Goal: Task Accomplishment & Management: Manage account settings

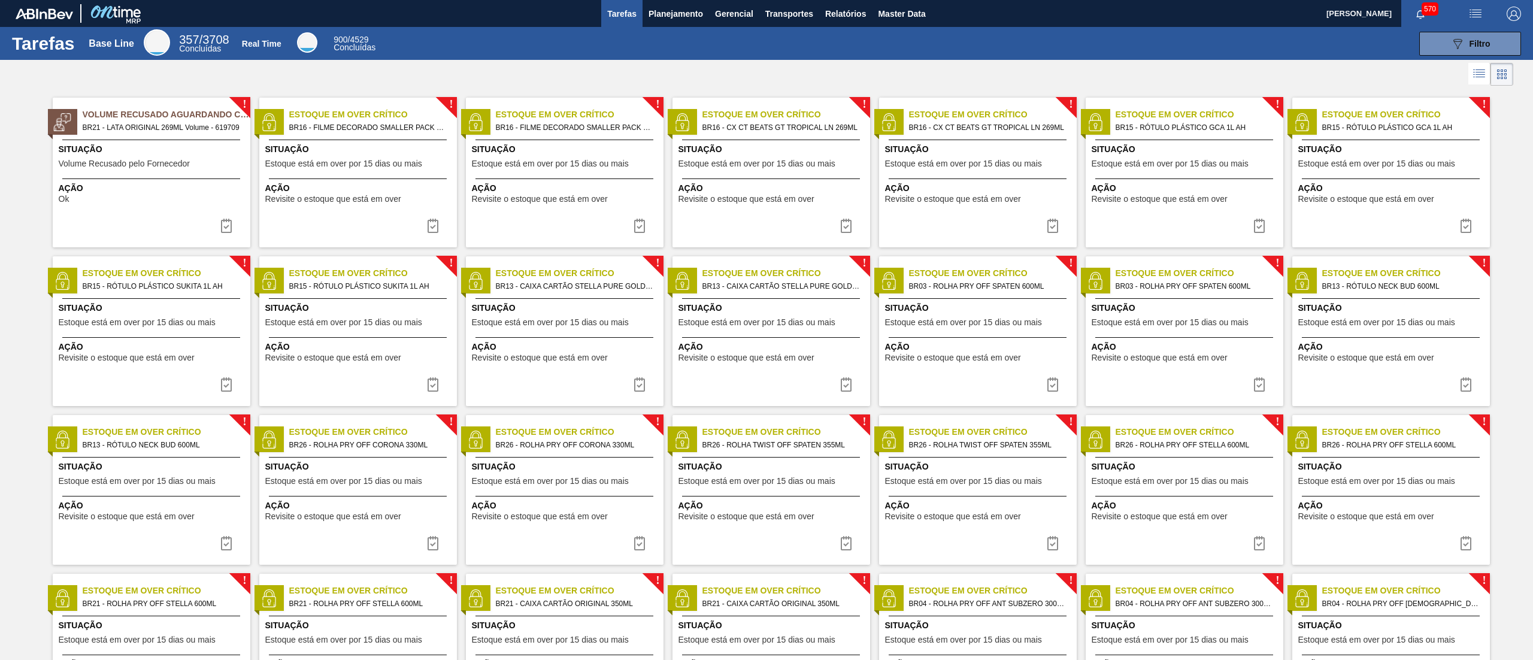
click at [683, 27] on div "Tarefas Base Line 357 / 3708 Concluídas Real Time 900 / 4529 Concluídas 089F7B8…" at bounding box center [766, 43] width 1533 height 33
click at [669, 19] on span "Planejamento" at bounding box center [676, 14] width 54 height 14
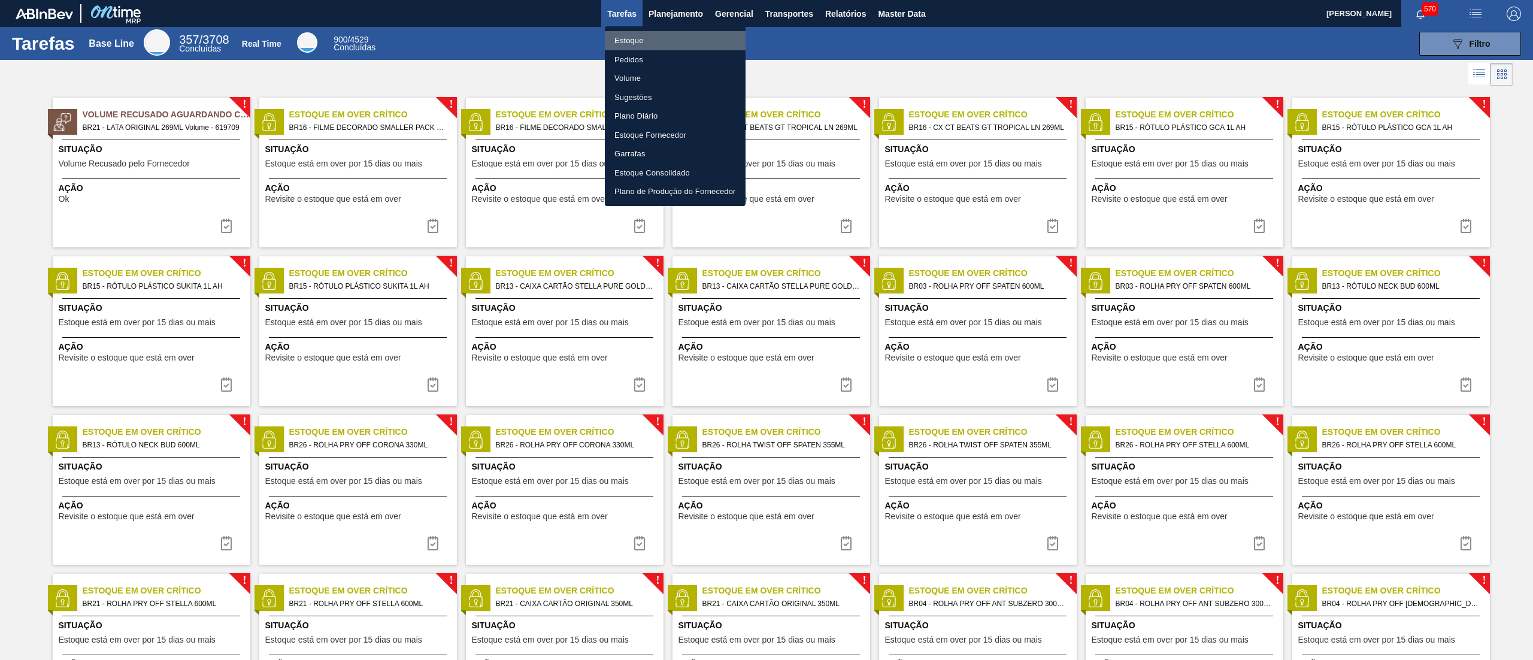
click at [688, 33] on li "Estoque" at bounding box center [675, 40] width 141 height 19
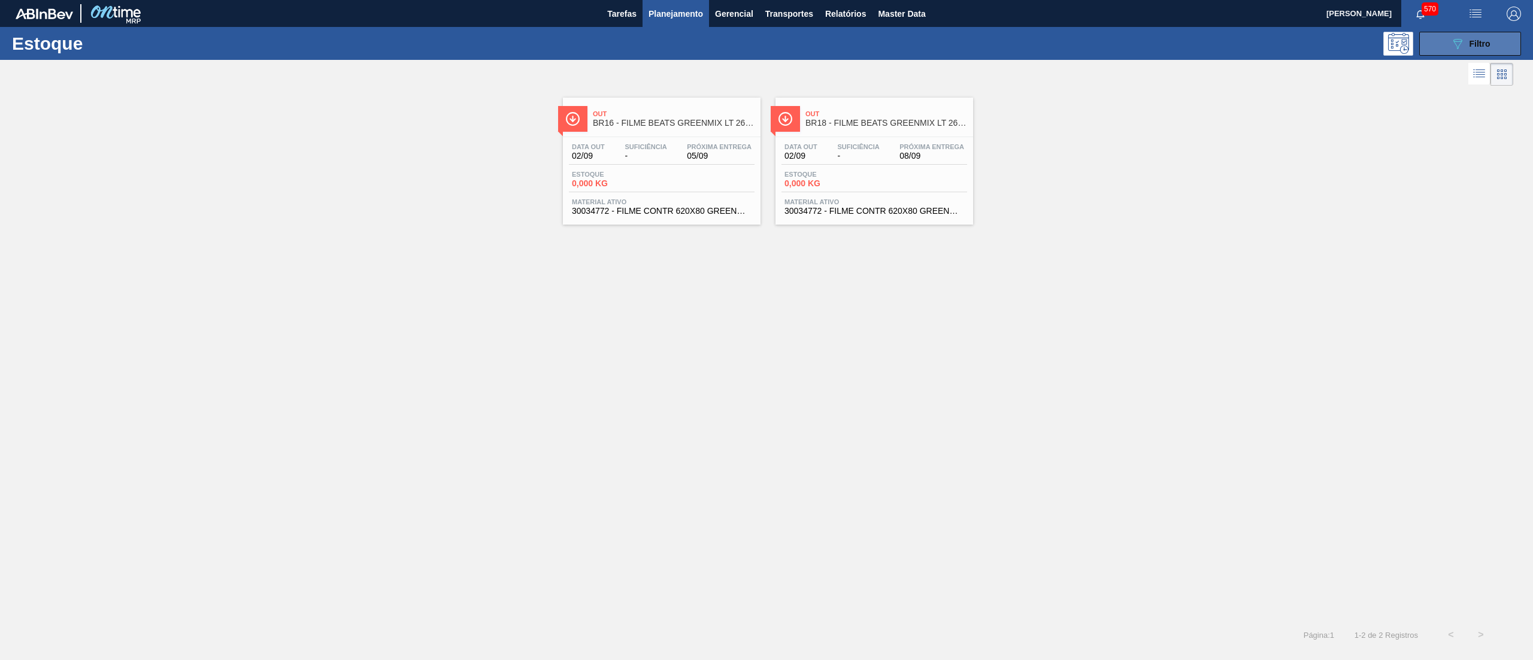
click at [1452, 45] on icon "089F7B8B-B2A5-4AFE-B5C0-19BA573D28AC" at bounding box center [1457, 44] width 14 height 14
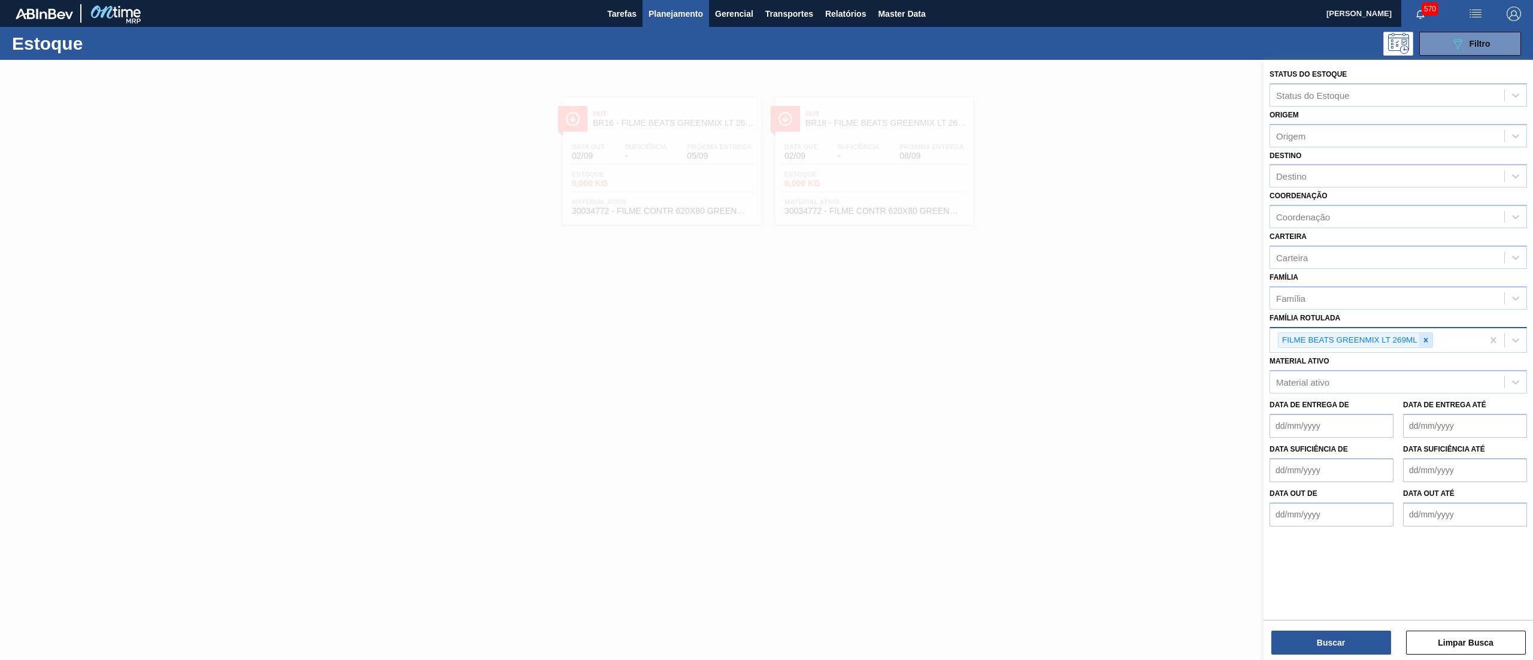
click at [1428, 337] on icon at bounding box center [1426, 340] width 8 height 8
click at [1392, 371] on div "Material ativo" at bounding box center [1387, 379] width 234 height 17
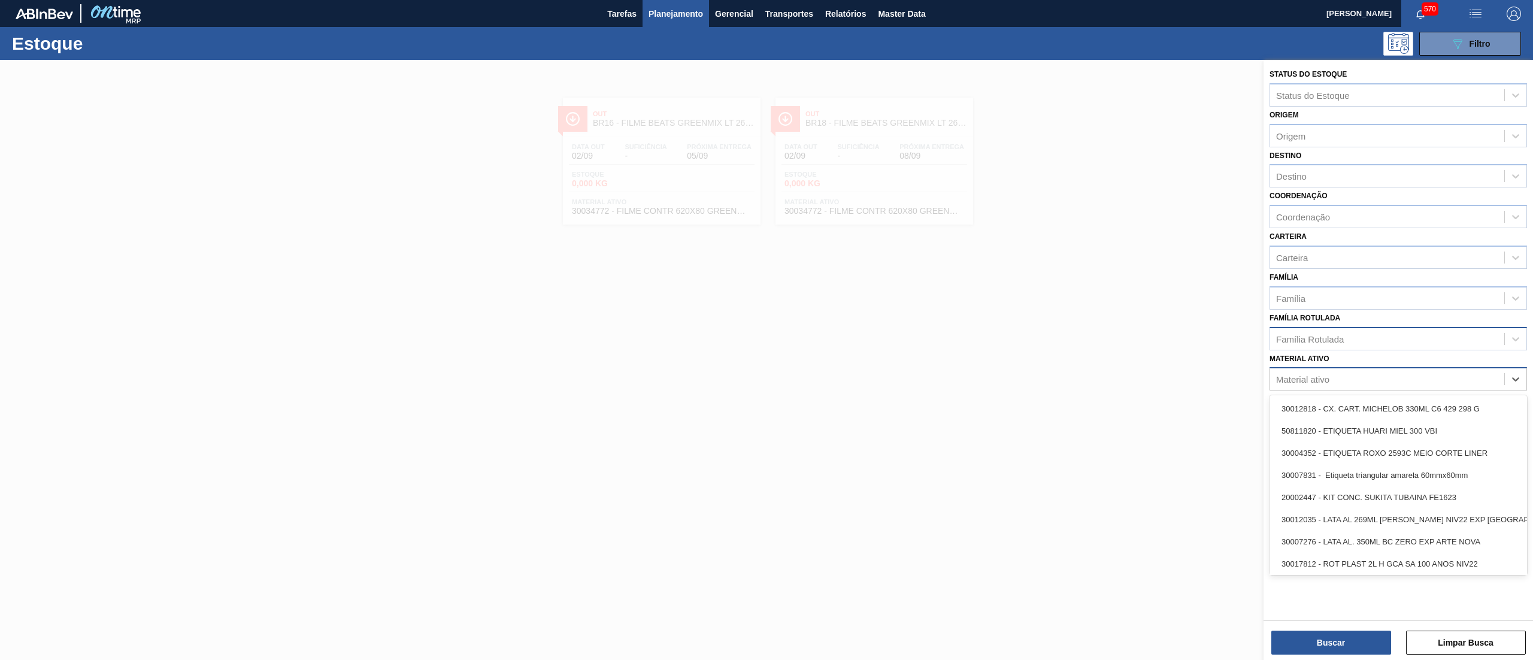
paste ativo "SUCO CONC DE UVA 102KG"
type ativo "SUCO CONC DE UVA 102KG"
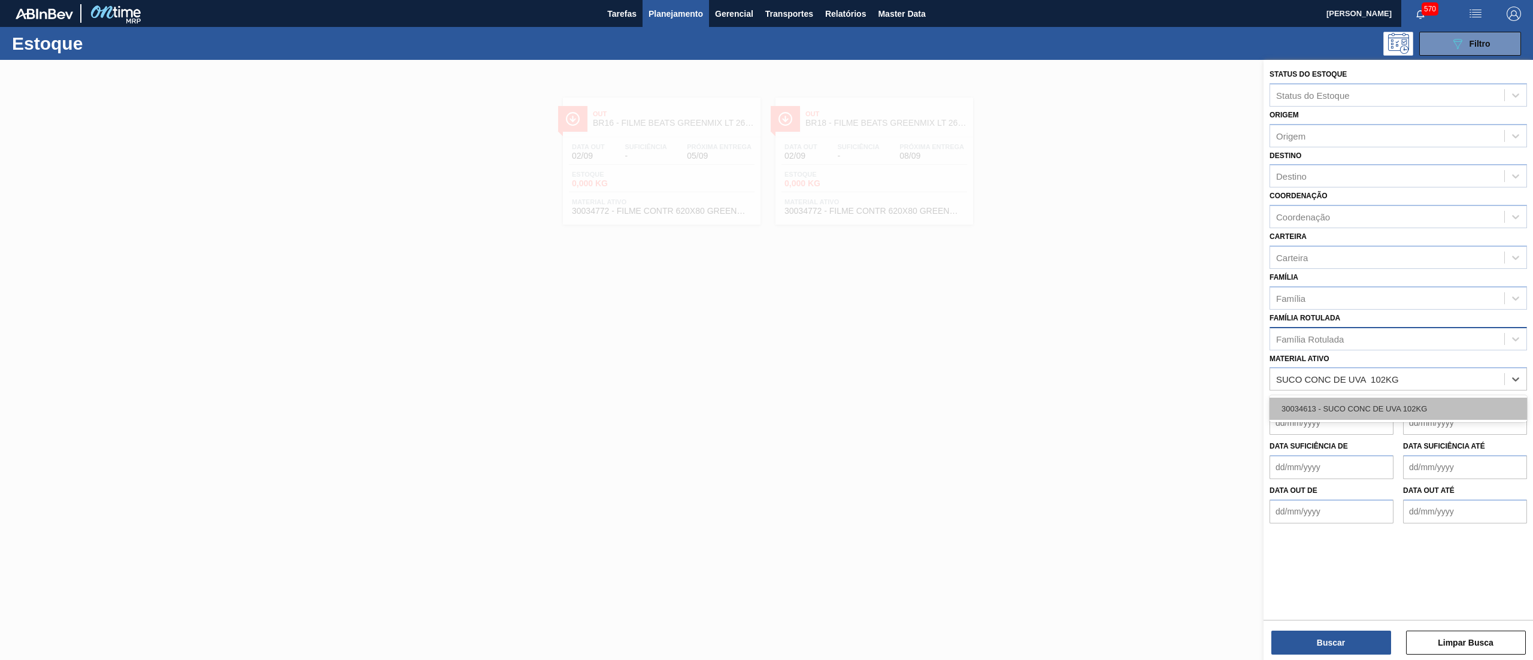
click at [1400, 398] on div "30034613 - SUCO CONC DE UVA 102KG" at bounding box center [1397, 409] width 257 height 22
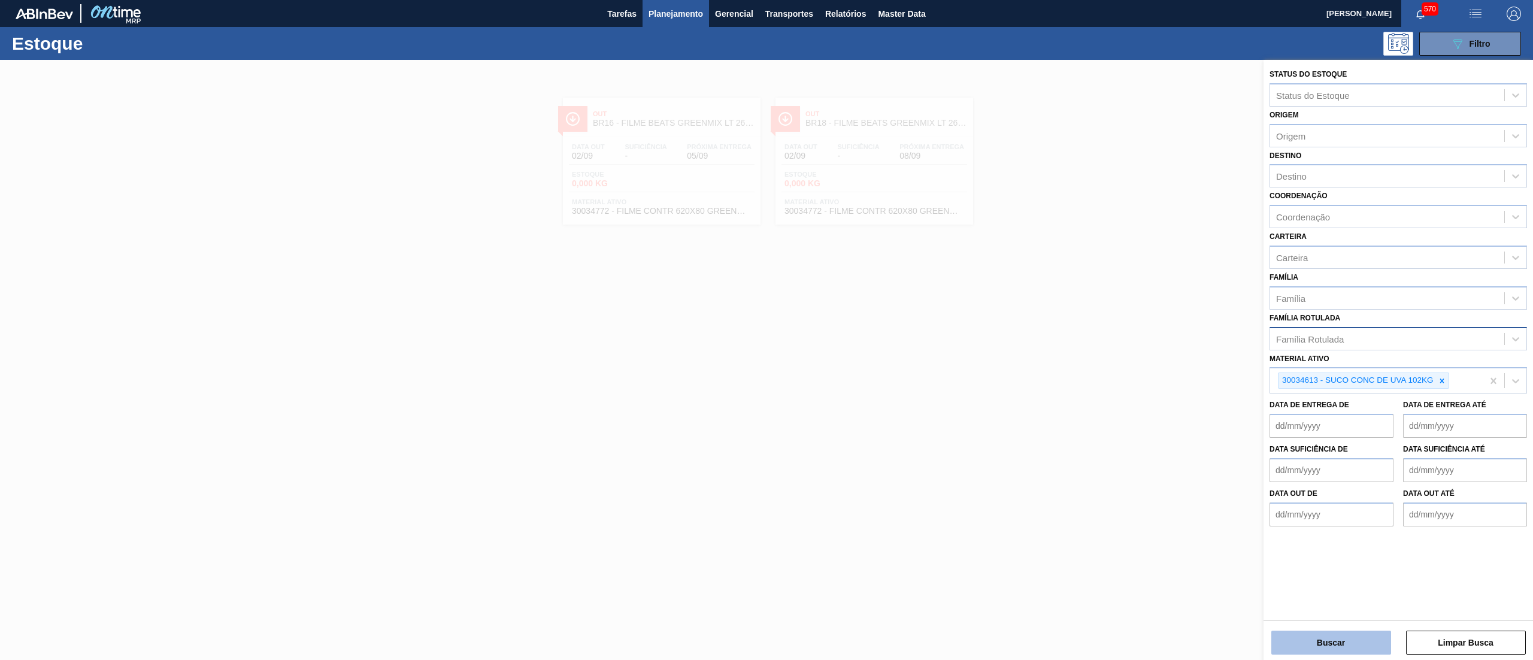
click at [1301, 637] on button "Buscar" at bounding box center [1331, 643] width 120 height 24
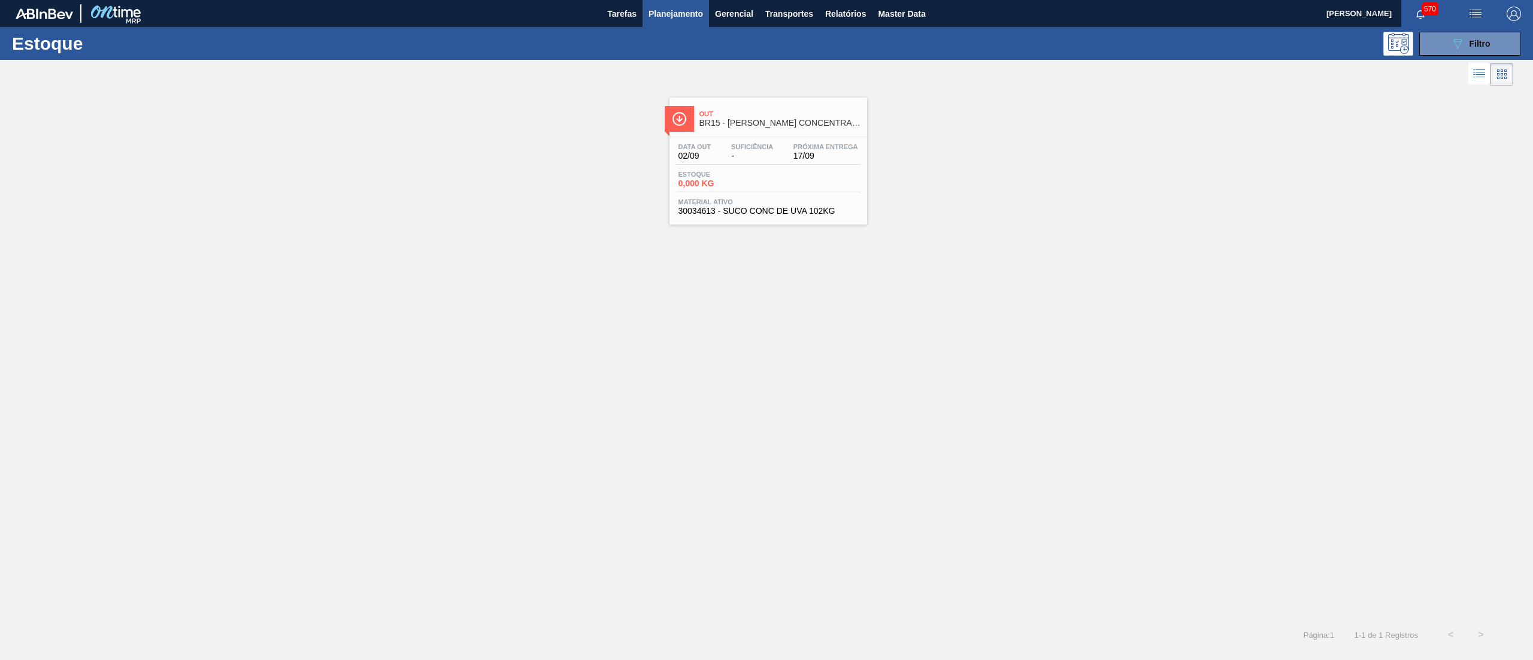
click at [772, 212] on span "30034613 - SUCO CONC DE UVA 102KG" at bounding box center [768, 211] width 180 height 9
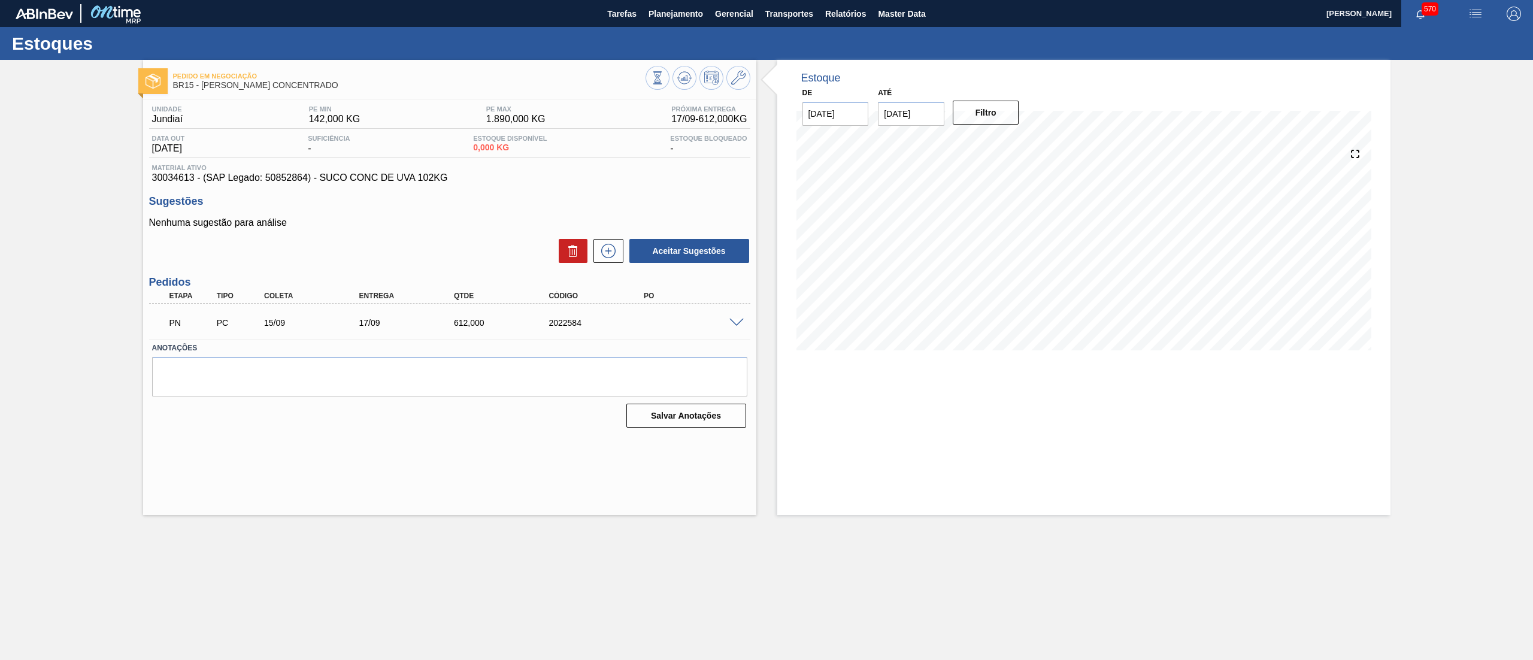
click at [729, 322] on span at bounding box center [736, 323] width 14 height 9
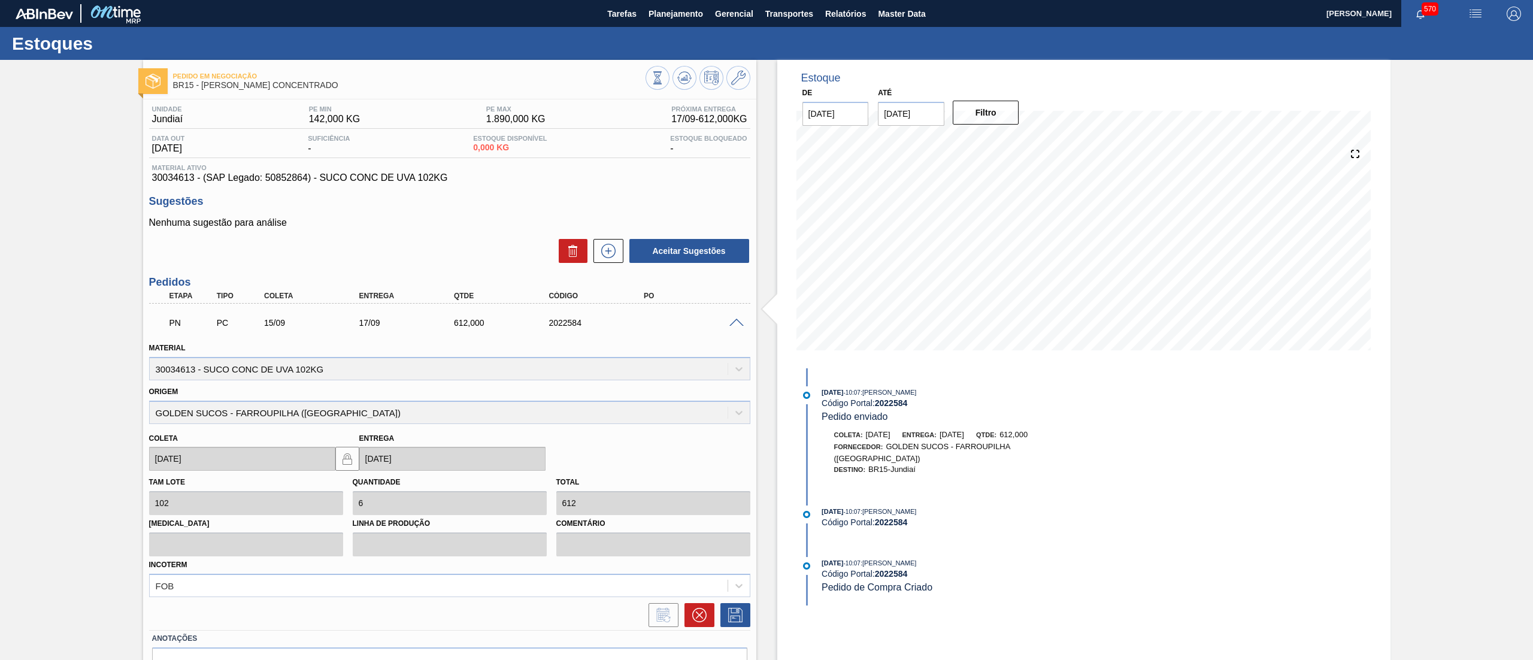
click at [729, 322] on span at bounding box center [736, 323] width 14 height 9
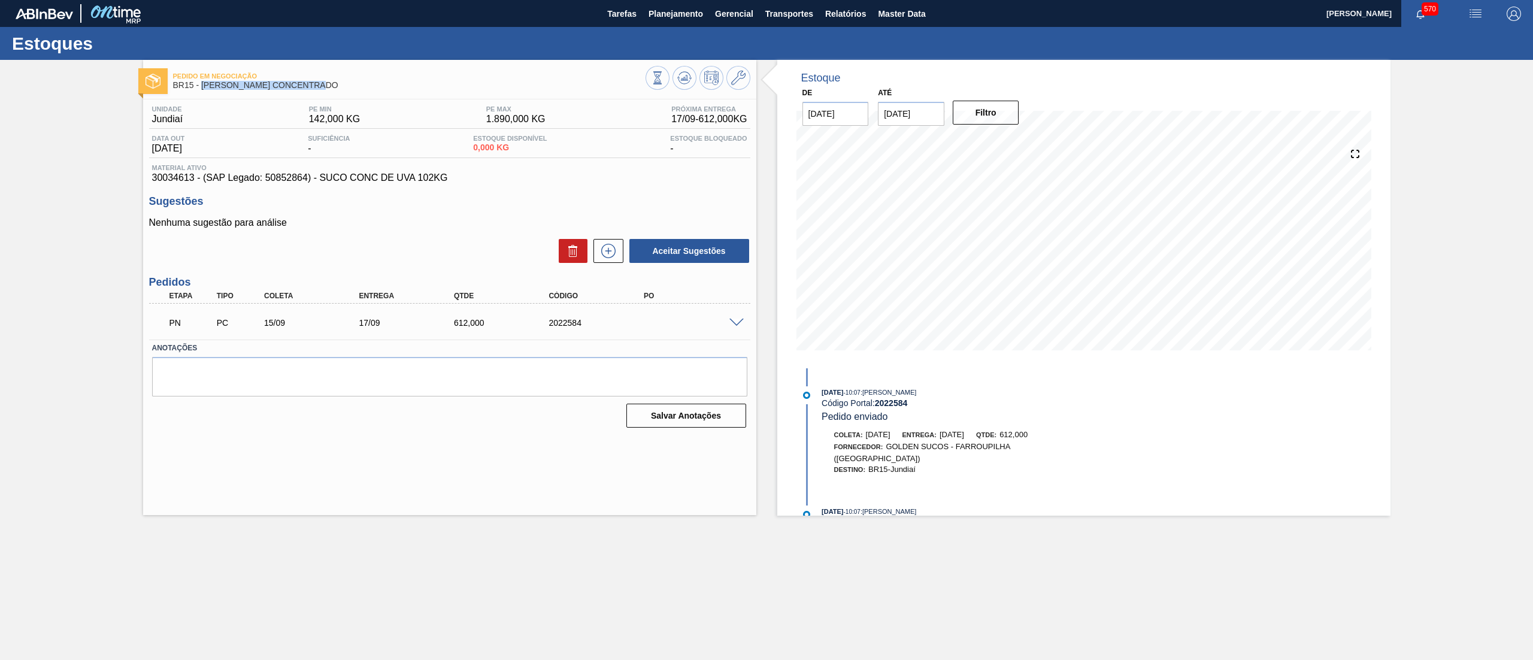
drag, startPoint x: 202, startPoint y: 83, endPoint x: 324, endPoint y: 90, distance: 122.4
click at [324, 90] on div "Pedido em Negociação BR15 - [PERSON_NAME] CONCENTRADO" at bounding box center [409, 81] width 472 height 27
copy span "[PERSON_NAME] CONCENTRADO"
click at [885, 23] on button "Master Data" at bounding box center [901, 13] width 59 height 27
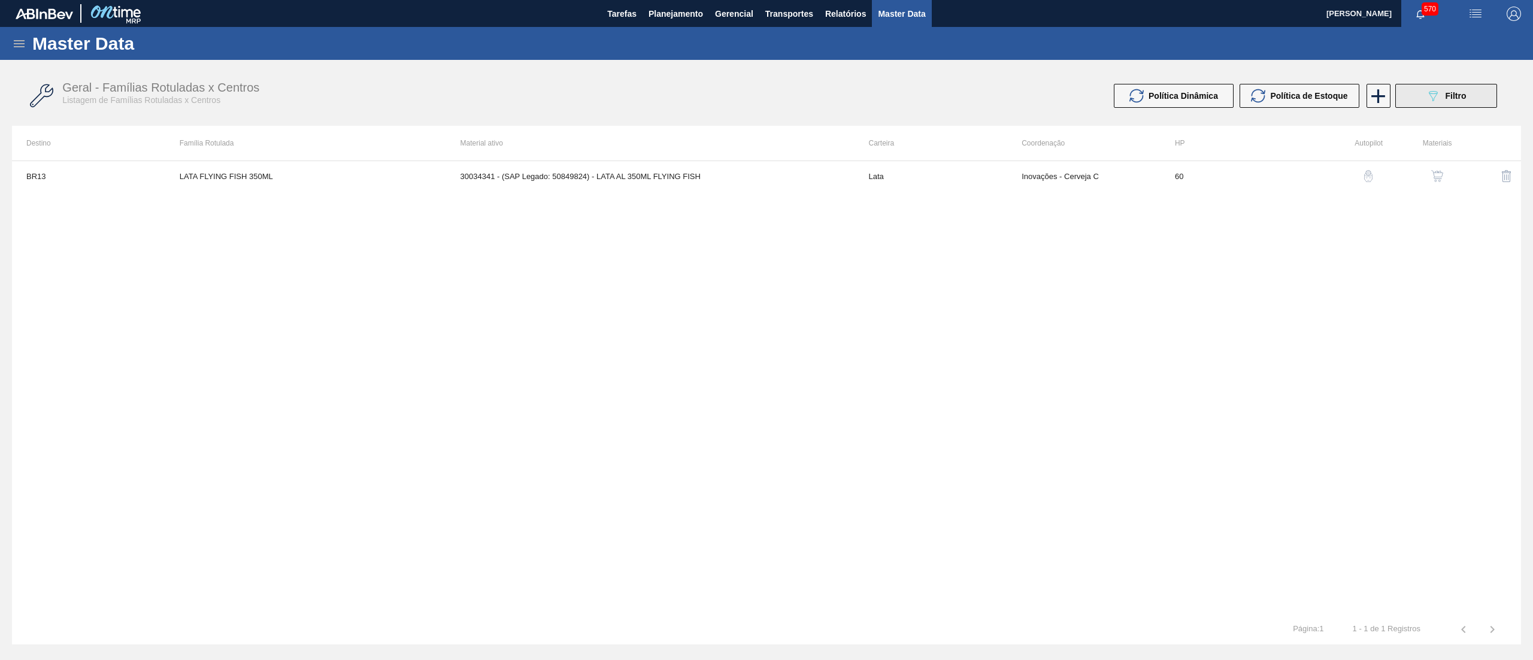
click at [1447, 99] on span "Filtro" at bounding box center [1455, 96] width 21 height 10
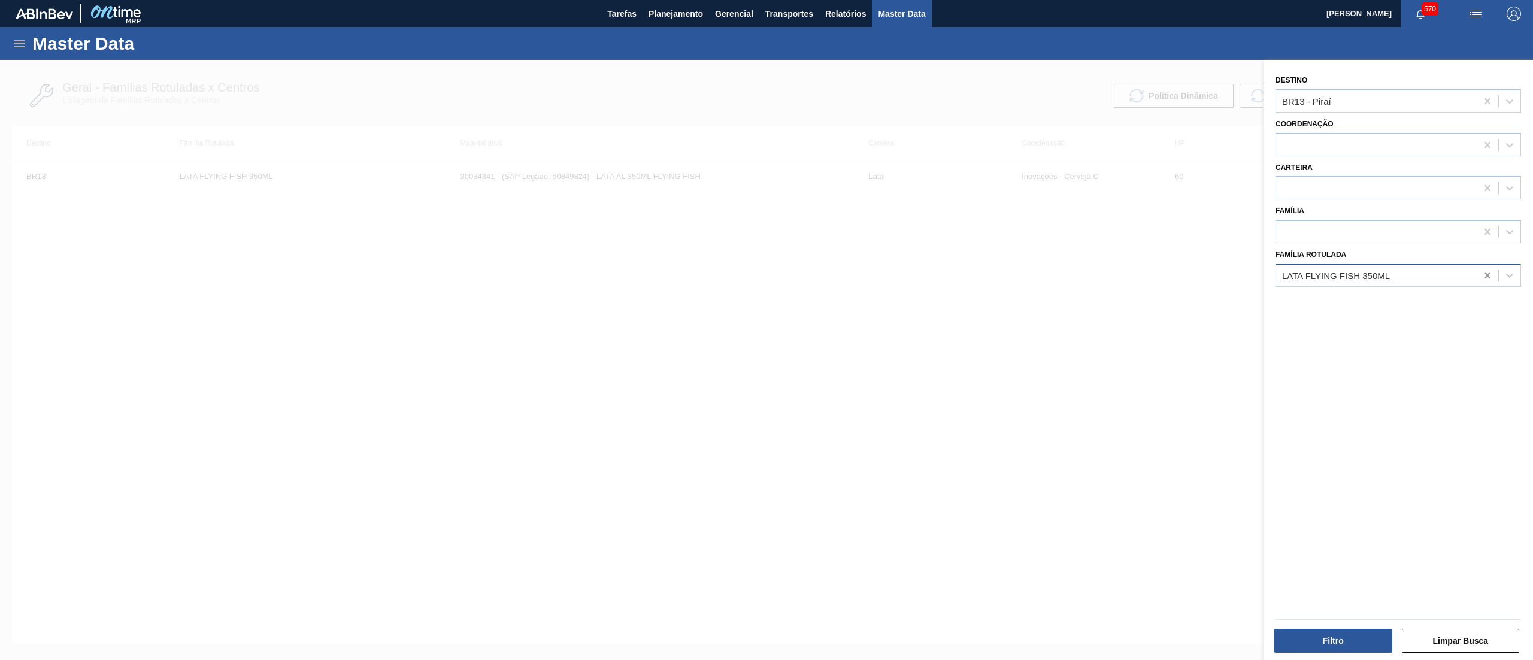
click at [1488, 269] on icon at bounding box center [1487, 275] width 12 height 12
paste Rotulada "[PERSON_NAME] CONCENTRADO"
type Rotulada "[PERSON_NAME] CONCENTRADO"
click at [1433, 298] on div "[PERSON_NAME] CONCENTRADO" at bounding box center [1398, 305] width 246 height 22
click at [1484, 102] on icon at bounding box center [1486, 101] width 5 height 6
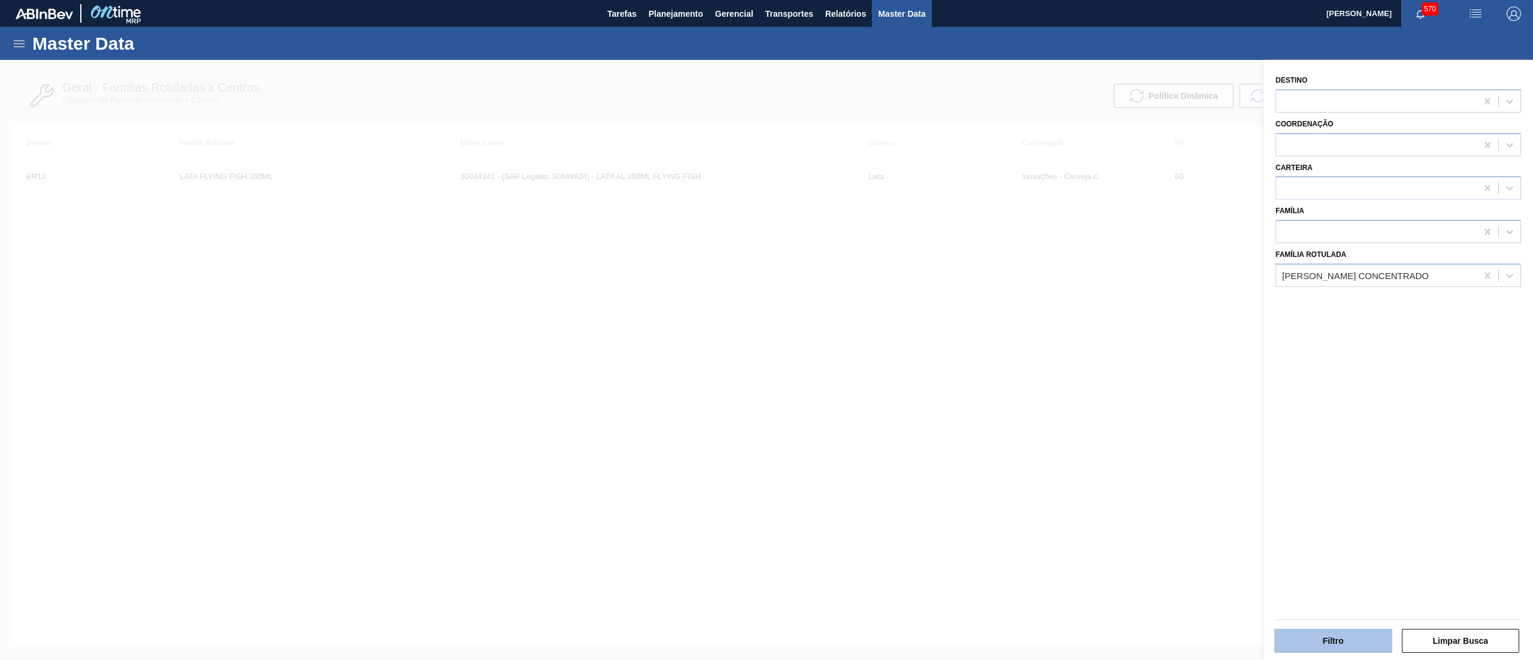
click at [1337, 643] on button "Filtro" at bounding box center [1333, 641] width 118 height 24
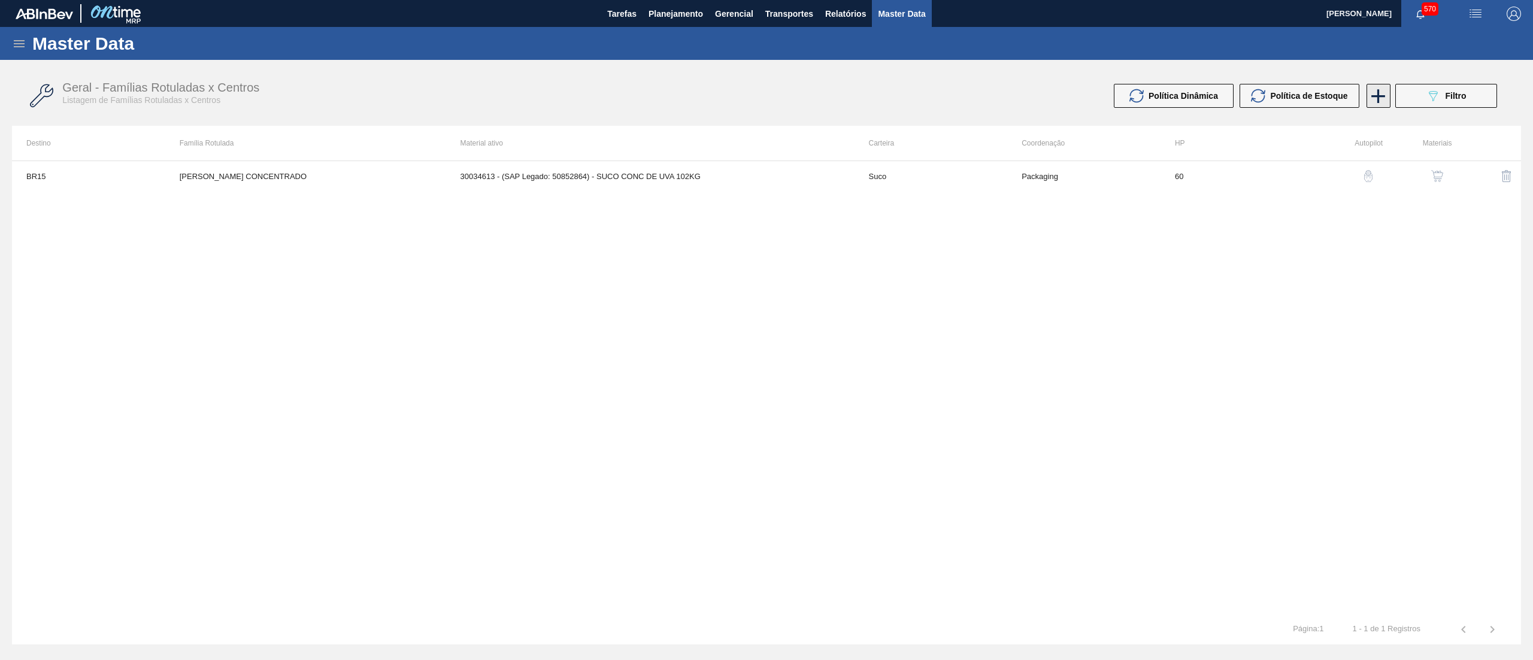
click at [1368, 107] on icon at bounding box center [1377, 95] width 23 height 23
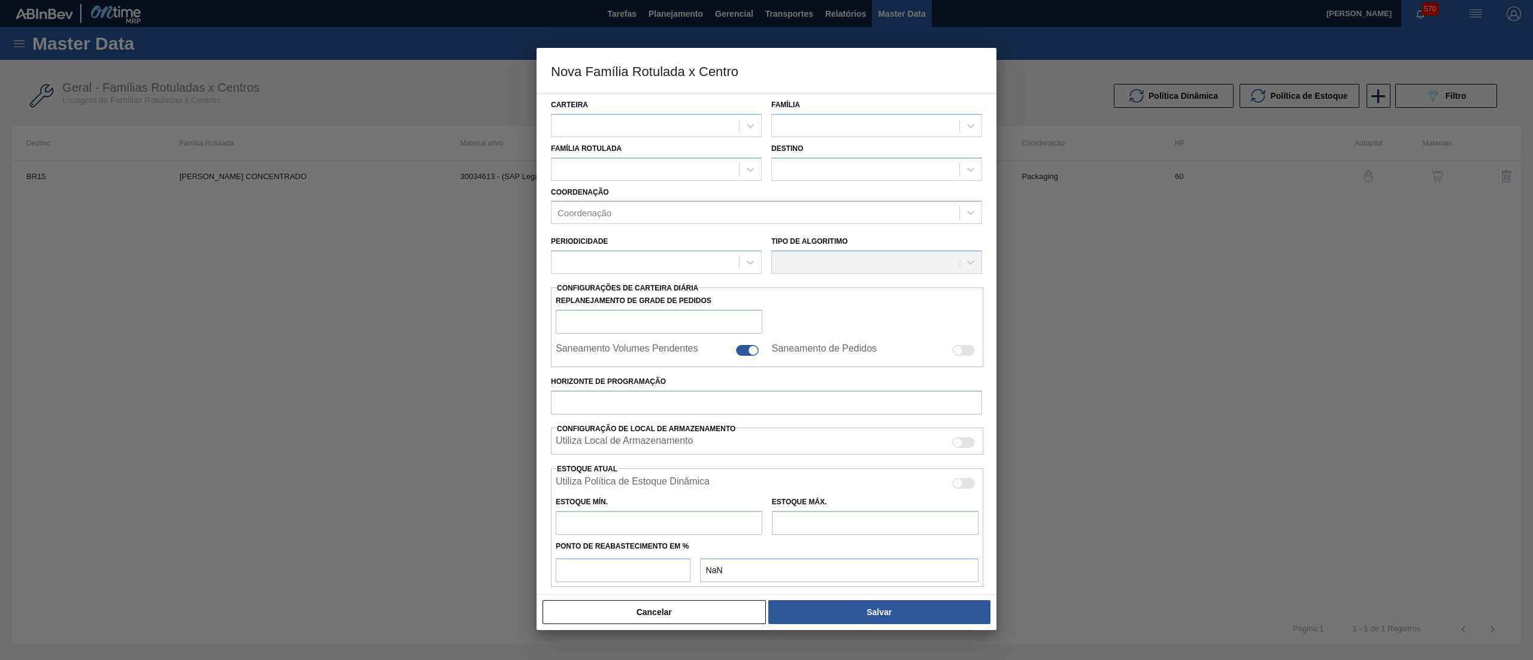
click at [662, 143] on div "Família Rotulada" at bounding box center [656, 160] width 211 height 41
click at [645, 132] on div at bounding box center [644, 125] width 187 height 17
type input "suc"
click at [686, 166] on div "Suco" at bounding box center [656, 177] width 211 height 22
click at [832, 127] on div at bounding box center [865, 125] width 187 height 17
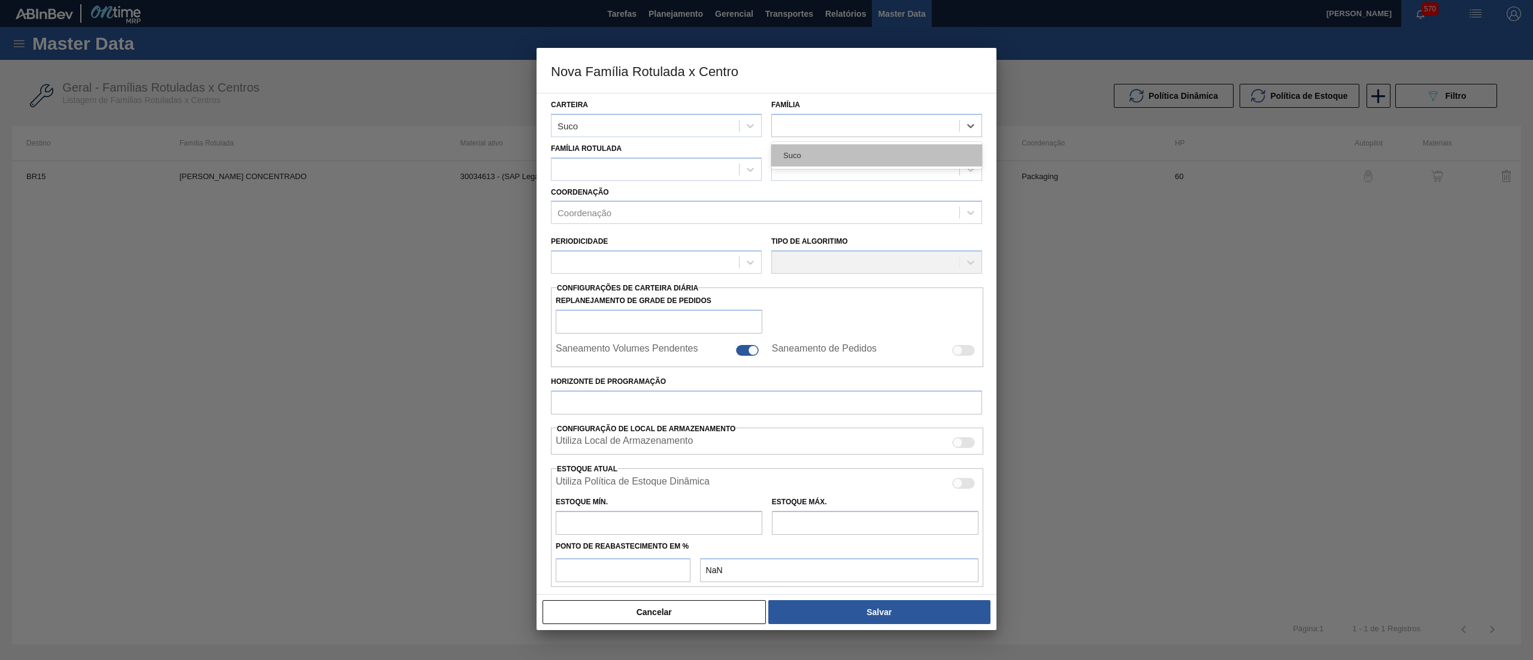
click at [835, 151] on div "Suco" at bounding box center [876, 155] width 211 height 22
click at [700, 167] on div at bounding box center [644, 168] width 187 height 17
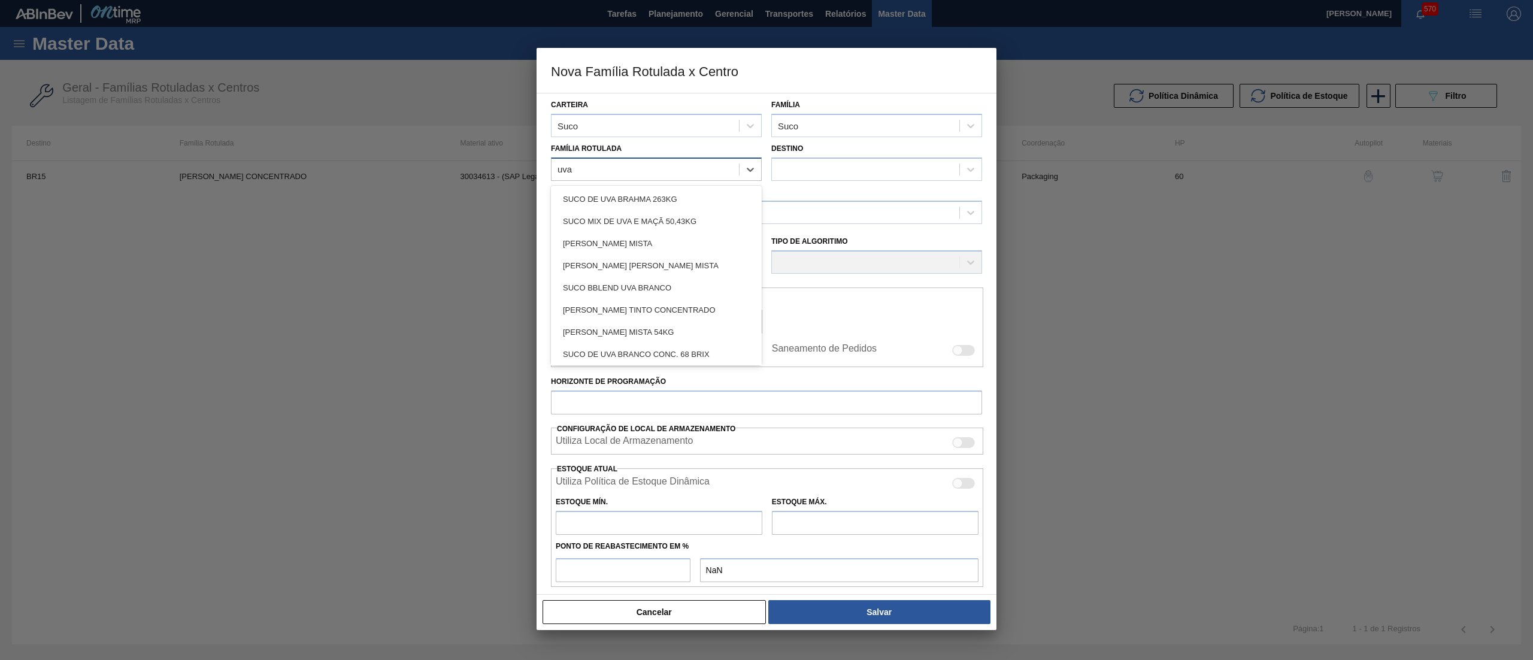
type Rotulada "uva c"
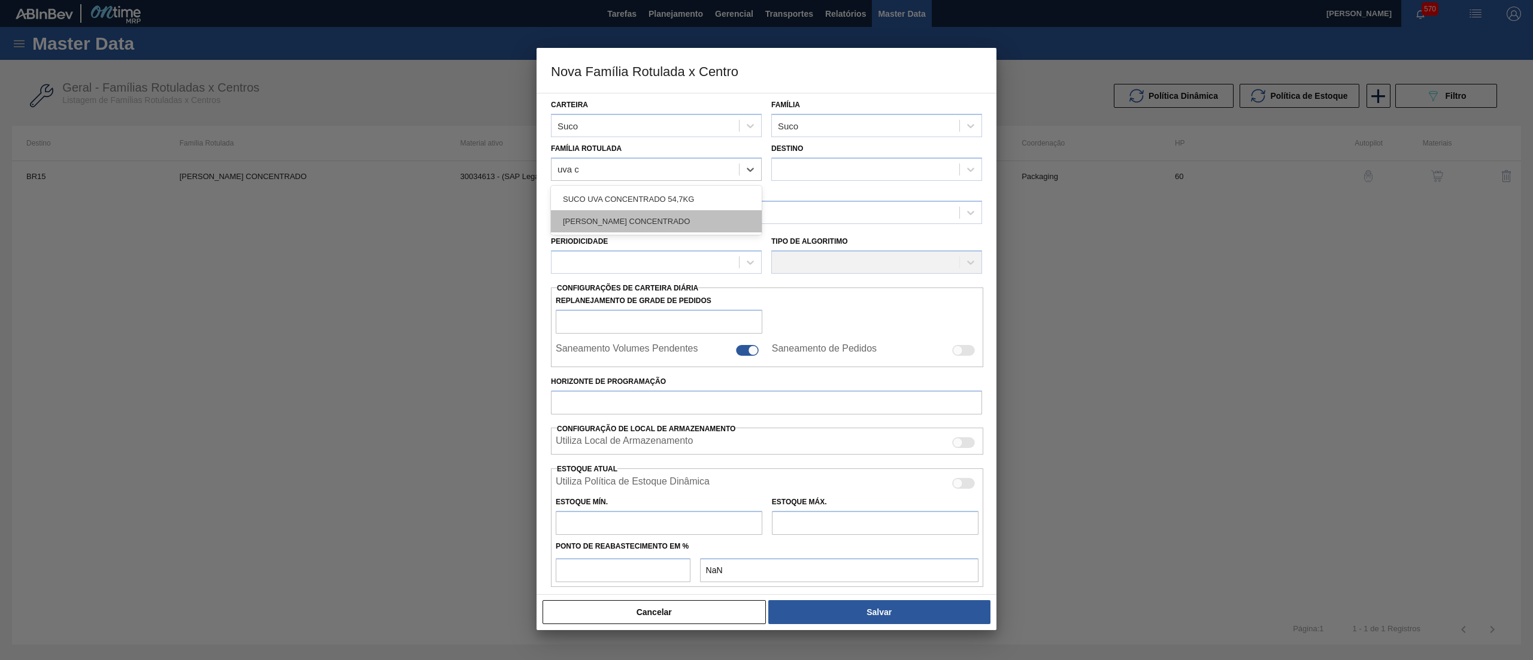
click at [707, 222] on div "[PERSON_NAME] CONCENTRADO" at bounding box center [656, 221] width 211 height 22
checkbox input "false"
click at [817, 170] on div at bounding box center [865, 168] width 187 height 17
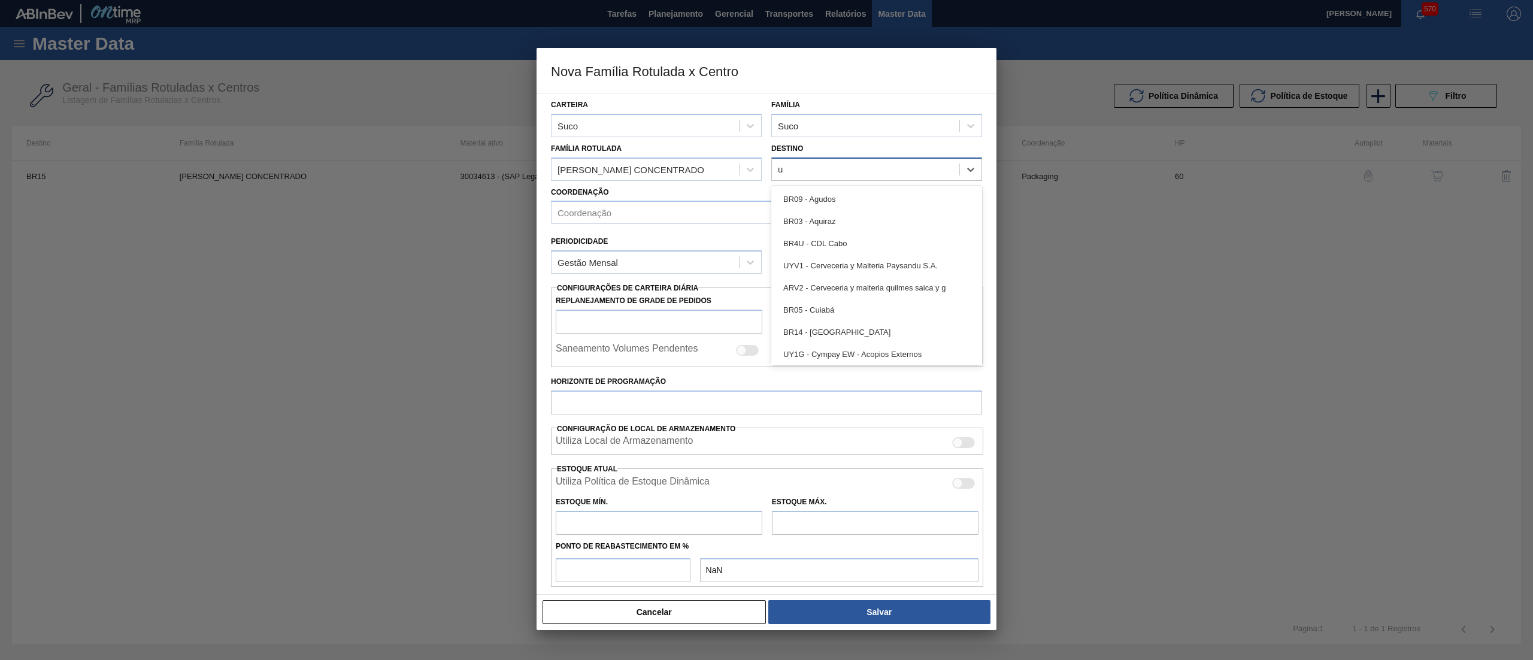
type input "uv"
click at [822, 172] on div "uv" at bounding box center [865, 168] width 187 height 17
click at [822, 172] on div at bounding box center [865, 168] width 187 height 17
type input "14"
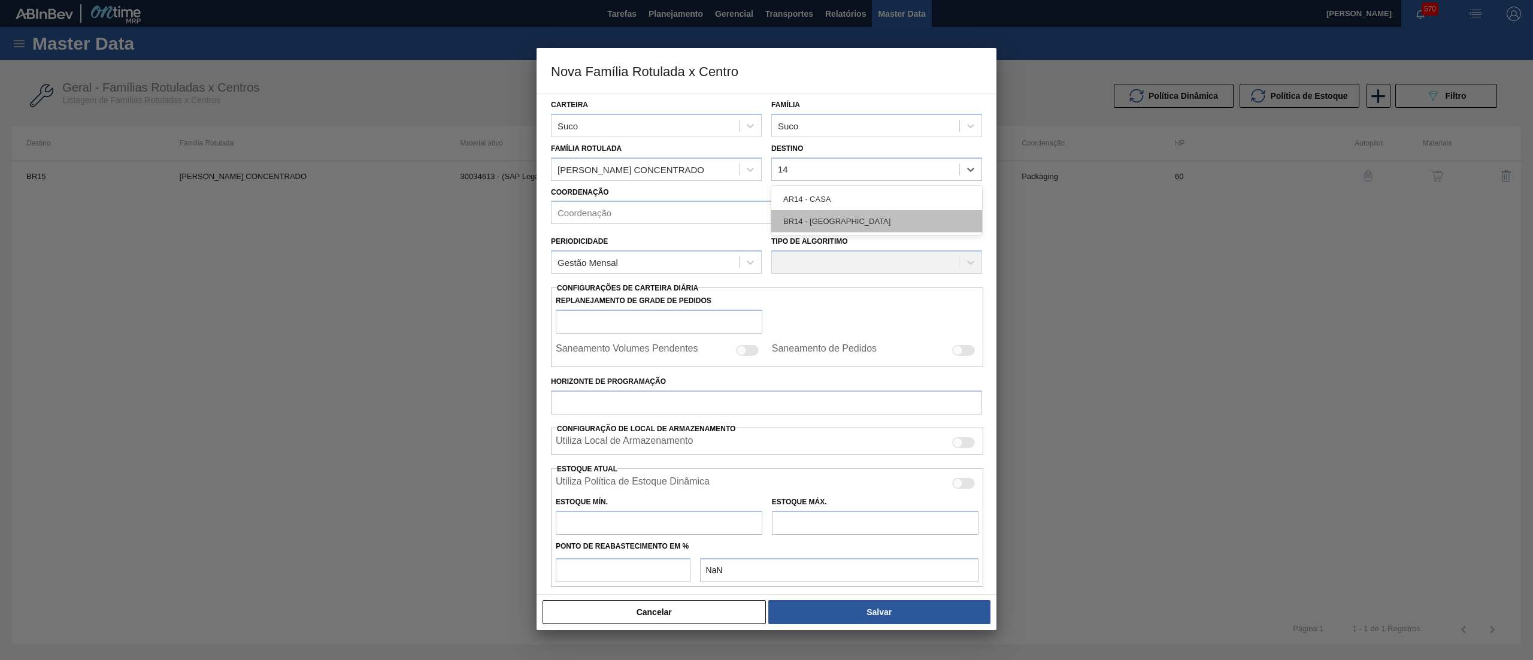
click at [899, 218] on div "BR14 - [GEOGRAPHIC_DATA]" at bounding box center [876, 221] width 211 height 22
click at [760, 208] on div "Coordenação" at bounding box center [755, 212] width 408 height 17
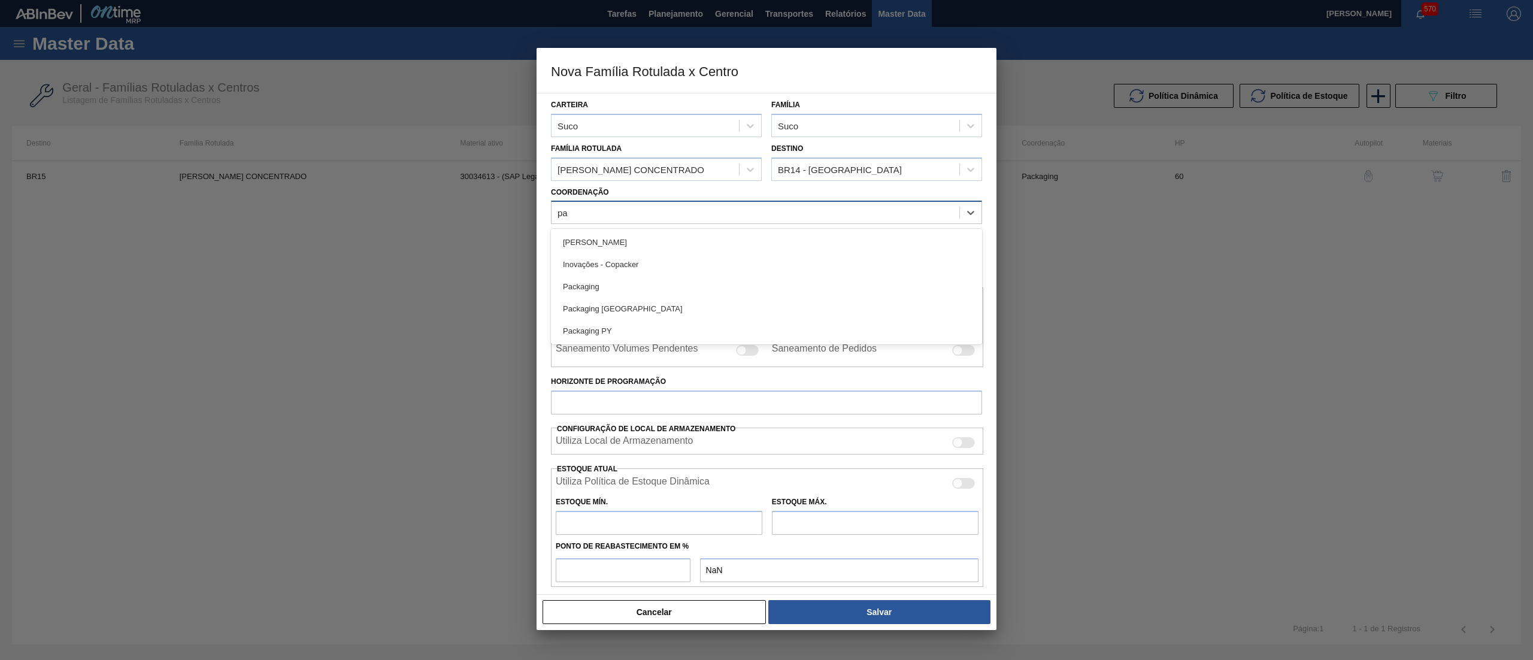
type input "pac"
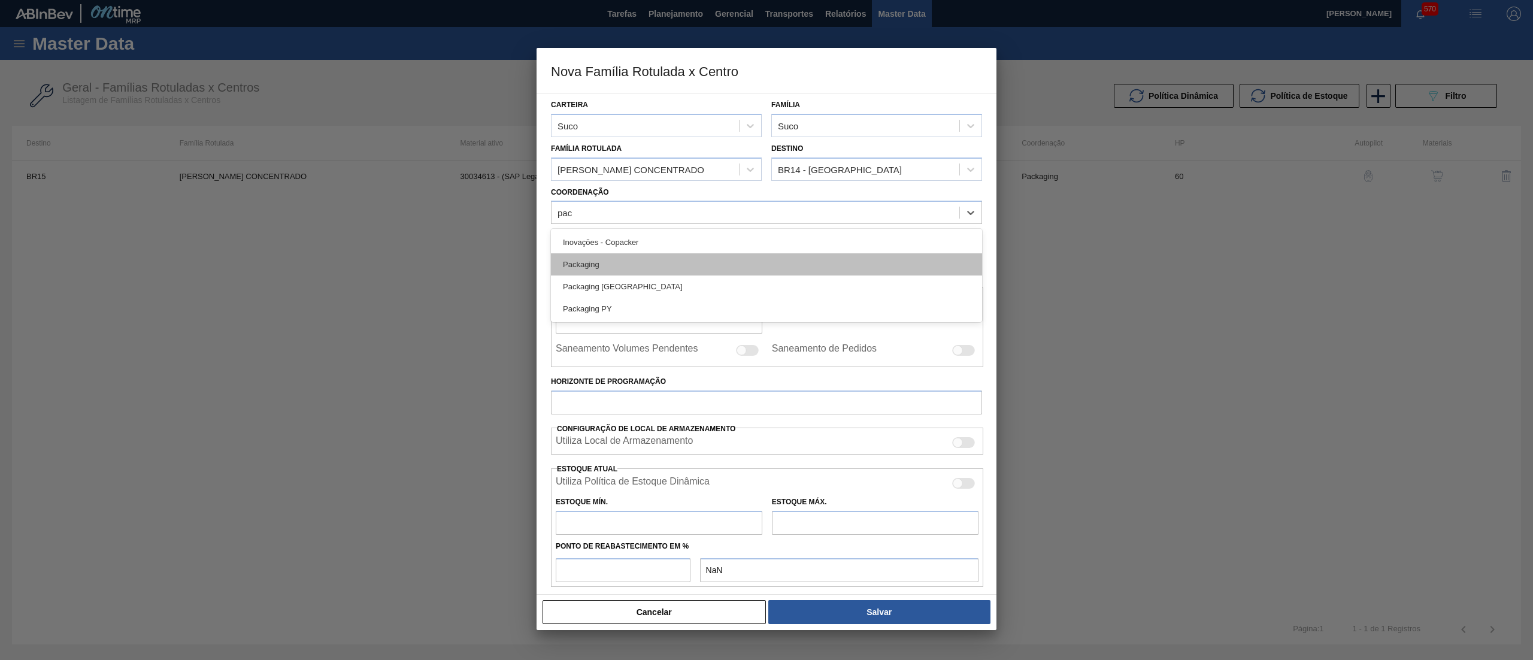
click at [623, 256] on div "Packaging" at bounding box center [766, 264] width 431 height 22
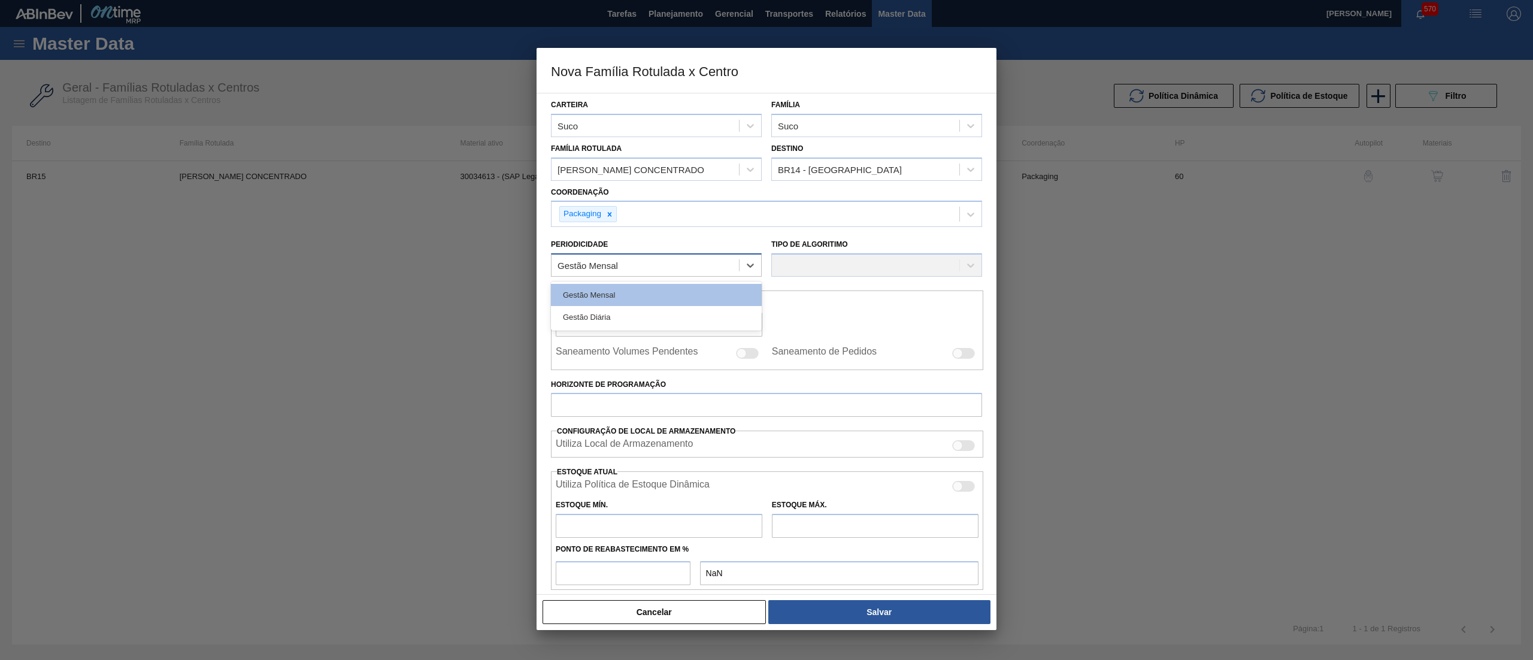
click at [678, 262] on div "Gestão Mensal" at bounding box center [644, 265] width 187 height 17
click at [605, 296] on div "Gestão Mensal" at bounding box center [656, 295] width 211 height 22
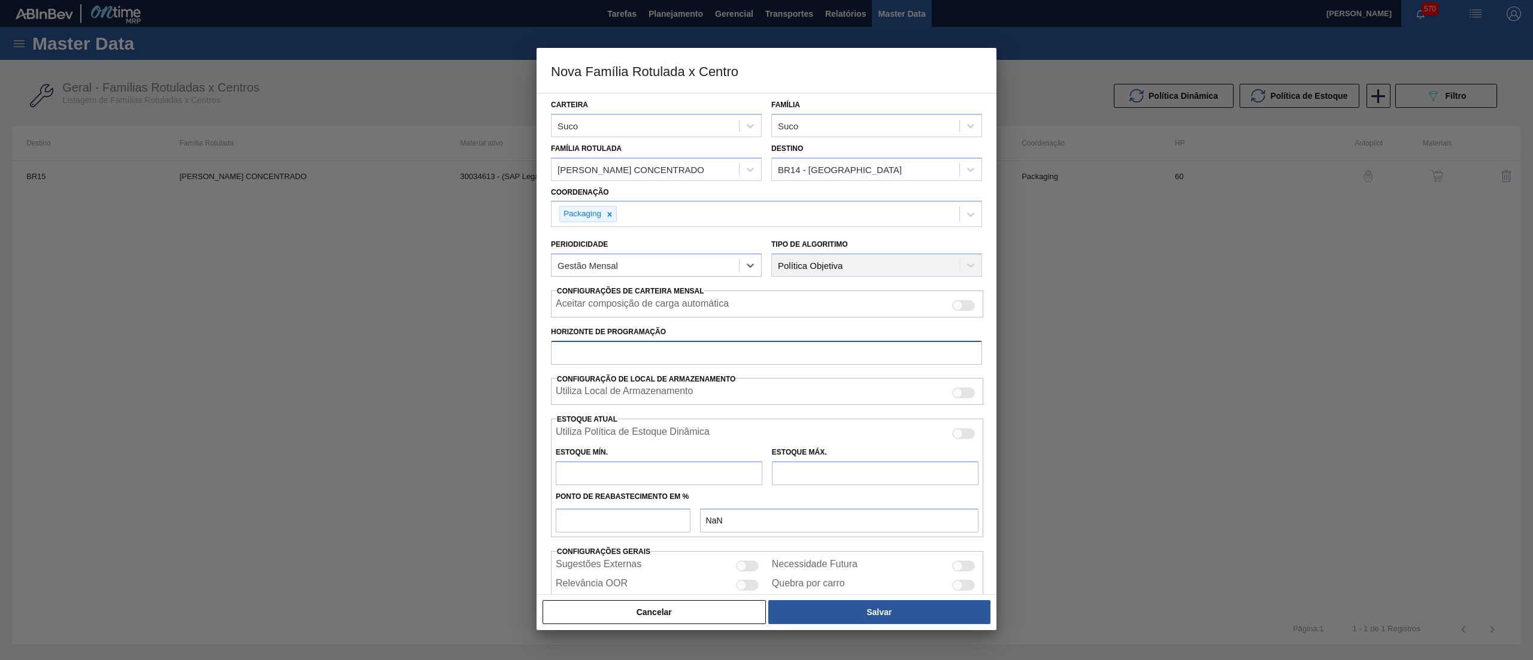
click at [614, 342] on input "Horizonte de Programação" at bounding box center [766, 353] width 431 height 24
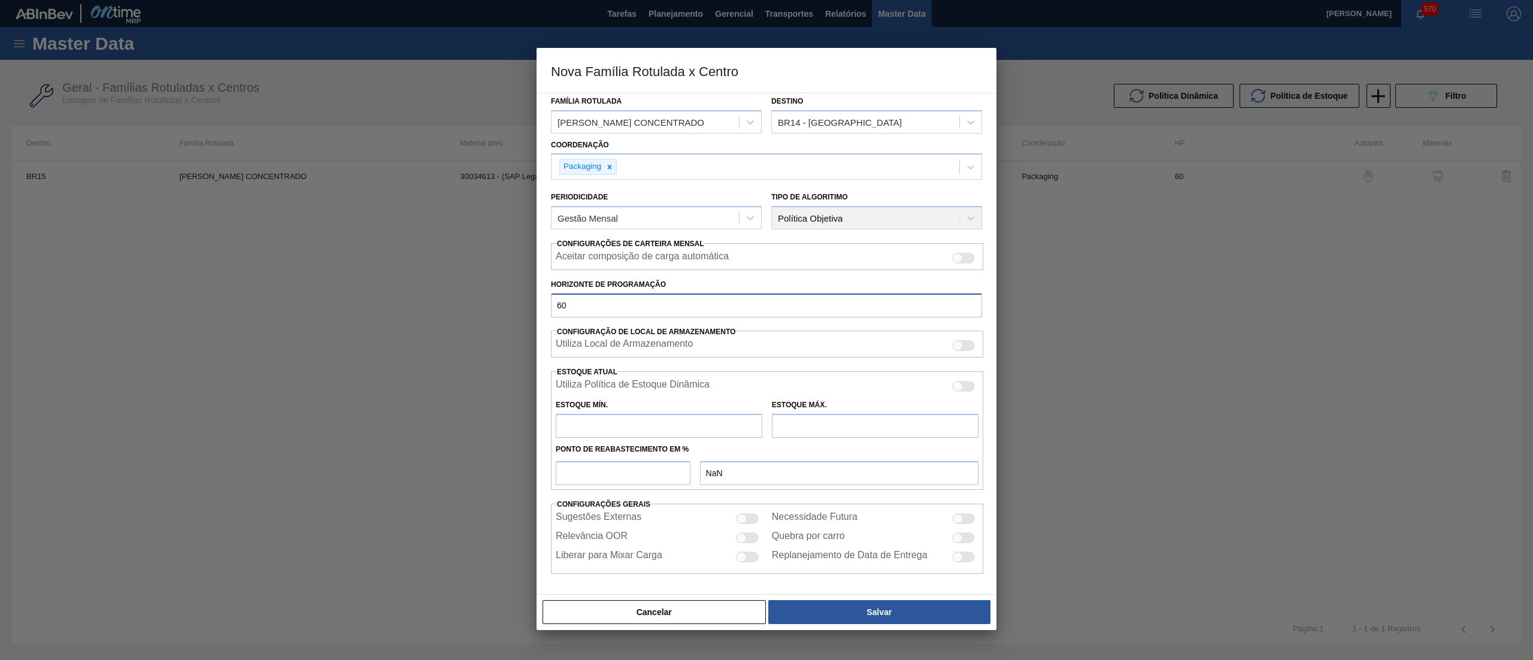
type input "60"
click at [651, 469] on input "number" at bounding box center [623, 473] width 135 height 24
type input "5"
type input "0,000"
type input "50"
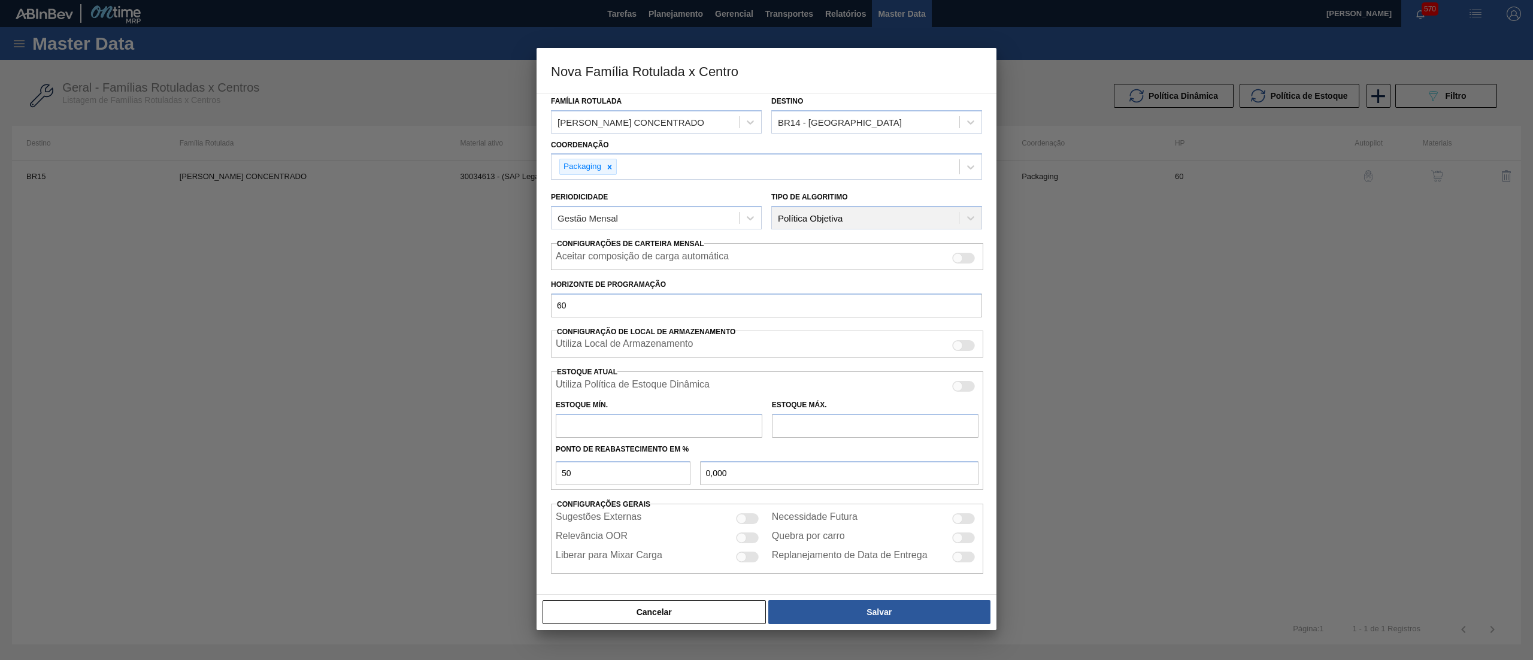
click at [649, 428] on input "text" at bounding box center [659, 426] width 207 height 24
type input "142"
type input "71,000"
click at [841, 410] on div "Estoque Máx." at bounding box center [875, 416] width 207 height 41
click at [848, 429] on input "text" at bounding box center [875, 426] width 207 height 24
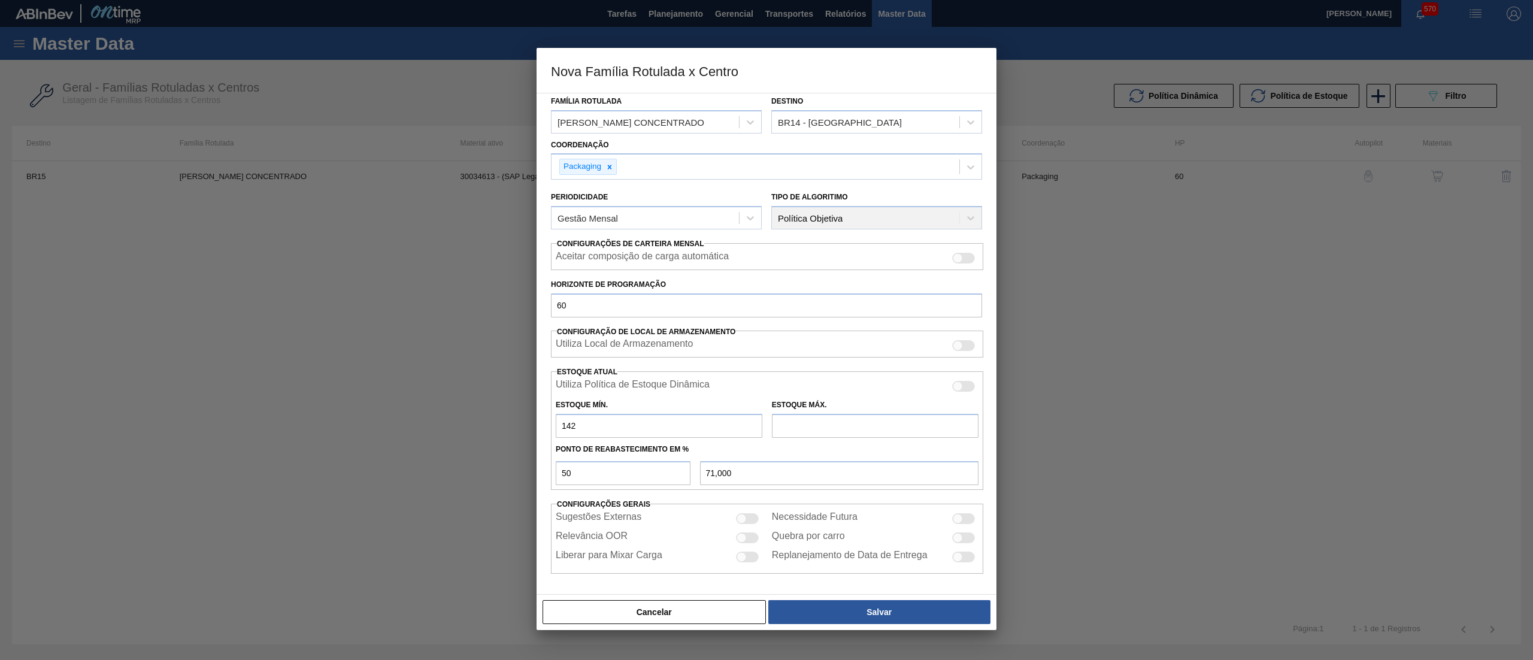
type input "1.468"
type input "805,000"
click at [873, 607] on button "Salvar" at bounding box center [879, 612] width 222 height 24
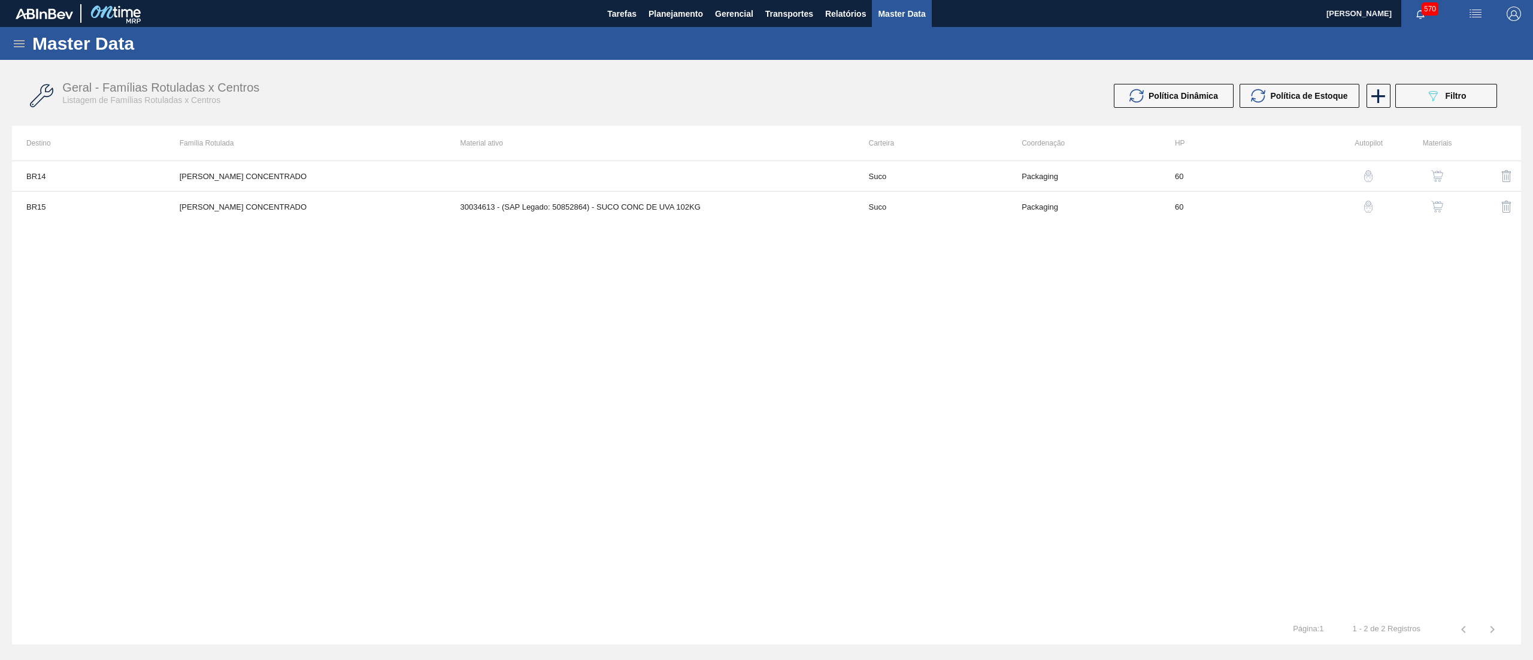
click at [1435, 168] on button "button" at bounding box center [1437, 176] width 29 height 29
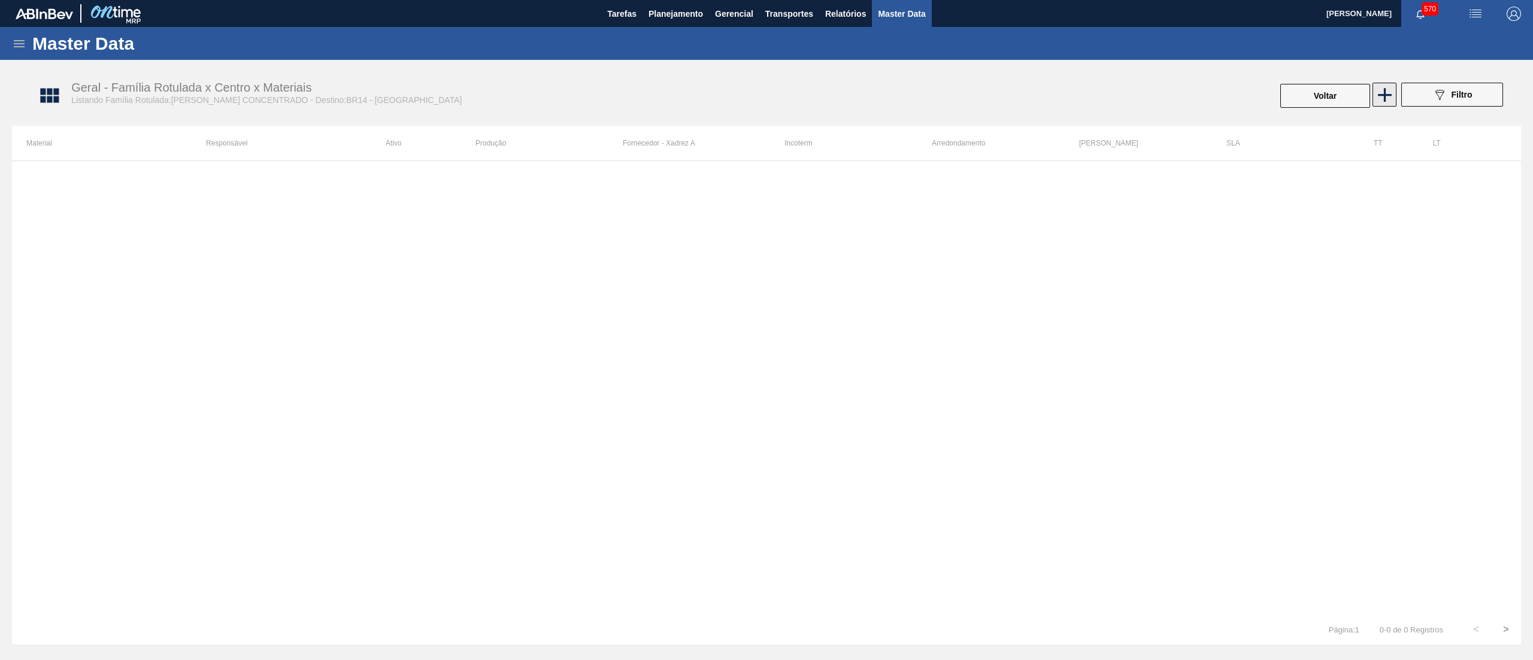
click at [1378, 93] on icon at bounding box center [1385, 95] width 14 height 14
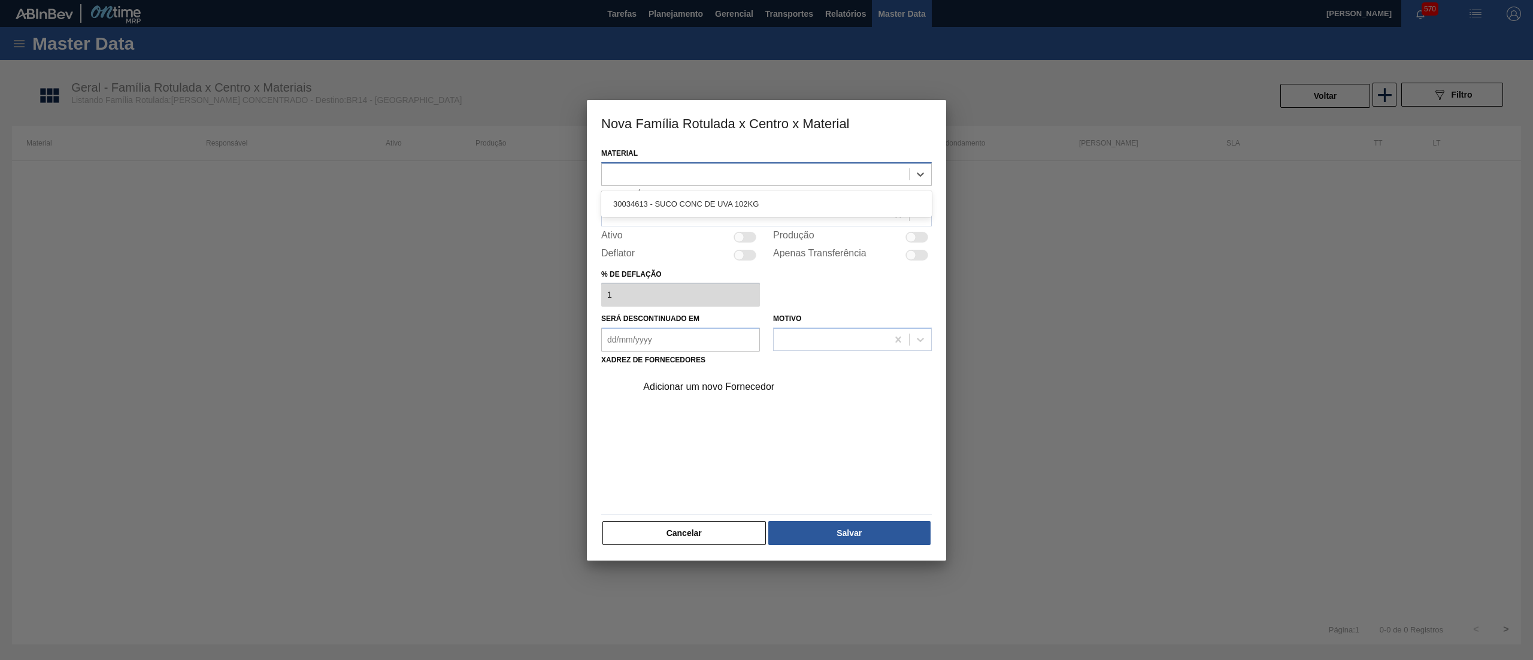
click at [762, 168] on div at bounding box center [755, 173] width 307 height 17
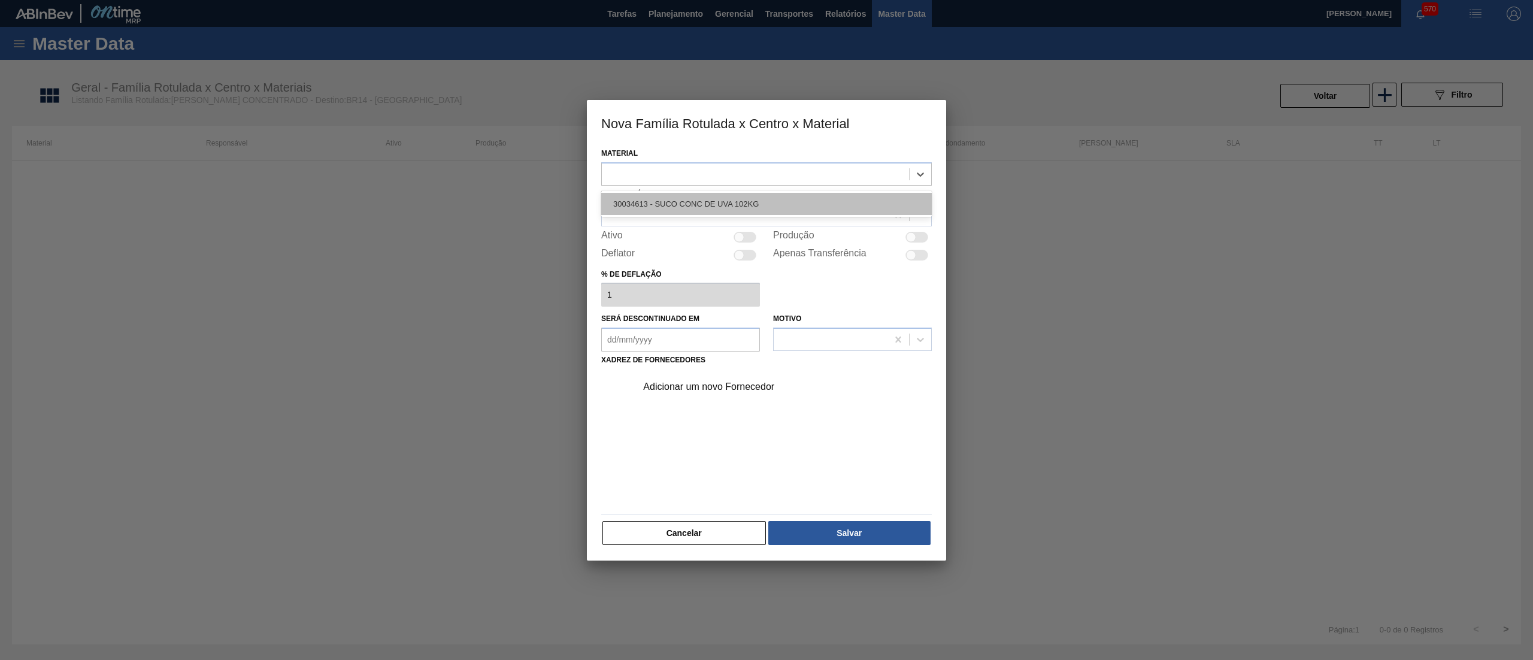
click at [741, 196] on div "30034613 - SUCO CONC DE UVA 102KG" at bounding box center [766, 204] width 331 height 22
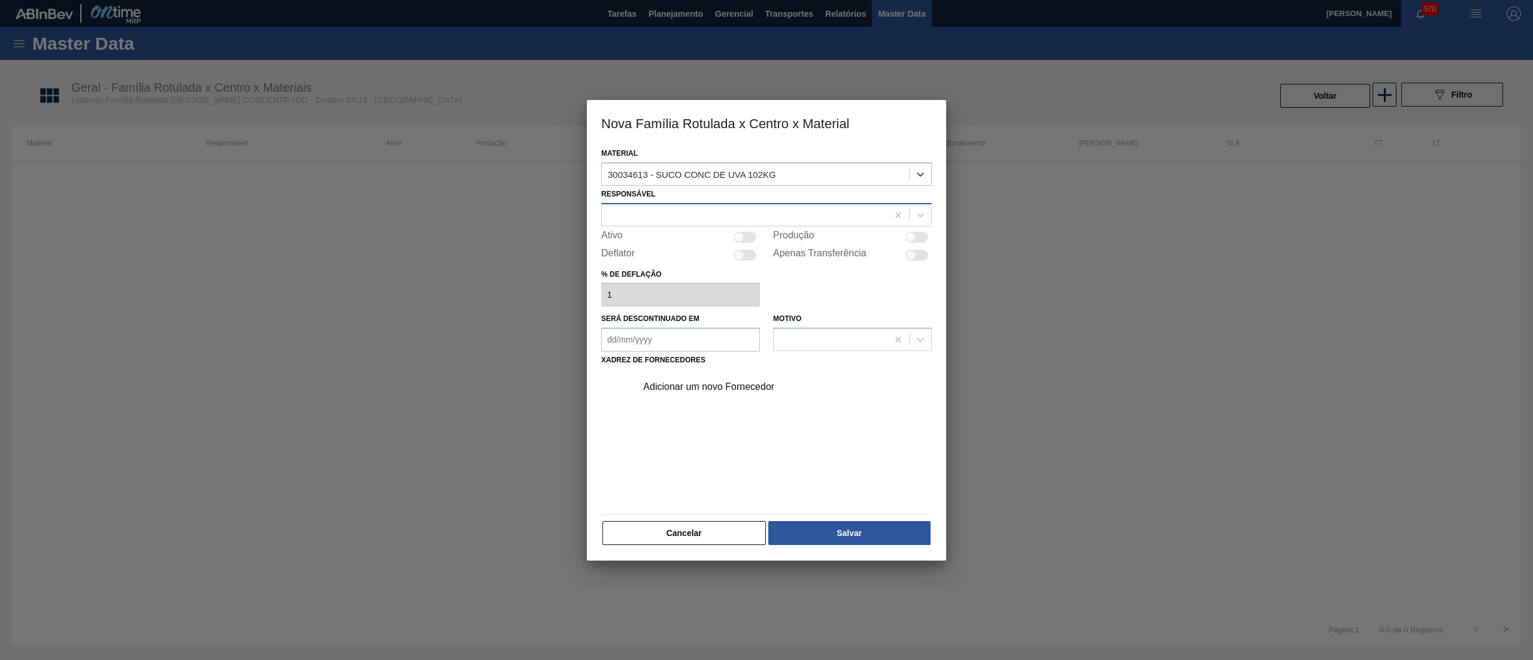
click at [729, 208] on div at bounding box center [745, 214] width 286 height 17
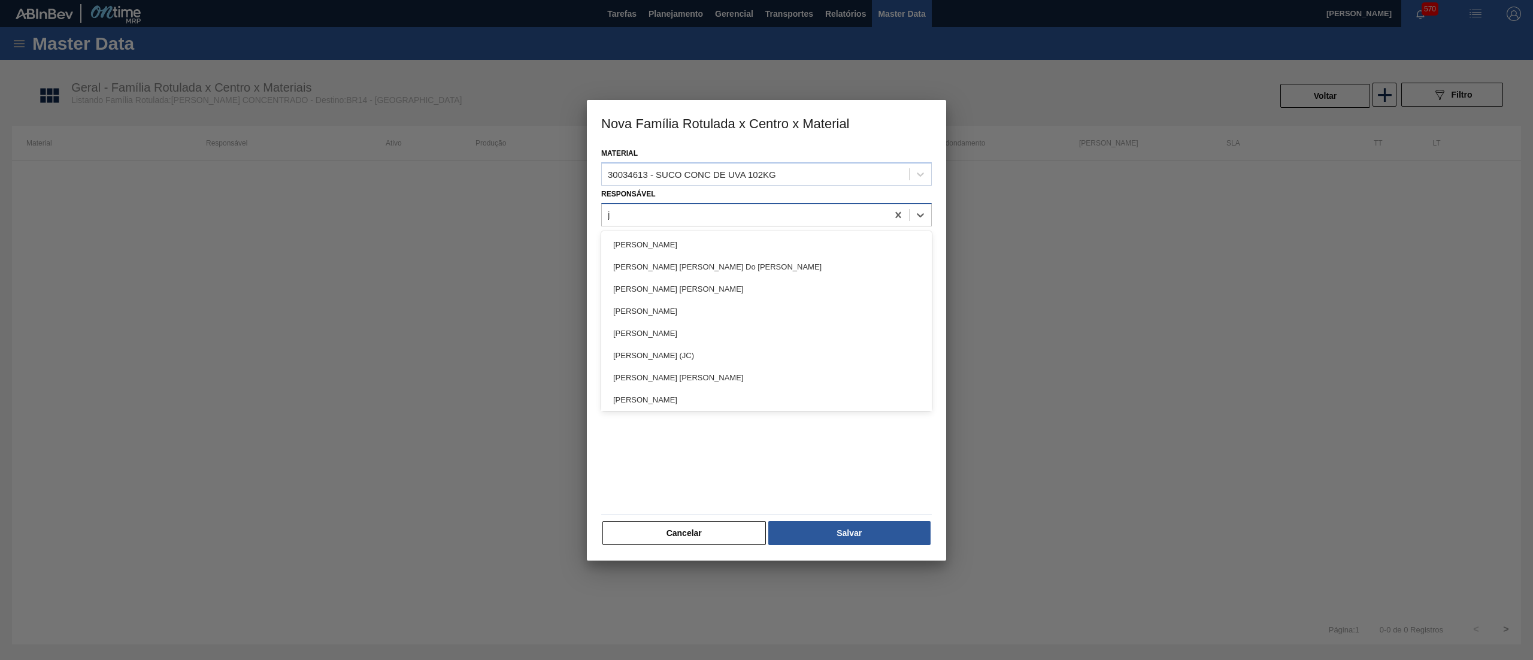
type input "jo"
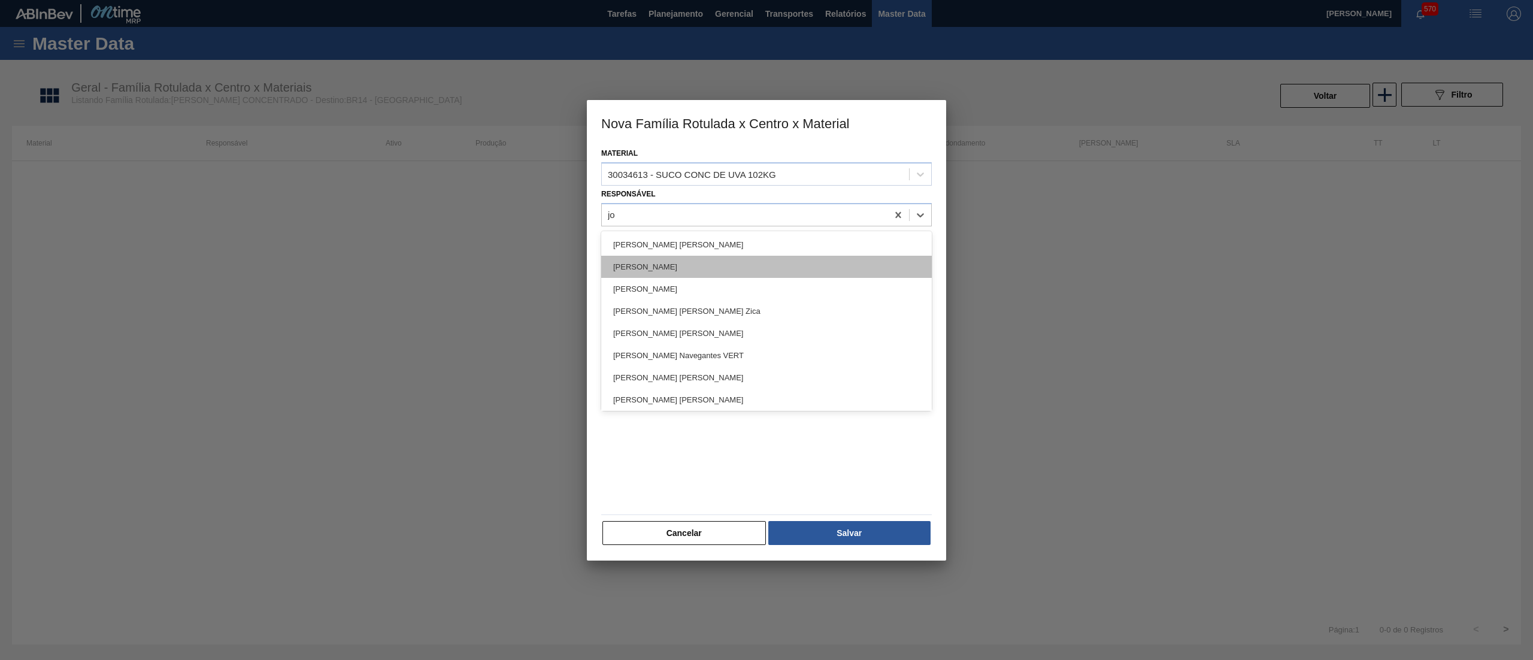
click at [708, 256] on div "[PERSON_NAME]" at bounding box center [766, 267] width 331 height 22
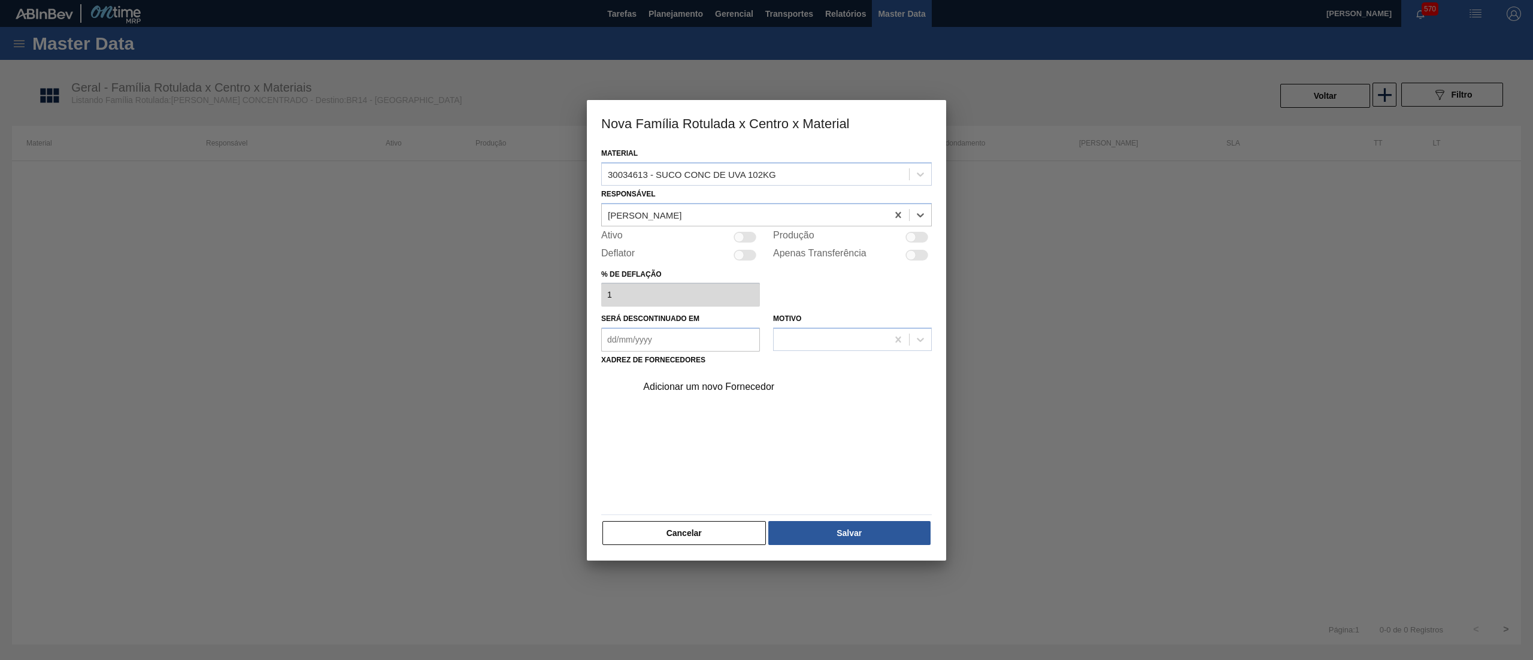
click at [746, 241] on div at bounding box center [745, 237] width 23 height 11
checkbox input "true"
click at [680, 380] on div "Adicionar um novo Fornecedor" at bounding box center [780, 387] width 302 height 30
click at [672, 384] on div "Adicionar um novo Fornecedor" at bounding box center [760, 386] width 235 height 11
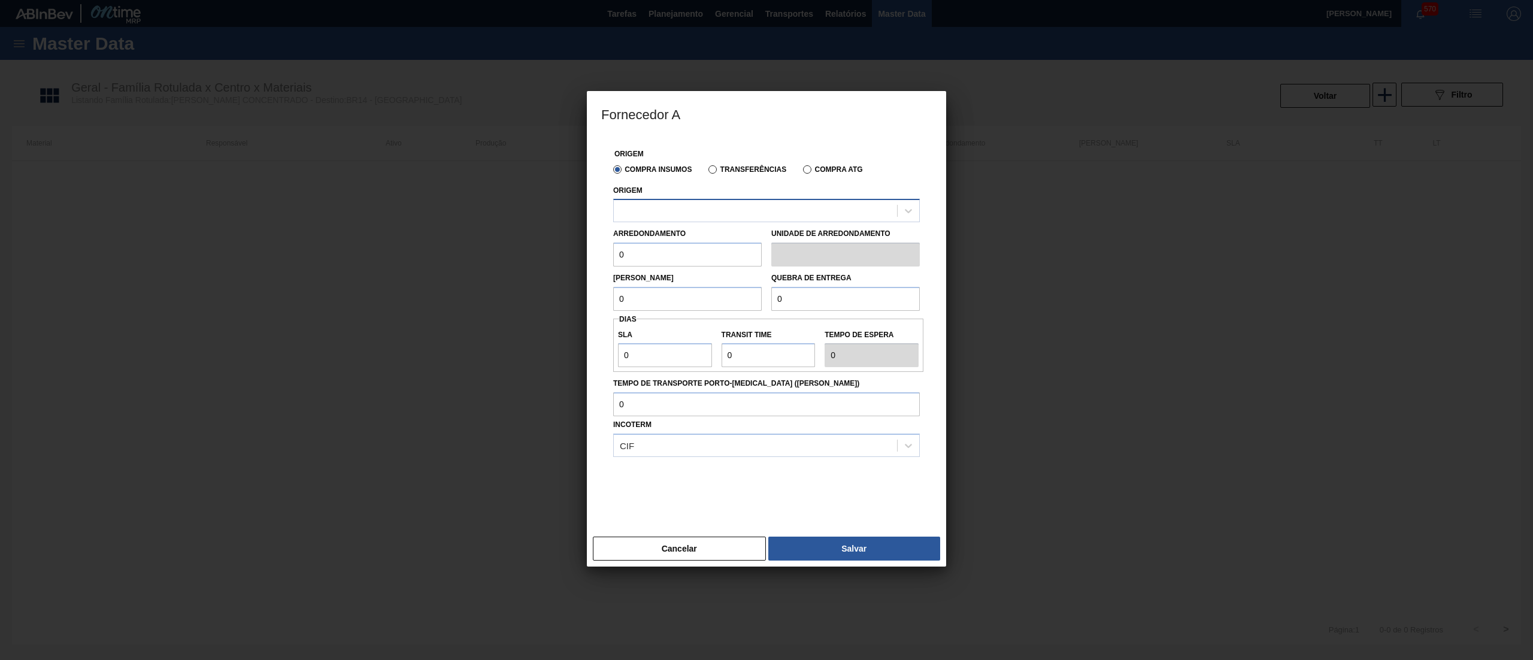
click at [690, 207] on div at bounding box center [755, 210] width 283 height 17
click at [693, 240] on div "295205 - GOLDEN SUCOS - FARROUPILHA ([GEOGRAPHIC_DATA])" at bounding box center [766, 240] width 307 height 22
drag, startPoint x: 669, startPoint y: 251, endPoint x: 590, endPoint y: 270, distance: 80.6
click at [590, 270] on div "Origem Compra Insumos Transferências Compra ATG Origem 295205 - GOLDEN SUCOS - …" at bounding box center [766, 335] width 359 height 396
drag, startPoint x: 690, startPoint y: 268, endPoint x: 547, endPoint y: 284, distance: 144.0
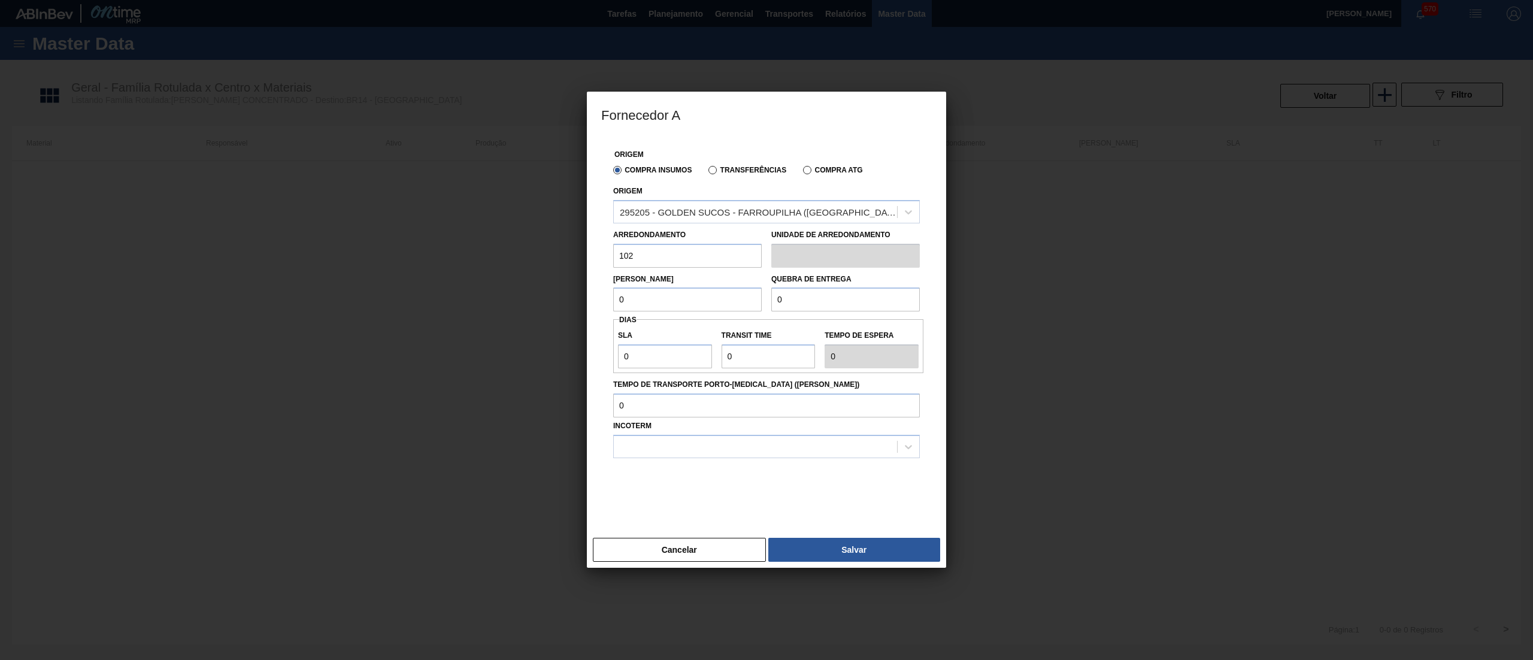
click at [547, 284] on div "Fornecedor A Origem Compra Insumos Transferências Compra ATG Origem 295205 - GO…" at bounding box center [766, 330] width 1533 height 660
type input "102"
drag, startPoint x: 642, startPoint y: 294, endPoint x: 568, endPoint y: 313, distance: 76.0
click at [568, 313] on div "Fornecedor A Origem Compra Insumos Transferências Compra ATG Origem 295205 - GO…" at bounding box center [766, 330] width 1533 height 660
paste input "102"
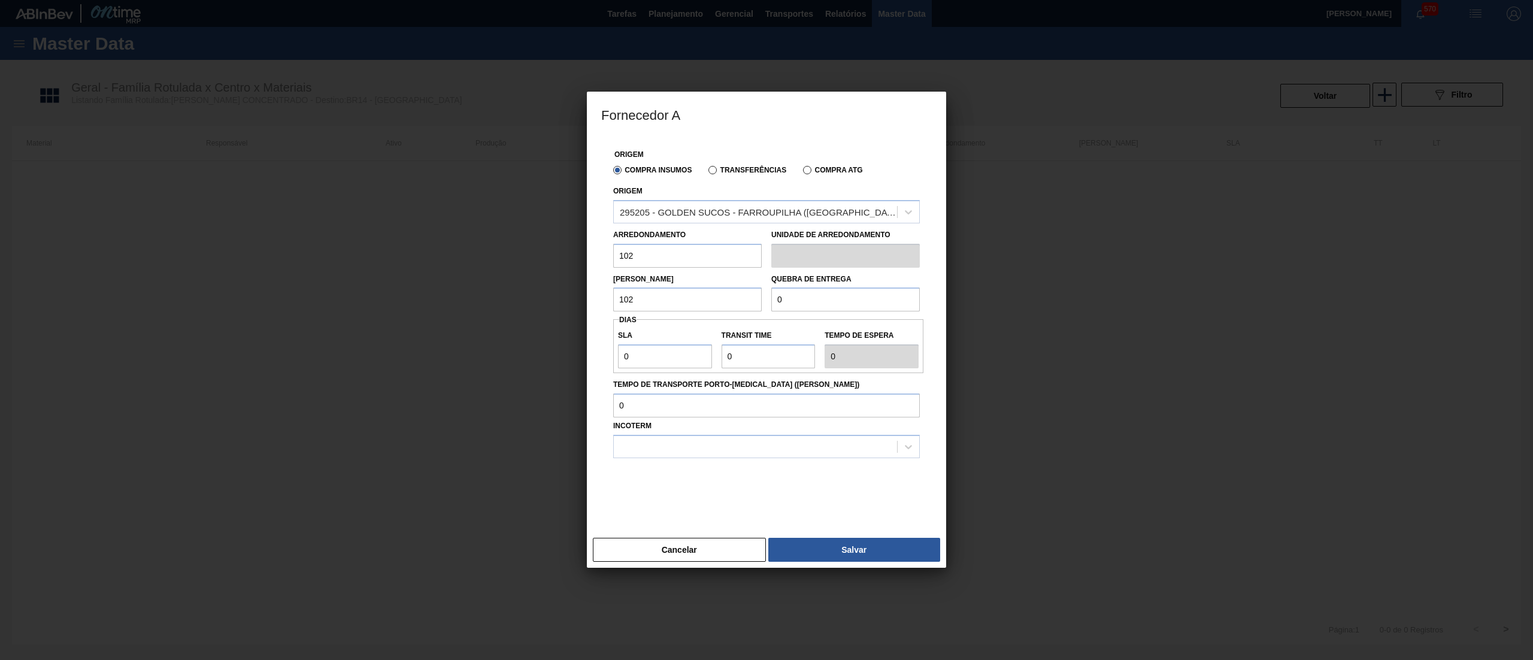
type input "102"
drag, startPoint x: 763, startPoint y: 352, endPoint x: 671, endPoint y: 371, distance: 93.5
click at [671, 371] on div "SLA 0 Transit Time Tempo de espera 0" at bounding box center [768, 346] width 310 height 54
drag, startPoint x: 748, startPoint y: 305, endPoint x: 758, endPoint y: 302, distance: 10.8
click at [746, 307] on div "Lote Mínimo 102 Quebra de entrega 0" at bounding box center [766, 290] width 316 height 44
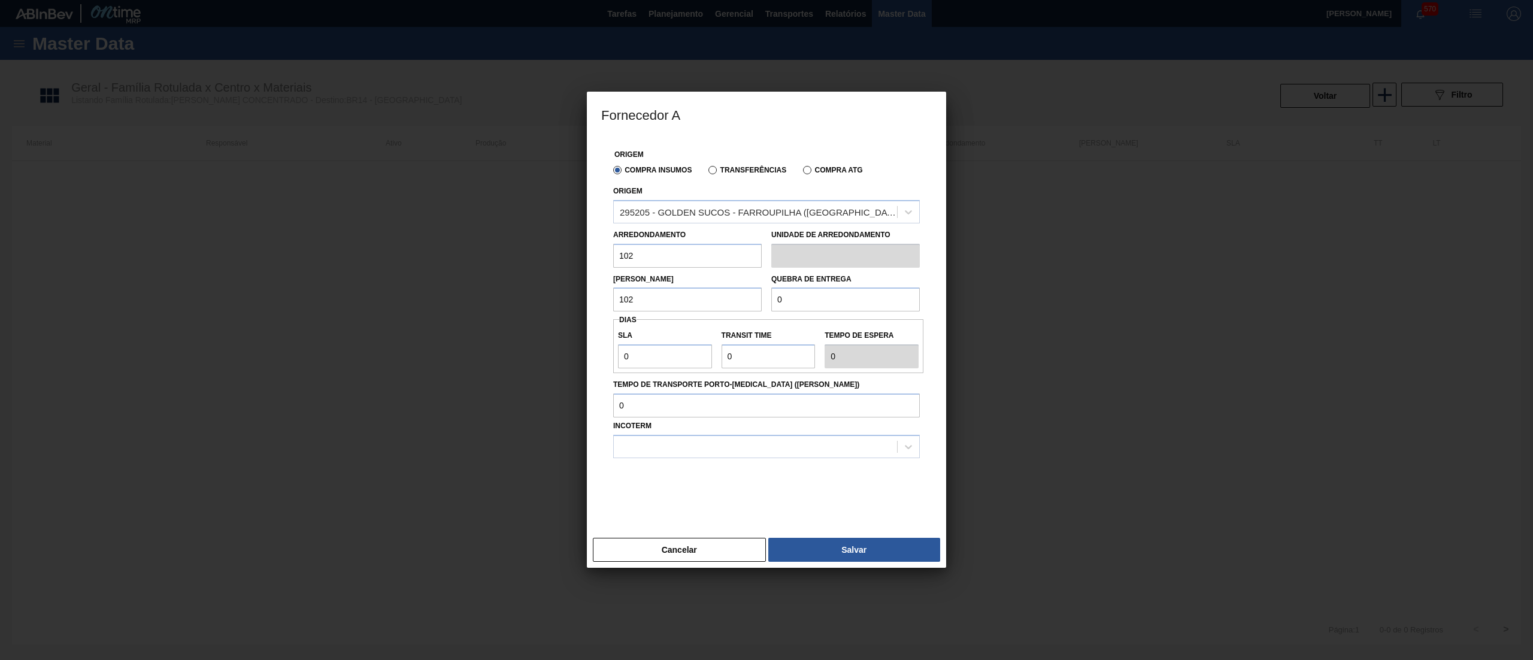
click at [808, 290] on input "0" at bounding box center [845, 299] width 149 height 24
drag, startPoint x: 808, startPoint y: 298, endPoint x: 708, endPoint y: 314, distance: 101.8
click at [708, 314] on div "Origem Compra Insumos Transferências Compra ATG Origem 295205 - GOLDEN SUCOS - …" at bounding box center [766, 327] width 331 height 381
paste input "2.04"
type input "2.040"
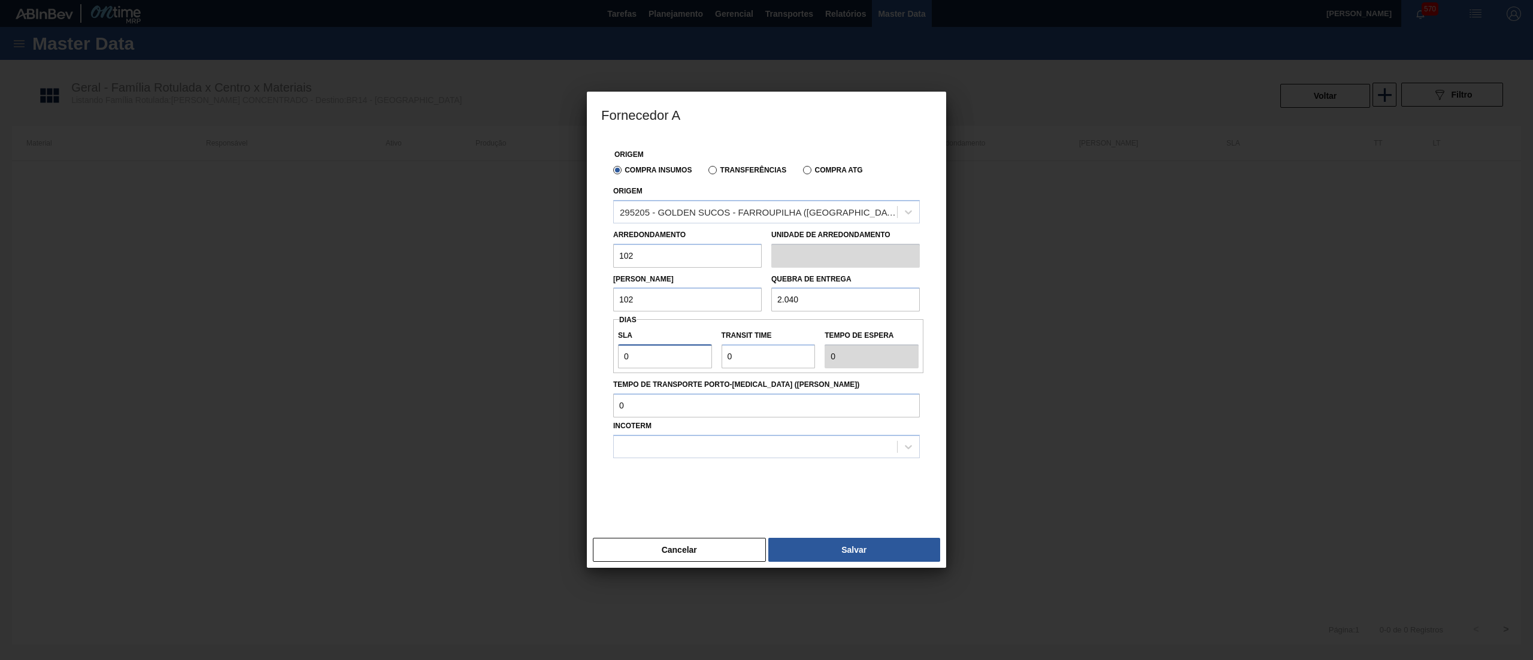
drag, startPoint x: 653, startPoint y: 363, endPoint x: 581, endPoint y: 375, distance: 72.8
click at [581, 375] on div "Fornecedor A Origem Compra Insumos Transferências Compra ATG Origem 295205 - GO…" at bounding box center [766, 330] width 1533 height 660
type input "3"
type input "30"
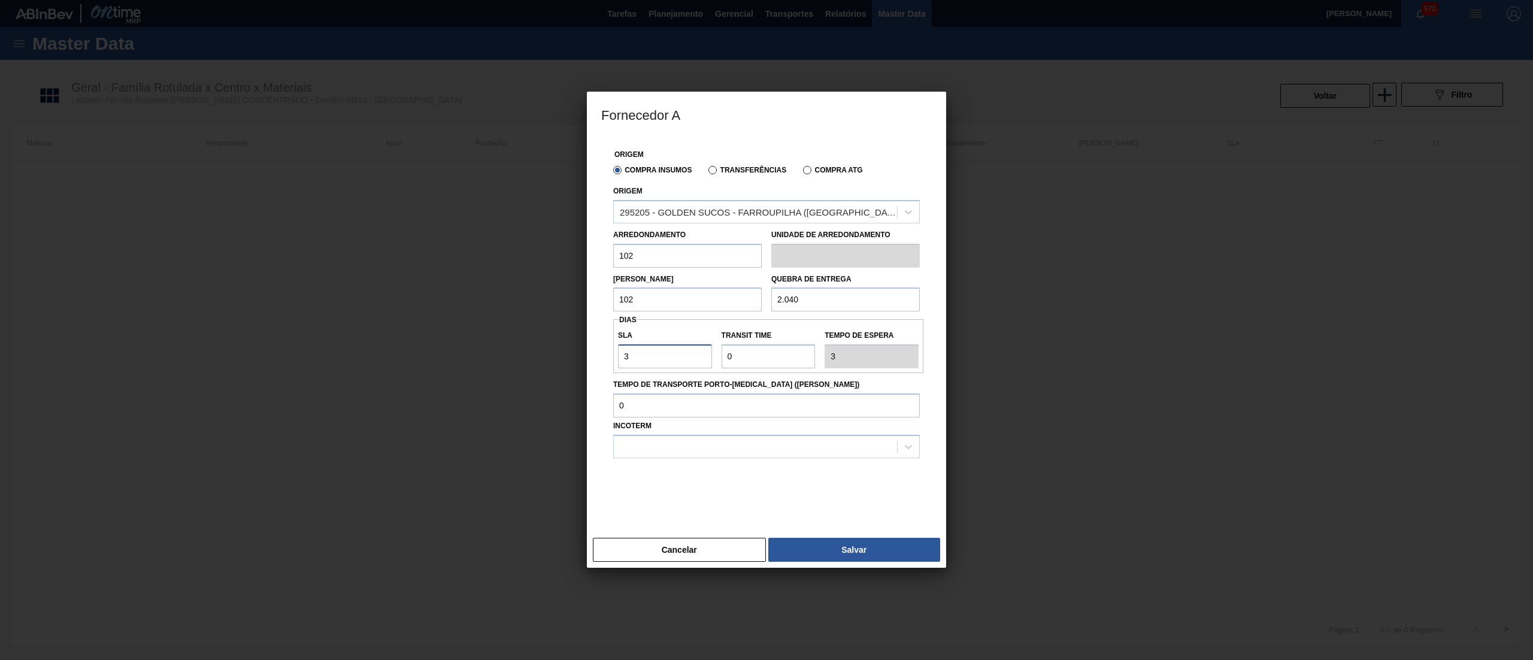
type input "30"
drag, startPoint x: 727, startPoint y: 372, endPoint x: 681, endPoint y: 388, distance: 48.1
click at [681, 388] on div "Origem Compra Insumos Transferências Compra ATG Origem 295205 - GOLDEN SUCOS - …" at bounding box center [766, 327] width 331 height 381
type input "2"
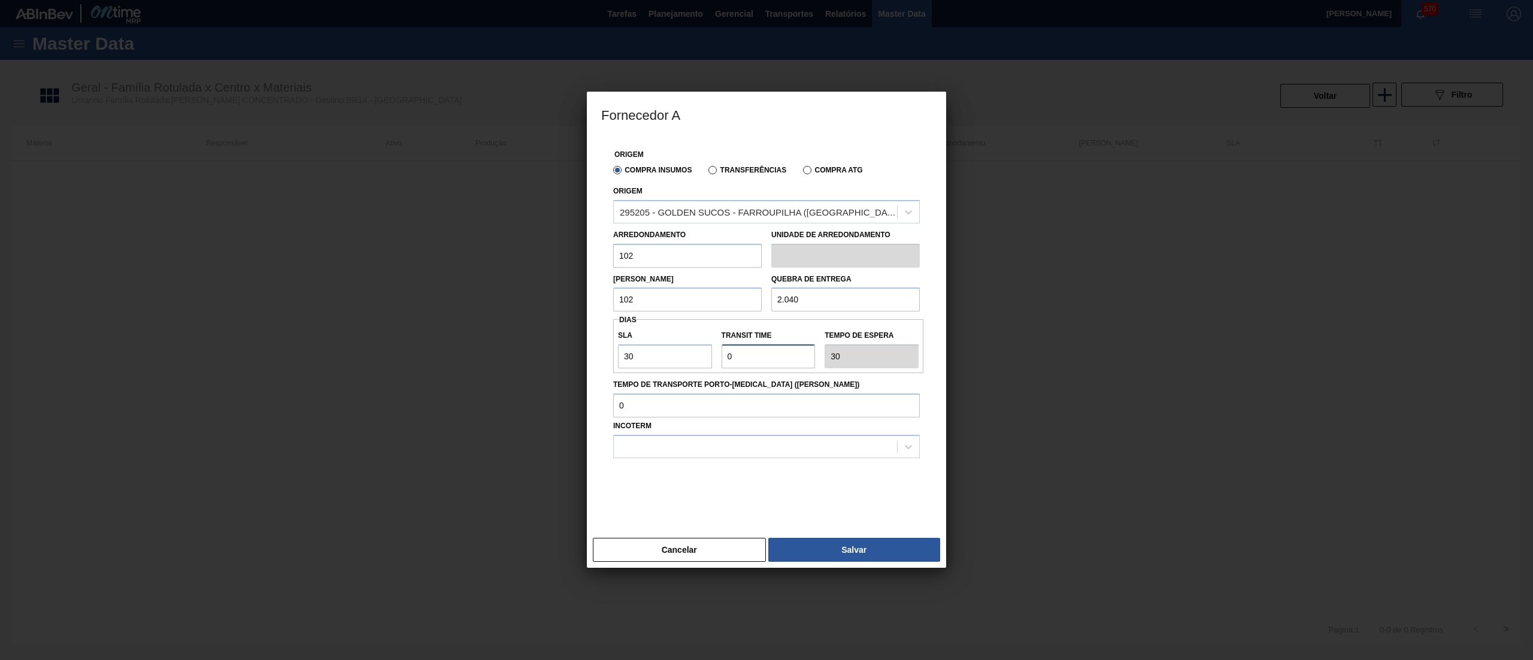
type input "32"
type input "2"
click at [681, 453] on div at bounding box center [755, 446] width 283 height 17
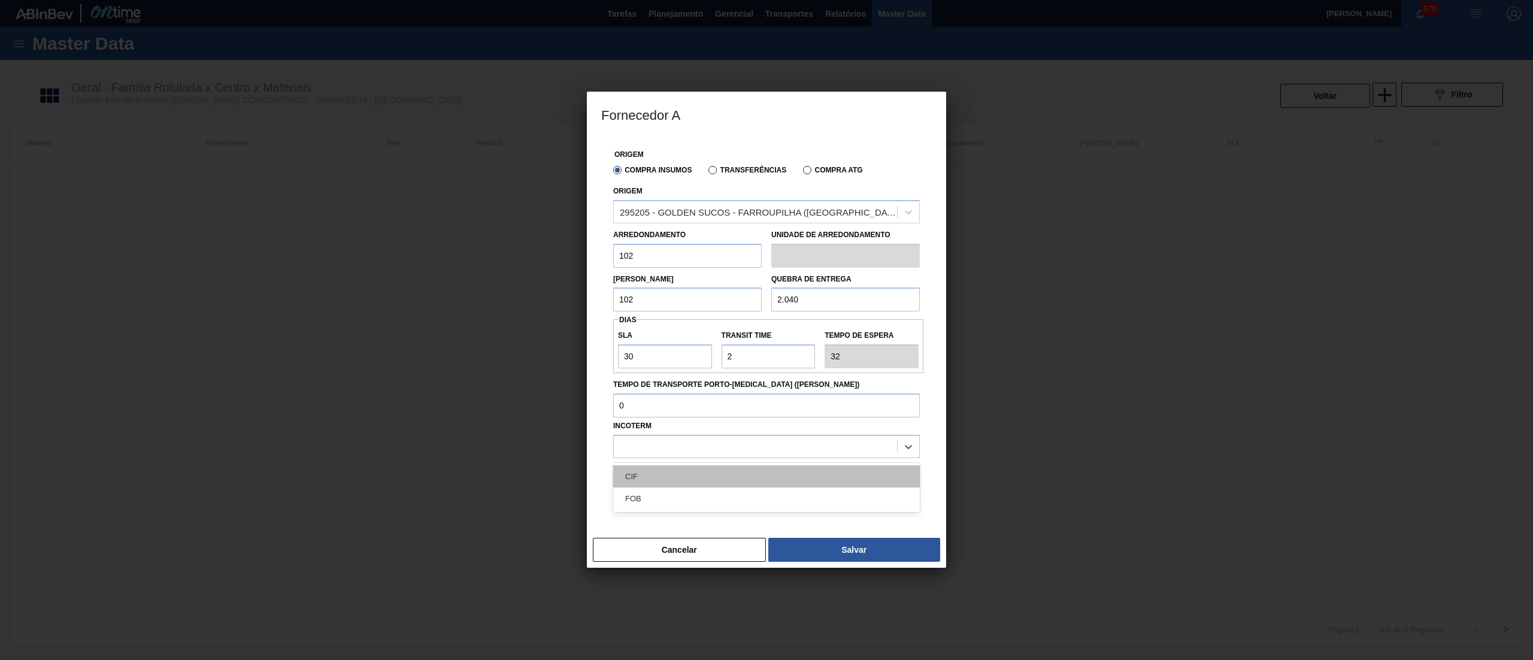
click at [664, 479] on div "CIF" at bounding box center [766, 476] width 307 height 22
click at [750, 447] on div "CIF" at bounding box center [755, 446] width 283 height 17
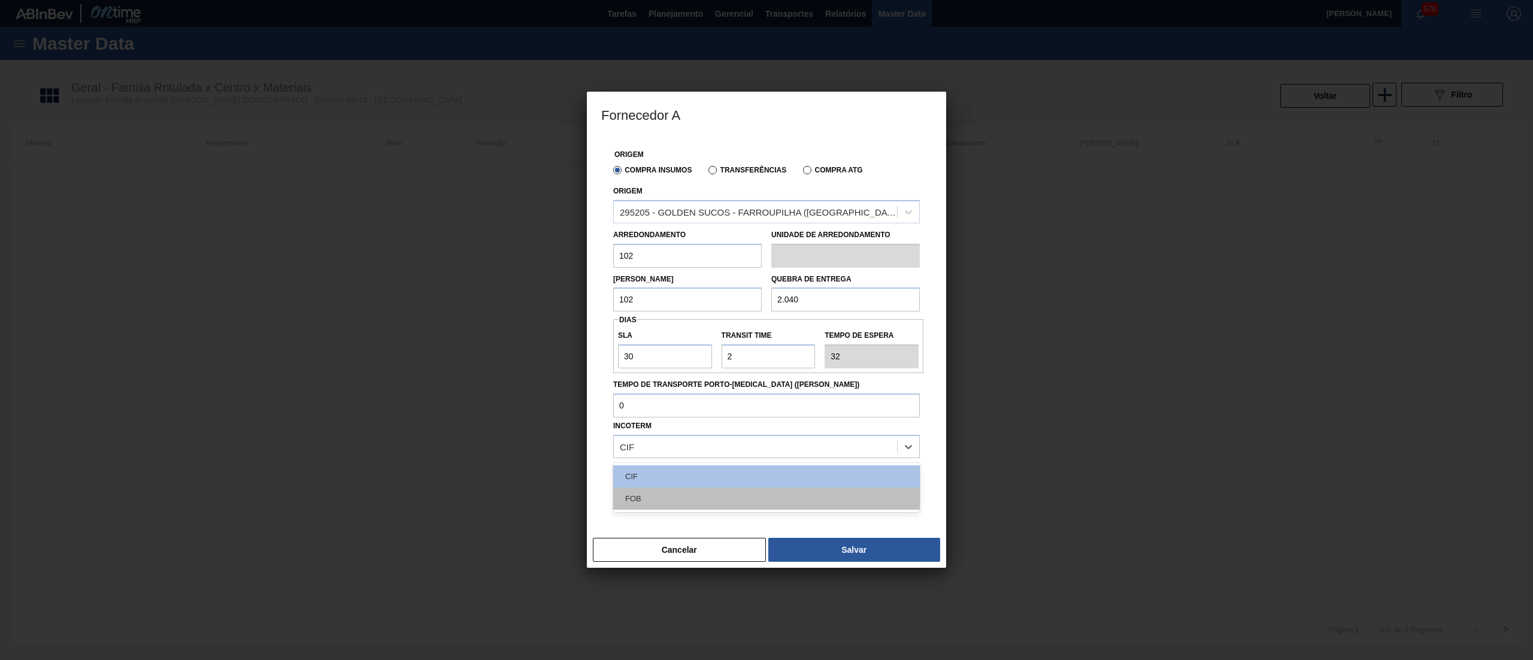
click at [707, 493] on div "FOB" at bounding box center [766, 498] width 307 height 22
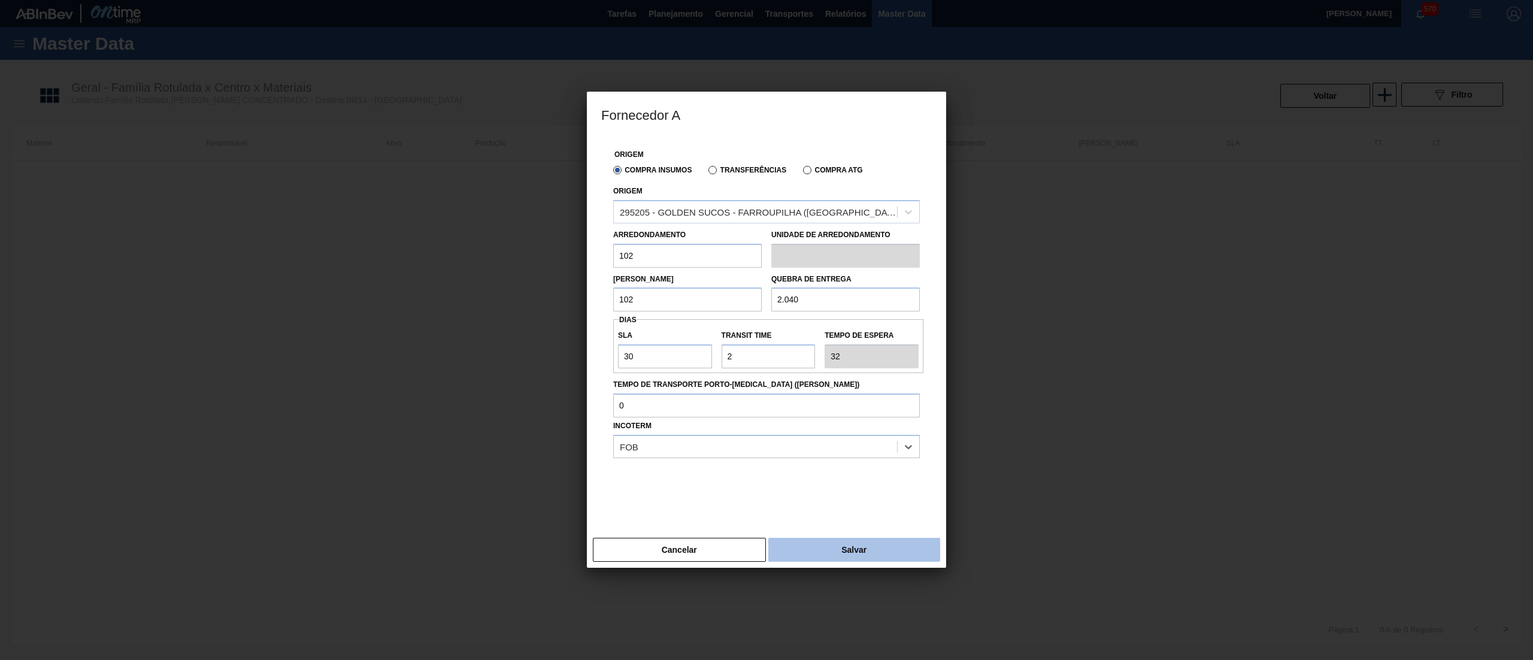
click at [811, 538] on button "Salvar" at bounding box center [854, 550] width 172 height 24
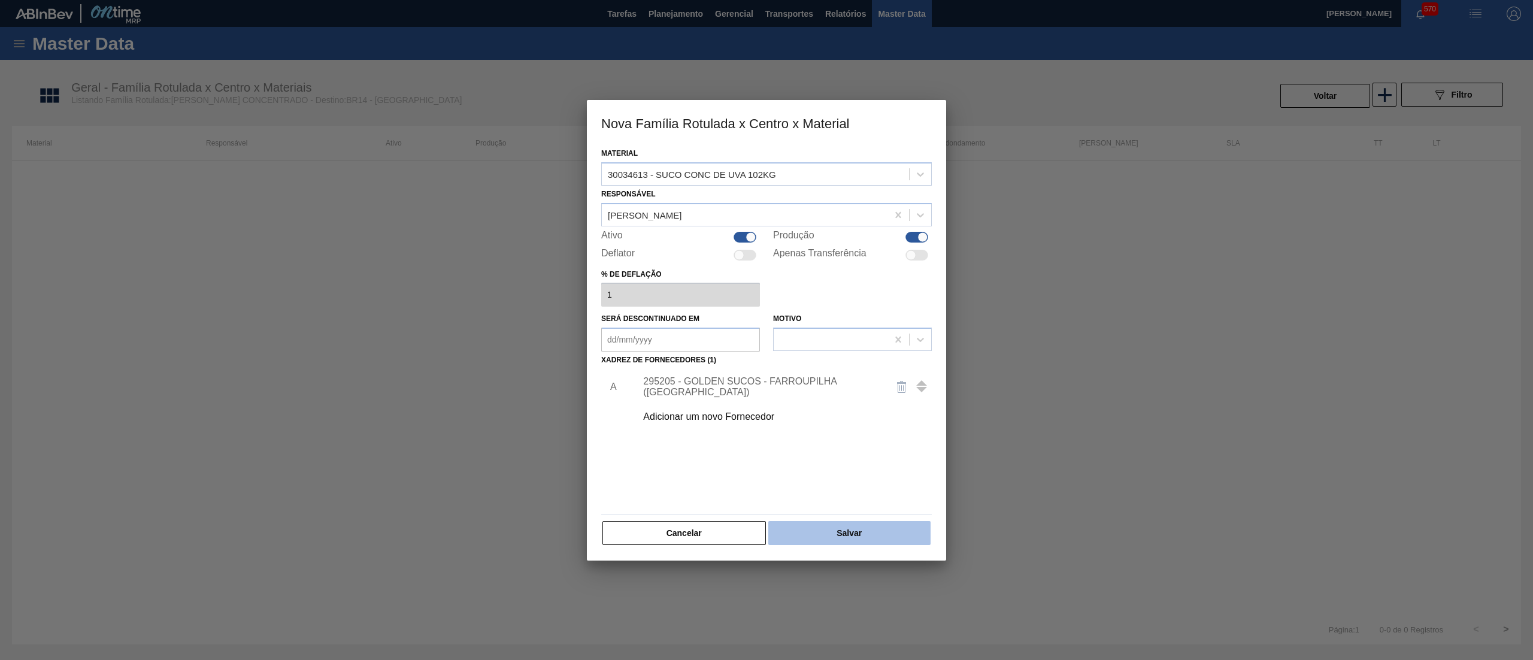
click at [841, 531] on button "Salvar" at bounding box center [849, 533] width 162 height 24
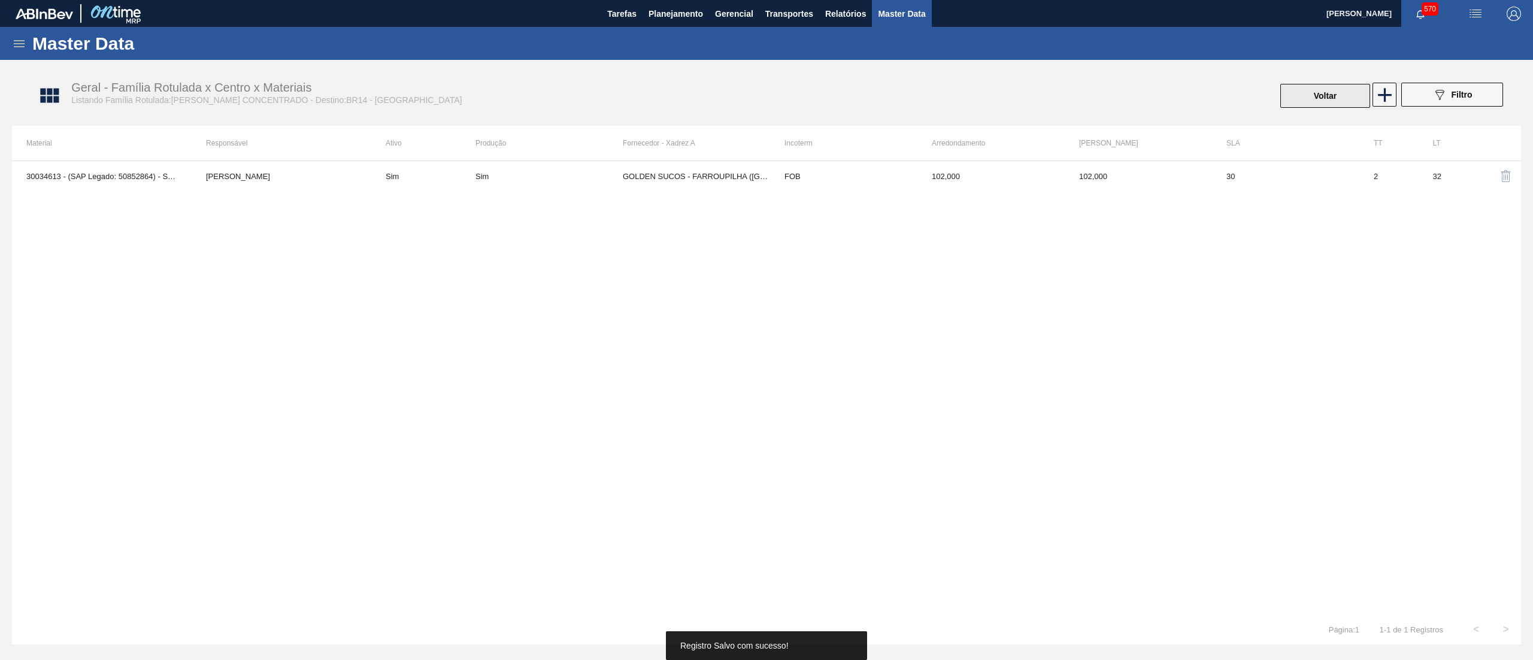
click at [1296, 98] on button "Voltar" at bounding box center [1325, 96] width 90 height 24
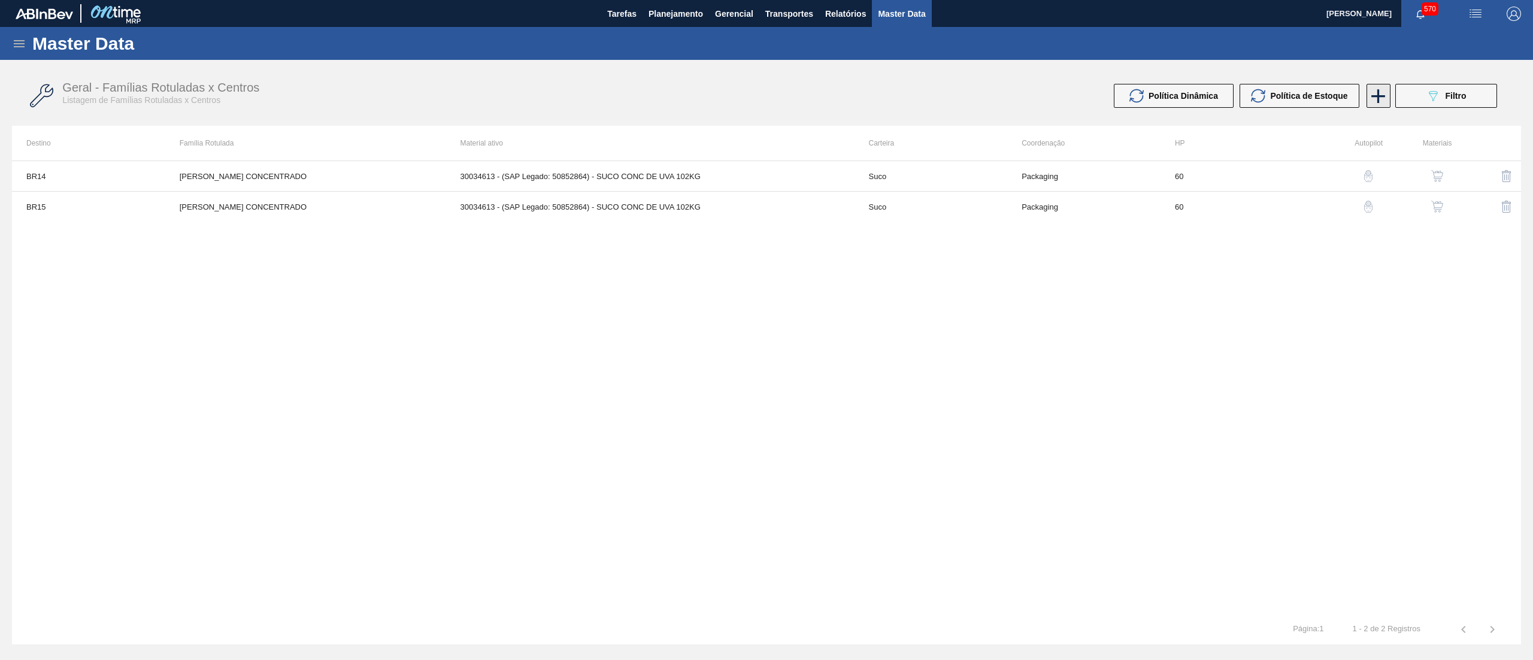
click at [1376, 98] on icon at bounding box center [1377, 95] width 23 height 23
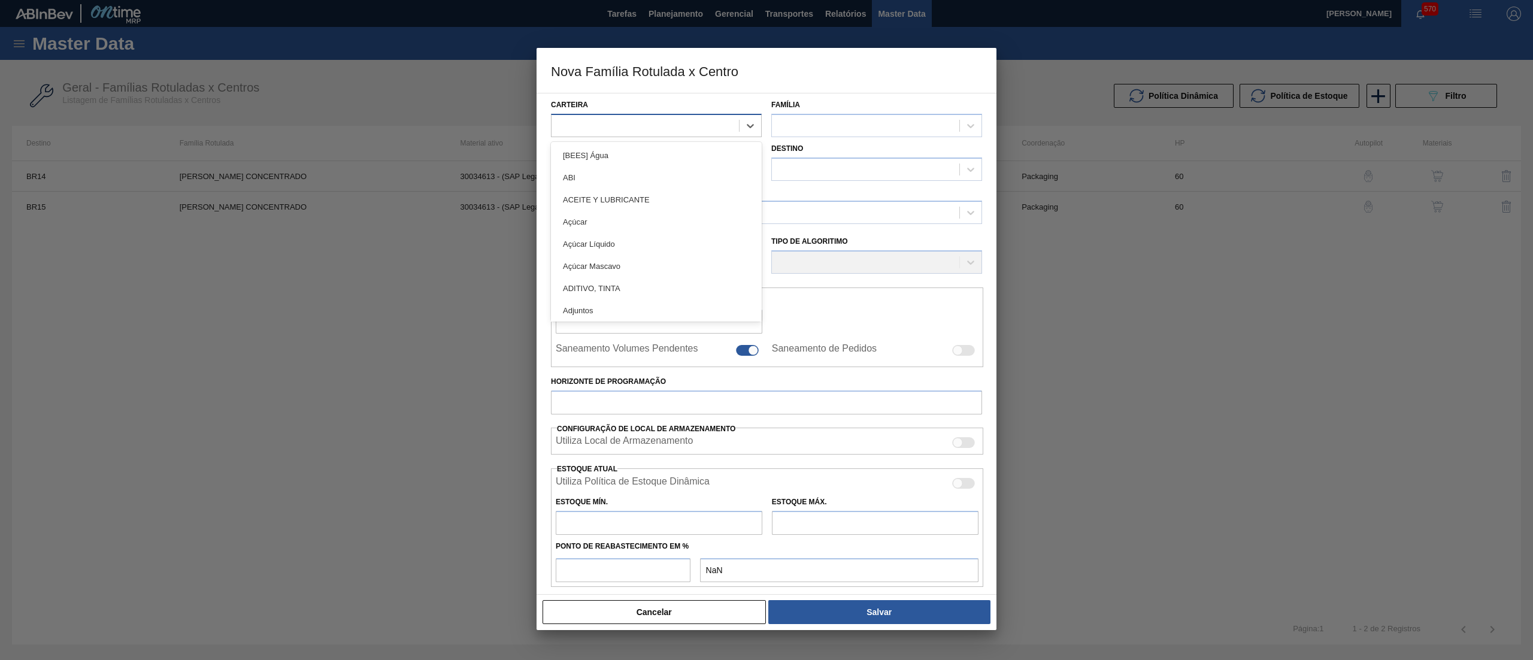
click at [571, 123] on div at bounding box center [644, 125] width 187 height 17
type input "suc"
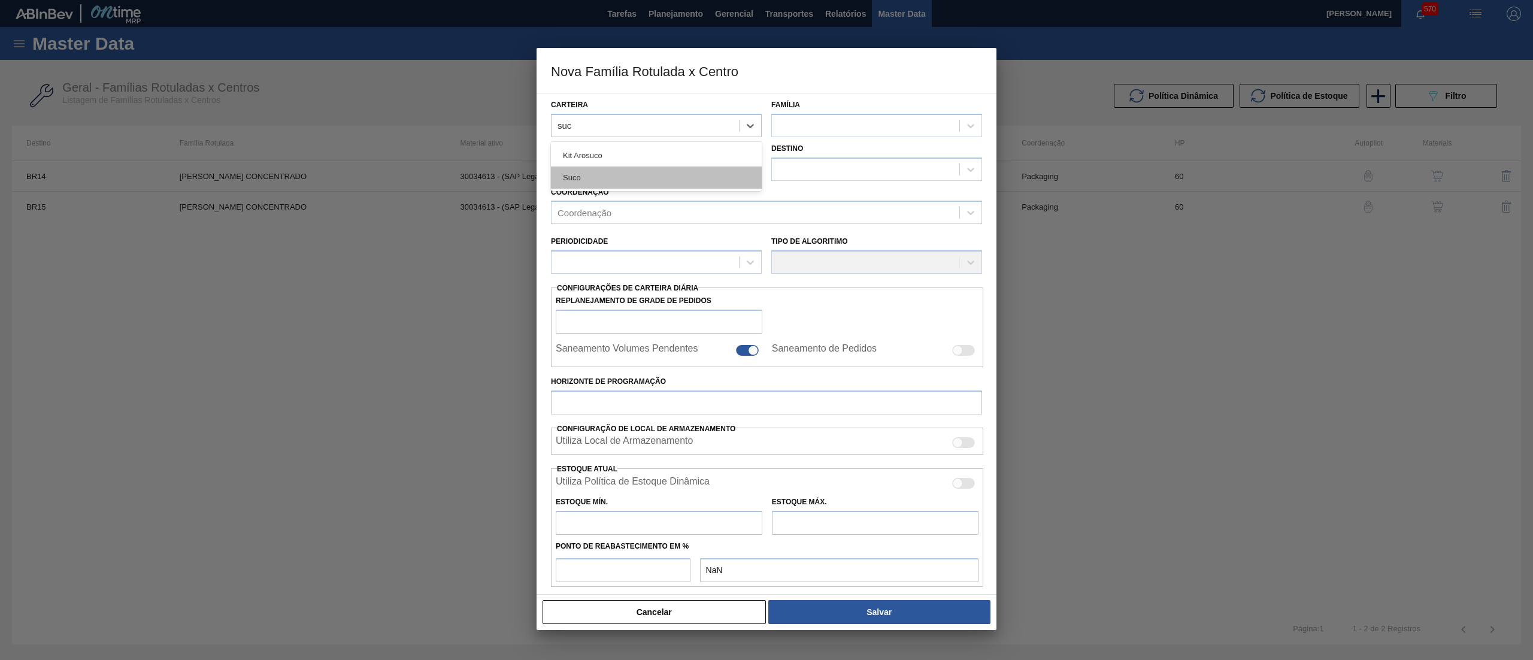
click at [616, 172] on div "Suco" at bounding box center [656, 177] width 211 height 22
click at [792, 129] on div at bounding box center [865, 125] width 187 height 17
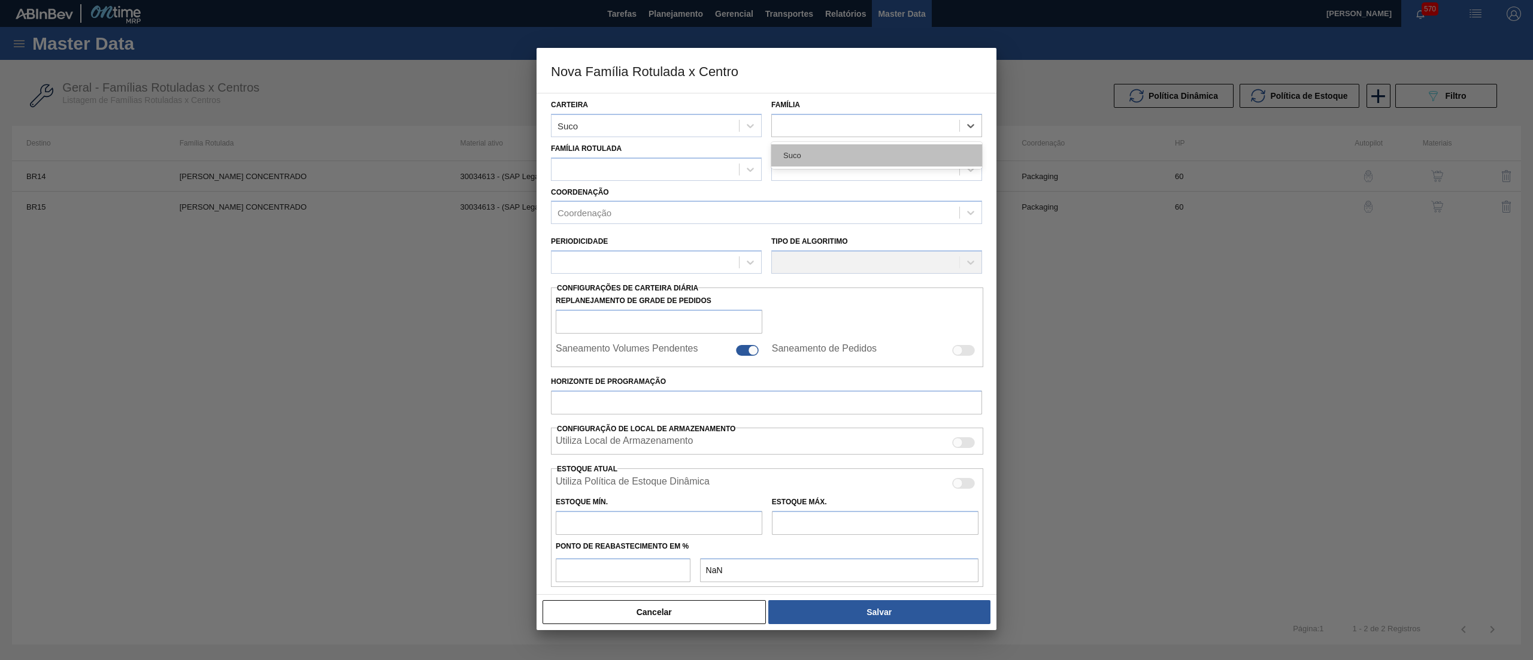
click at [793, 147] on div "Suco" at bounding box center [876, 155] width 211 height 22
click at [693, 174] on div at bounding box center [644, 168] width 187 height 17
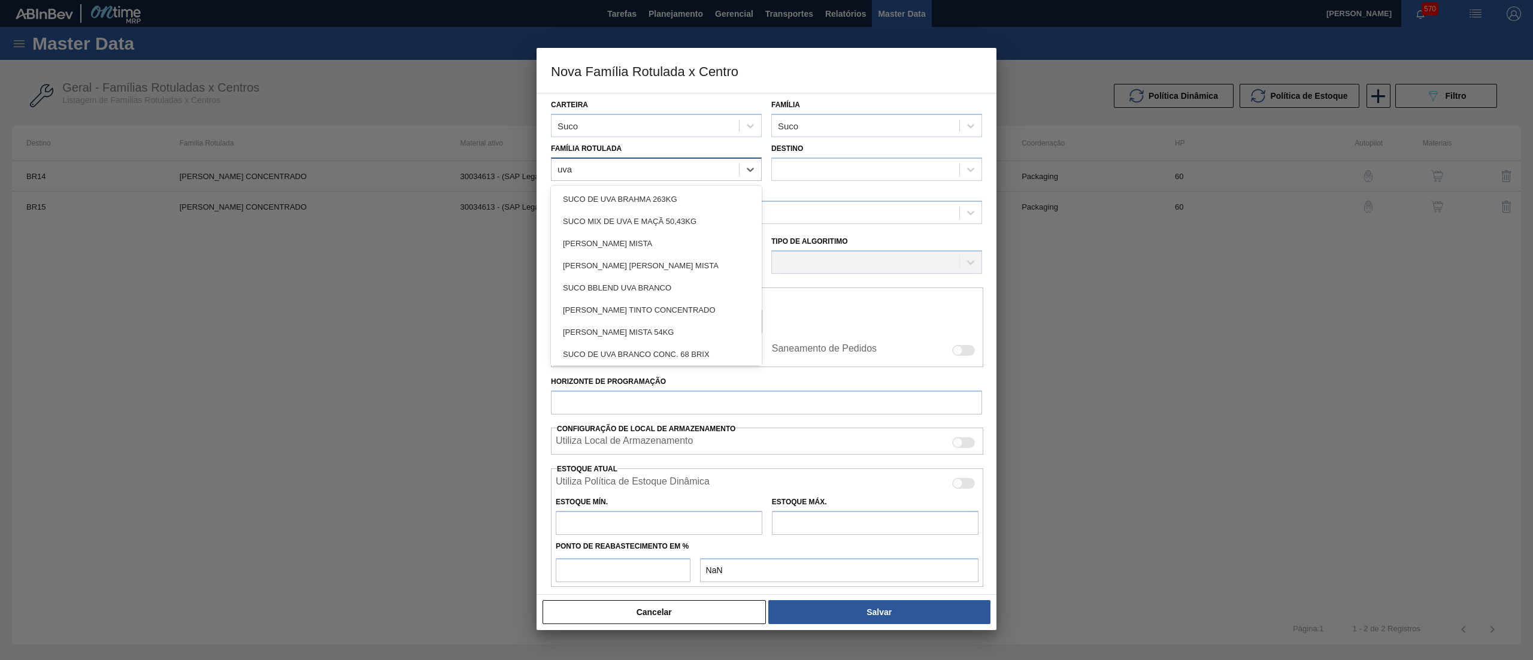
type Rotulada "uva c"
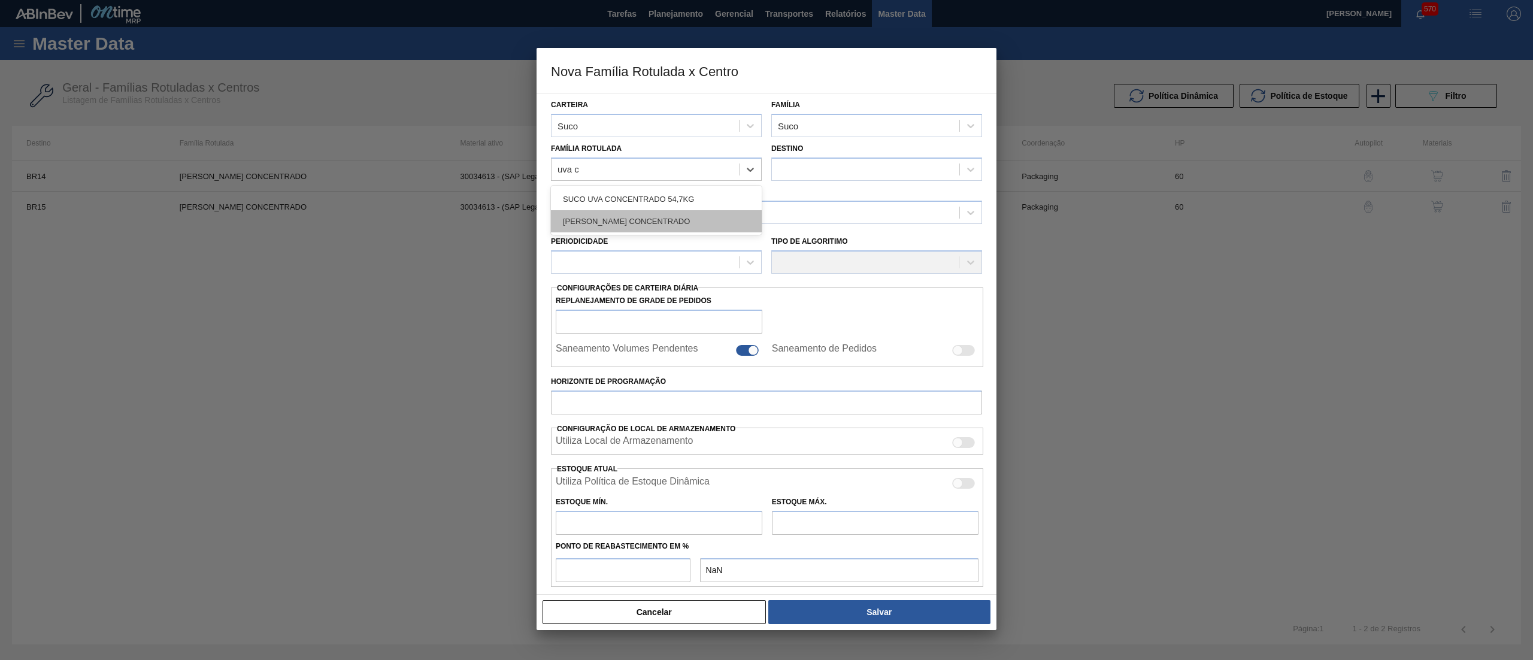
click at [669, 222] on div "[PERSON_NAME] CONCENTRADO" at bounding box center [656, 221] width 211 height 22
checkbox input "false"
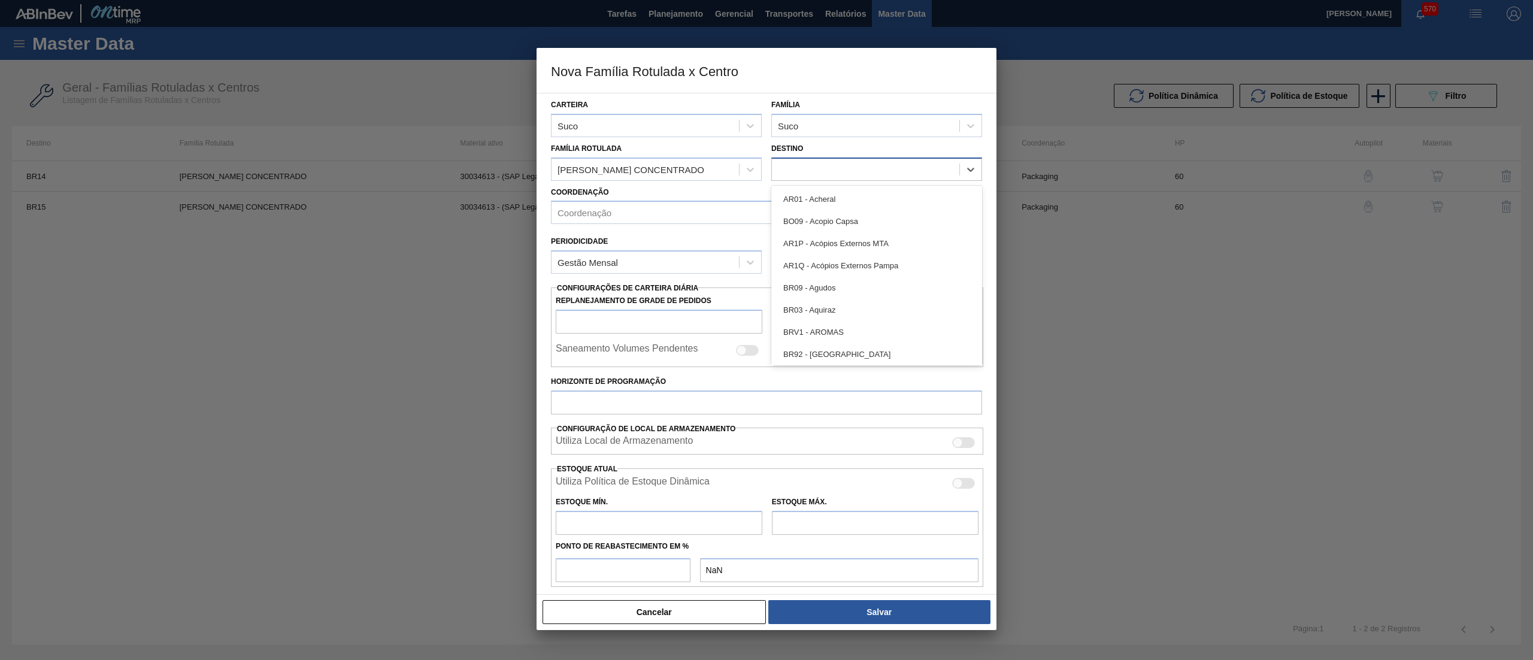
click at [793, 165] on div at bounding box center [865, 168] width 187 height 17
type input "18"
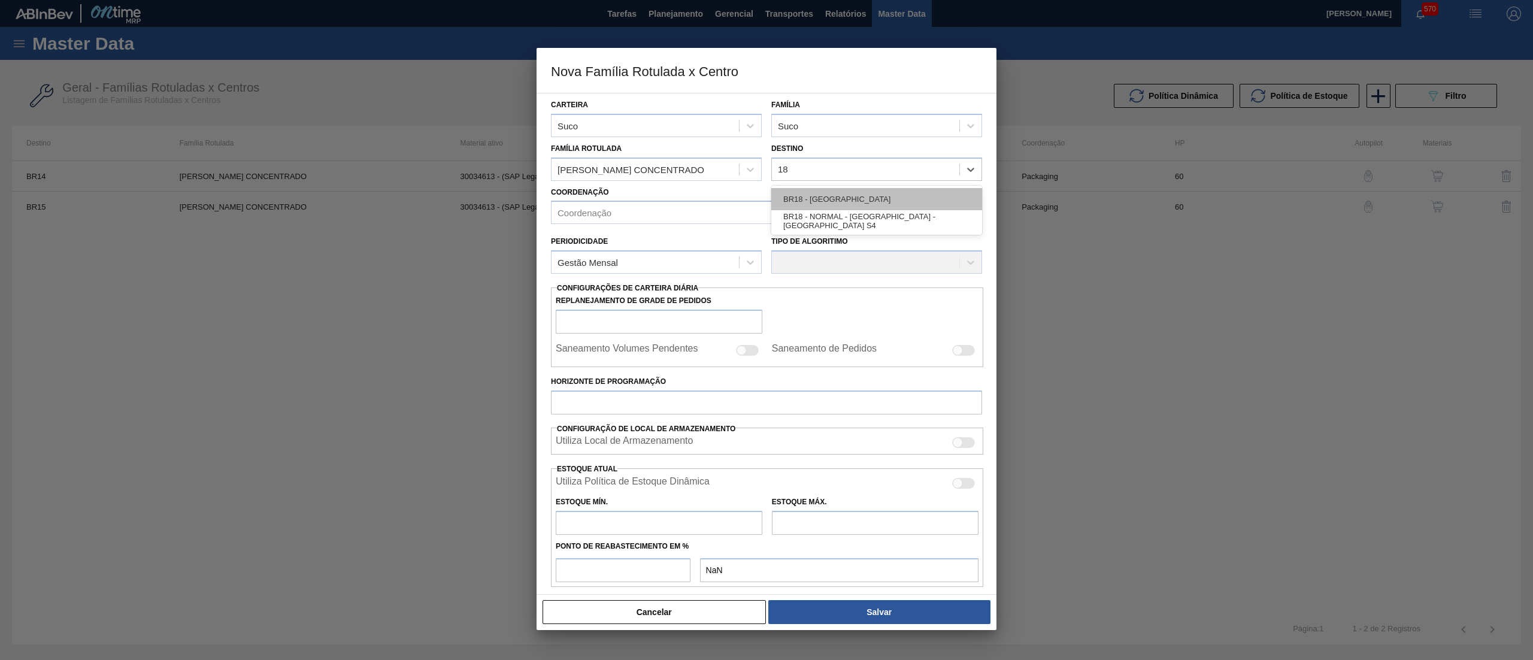
click at [877, 200] on div "BR18 - [GEOGRAPHIC_DATA]" at bounding box center [876, 199] width 211 height 22
click at [695, 263] on div "Gestão Mensal" at bounding box center [644, 262] width 187 height 17
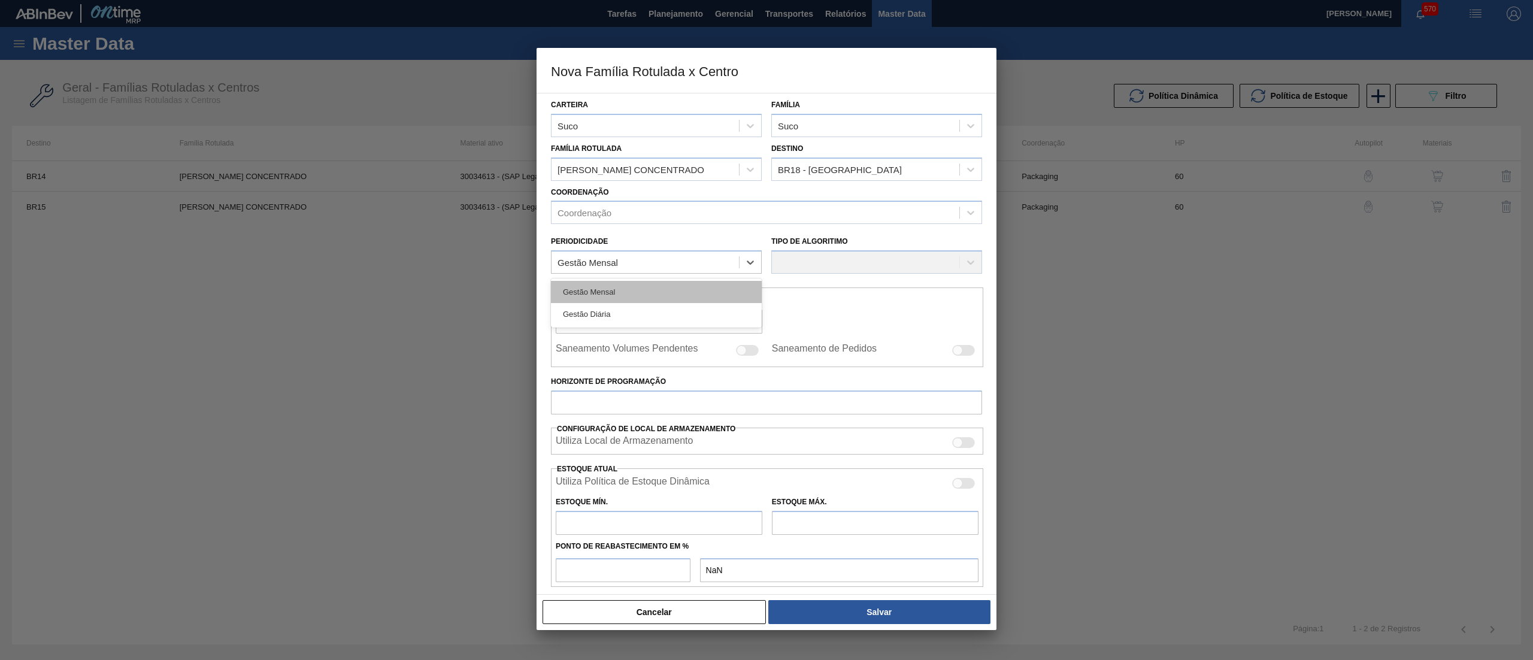
click at [662, 287] on div "Gestão Mensal" at bounding box center [656, 292] width 211 height 22
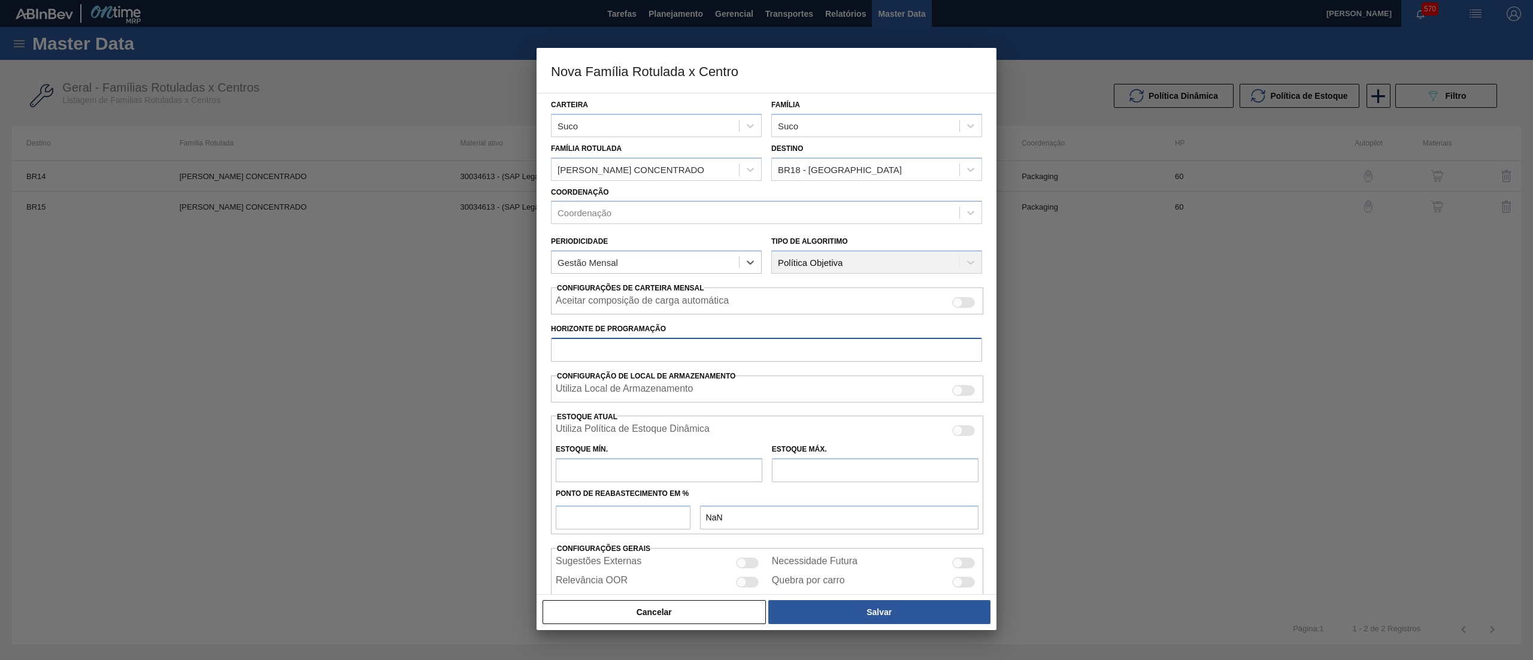
click at [619, 356] on input "Horizonte de Programação" at bounding box center [766, 350] width 431 height 24
type input "60"
click at [604, 476] on input "text" at bounding box center [659, 470] width 207 height 24
type input "142"
type input "142,000"
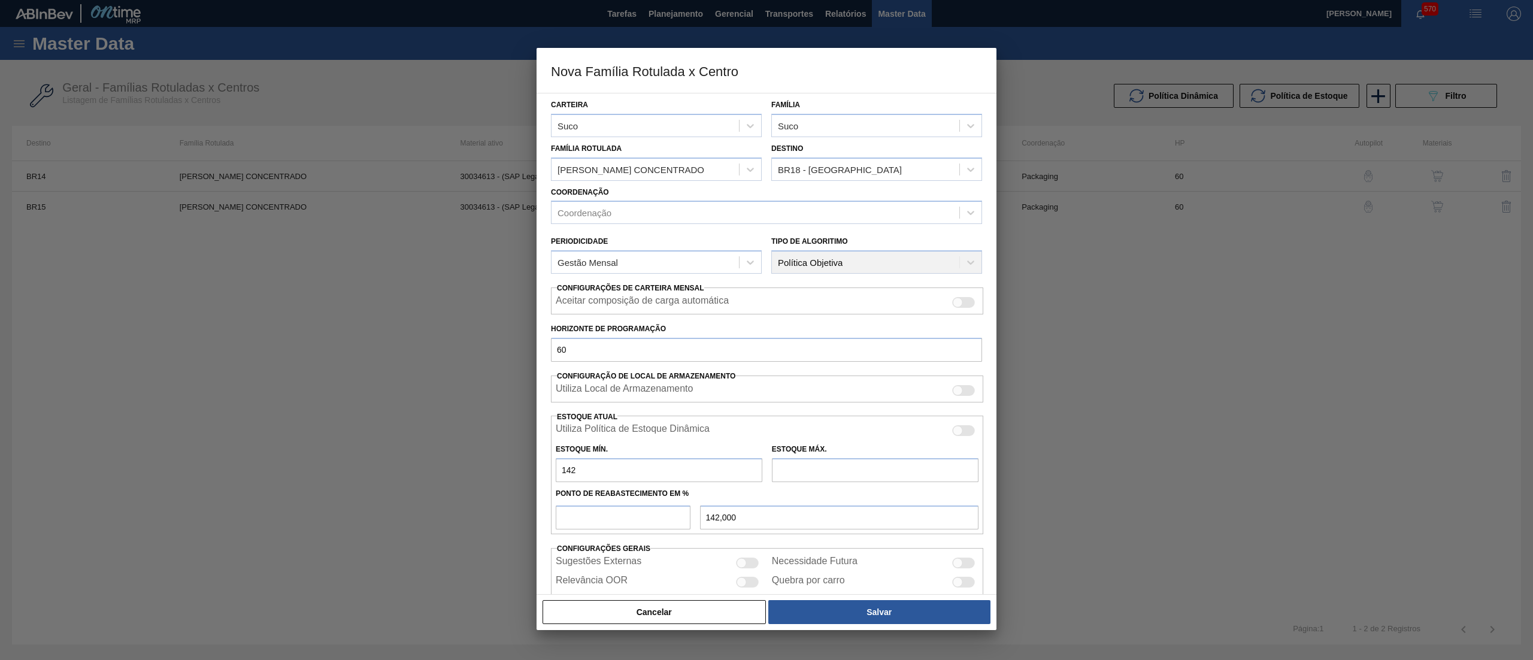
click at [810, 471] on input "text" at bounding box center [875, 470] width 207 height 24
type input "1.468"
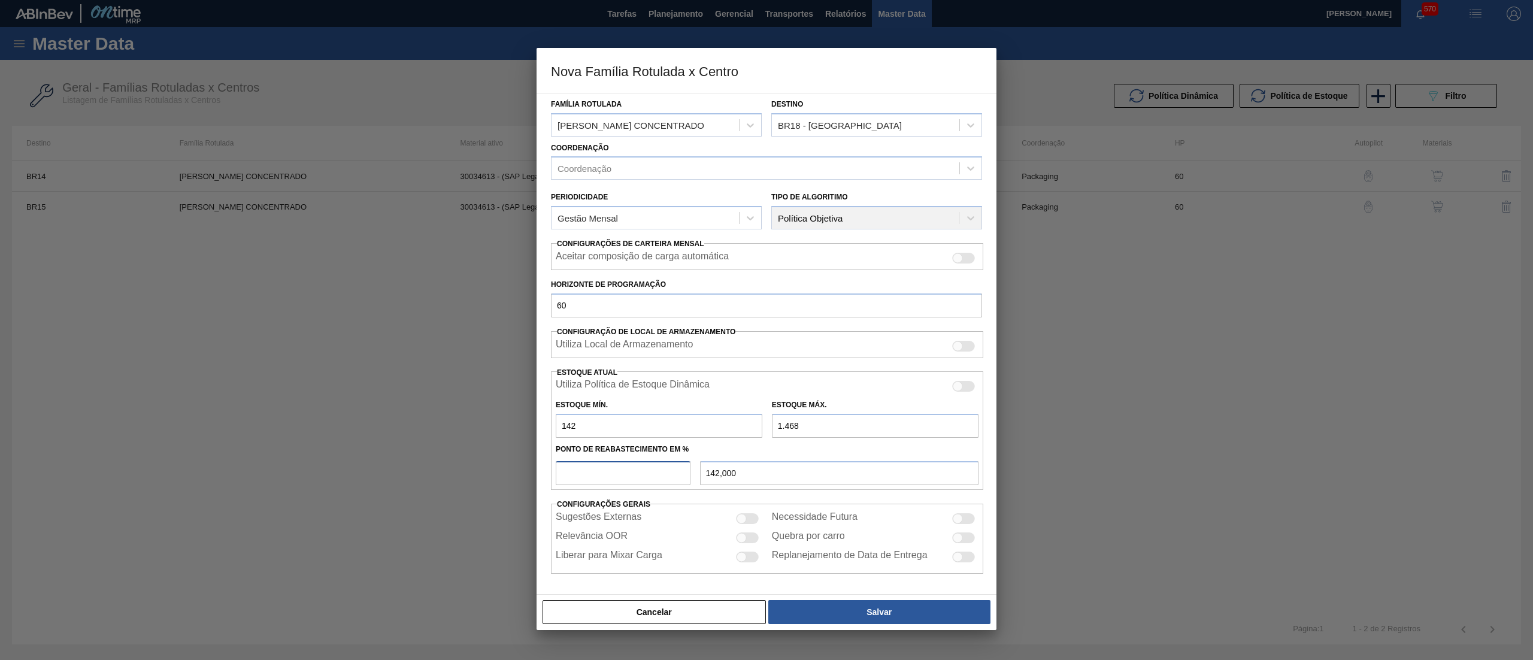
click at [669, 471] on input "number" at bounding box center [623, 473] width 135 height 24
type input "4"
type input "195,040"
type input "142,000"
type input "5"
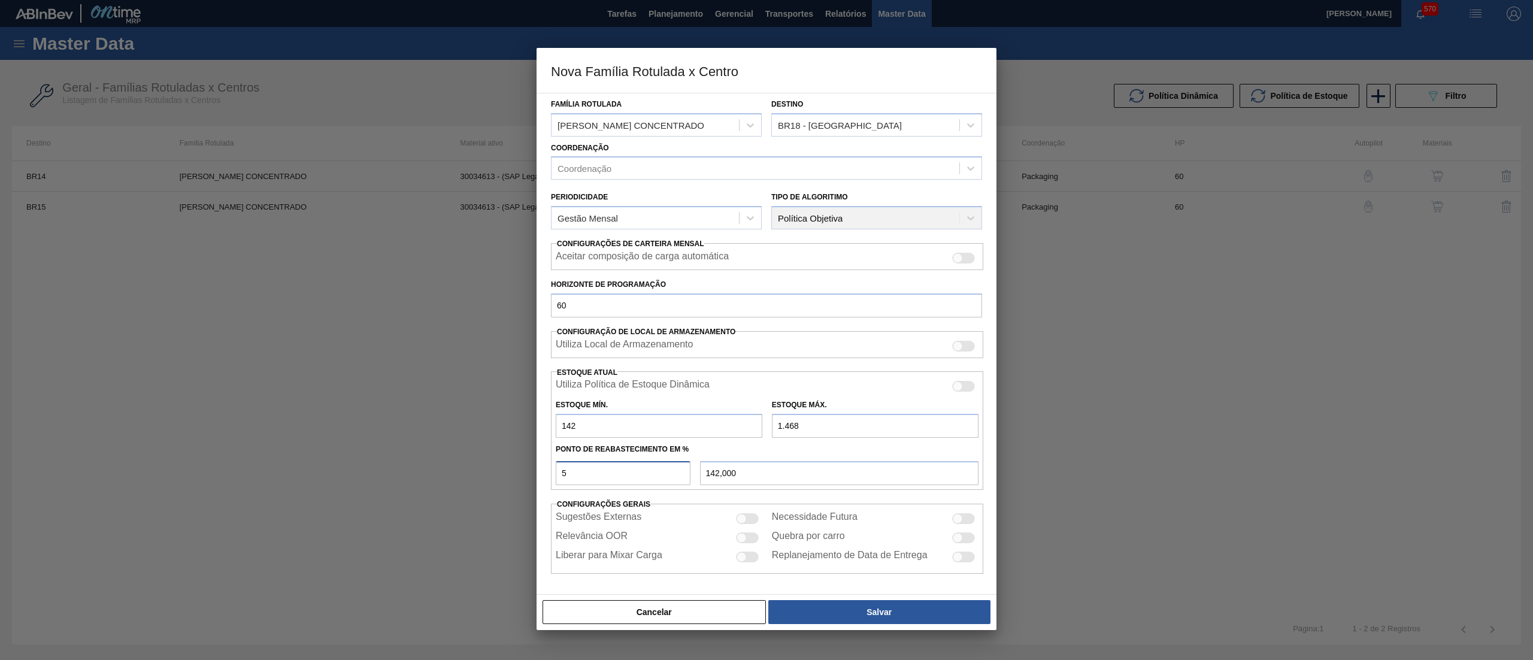
type input "208,300"
type input "50"
type input "805,000"
type input "500"
type input "6.772,000"
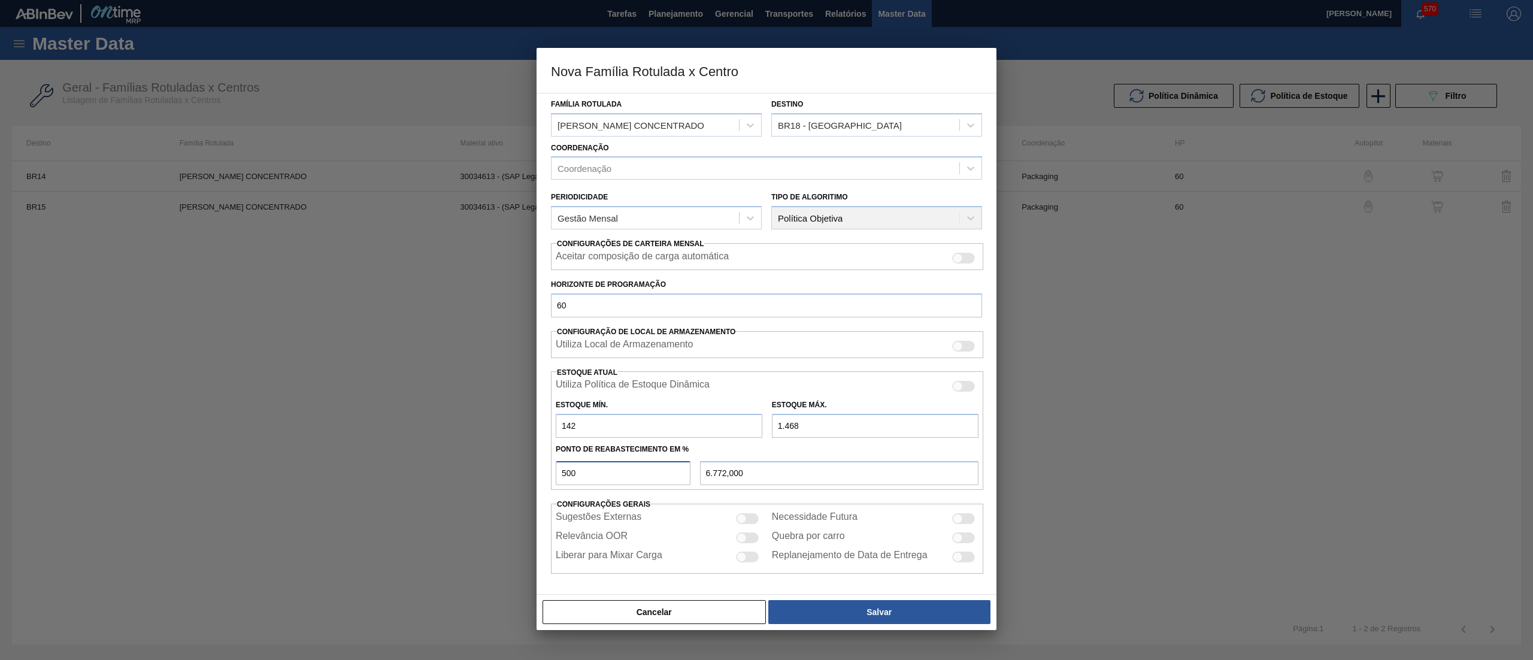
type input "50"
type input "805,000"
type input "50"
drag, startPoint x: 599, startPoint y: 495, endPoint x: 549, endPoint y: 502, distance: 50.9
click at [549, 502] on div "Carteira Suco Família Suco Família Rotulada [PERSON_NAME] CONCENTRADO Destino B…" at bounding box center [767, 344] width 460 height 502
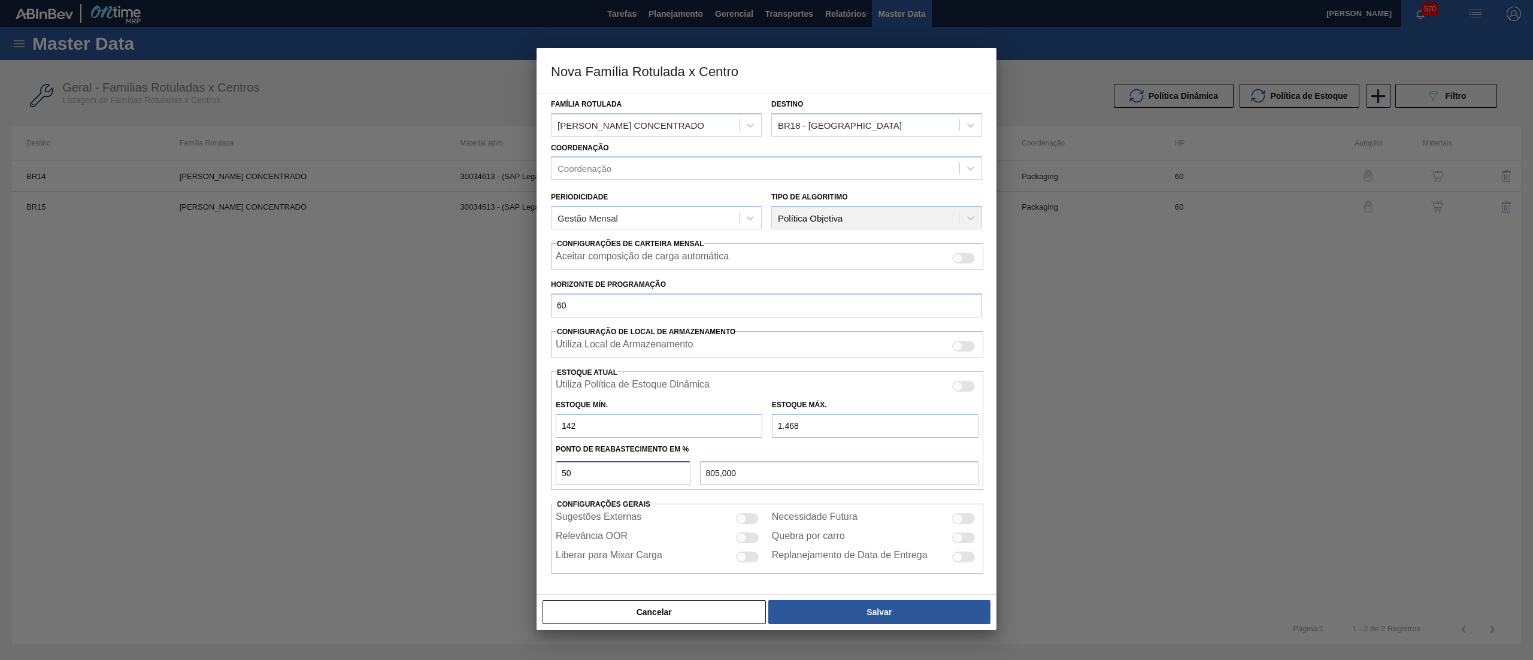
click at [604, 472] on input "50" at bounding box center [623, 473] width 135 height 24
click at [881, 616] on button "Salvar" at bounding box center [879, 612] width 222 height 24
click at [604, 168] on div "Coordenação" at bounding box center [584, 168] width 54 height 10
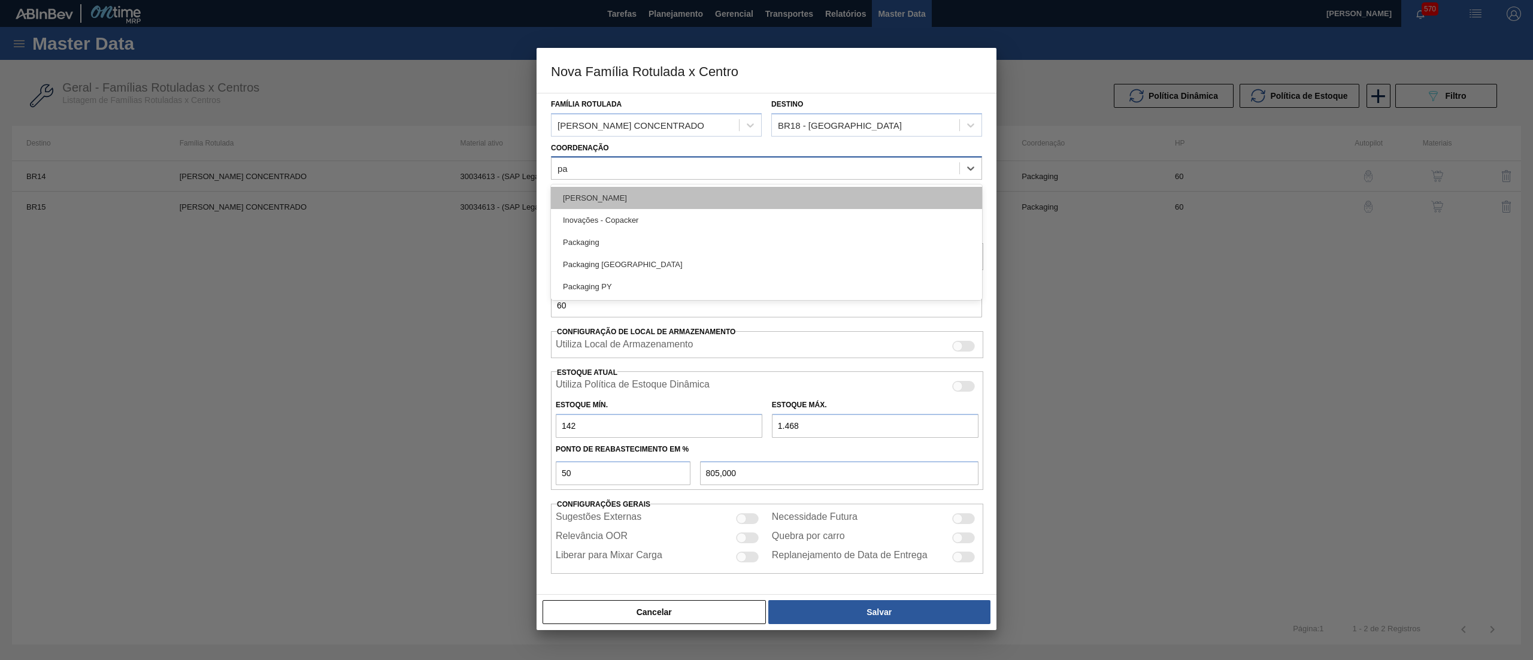
type input "pac"
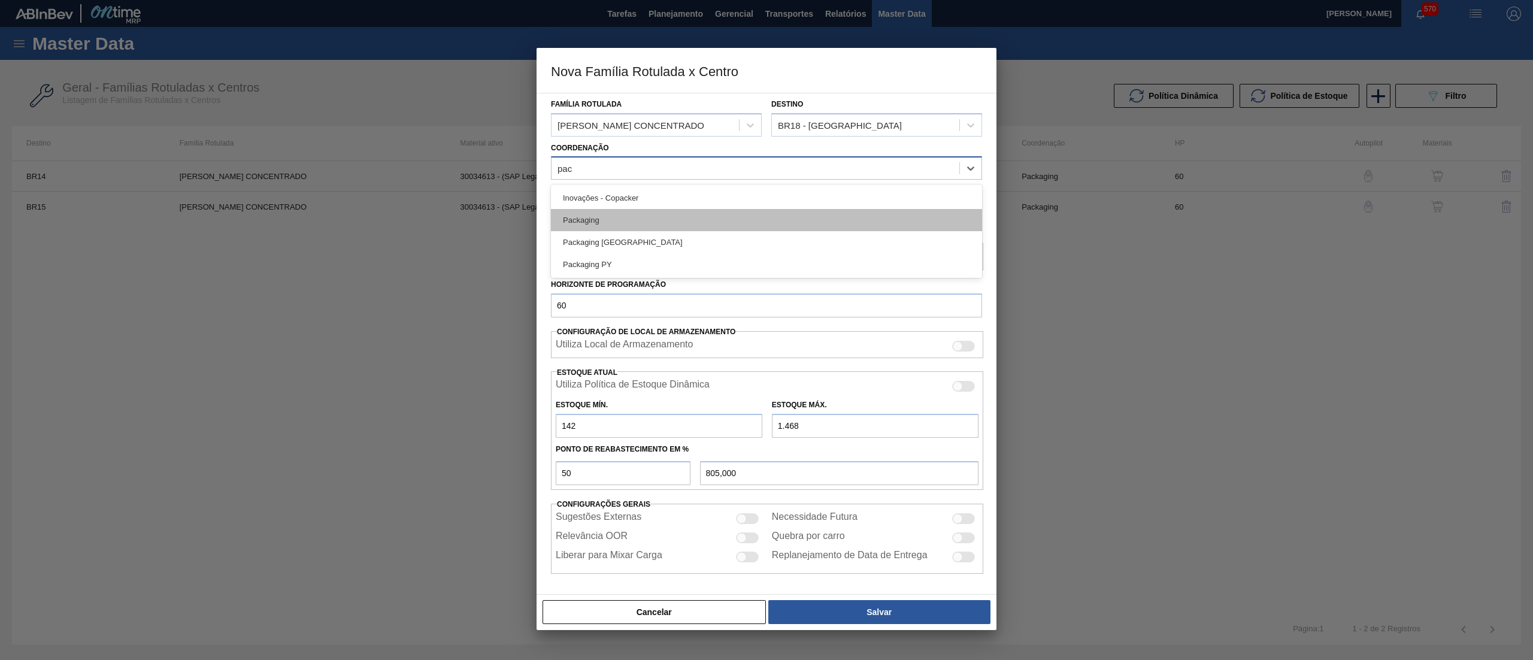
click at [609, 225] on div "Packaging" at bounding box center [766, 220] width 431 height 22
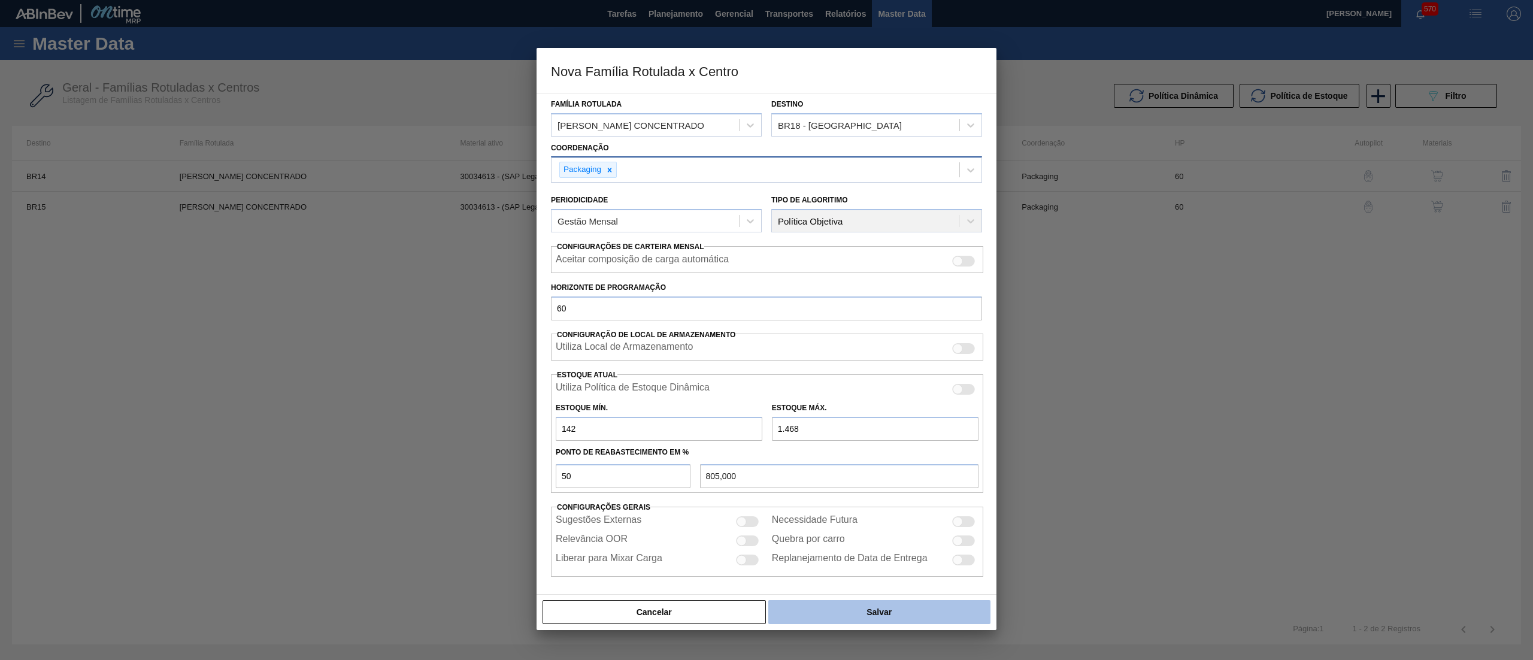
drag, startPoint x: 913, startPoint y: 602, endPoint x: 902, endPoint y: 606, distance: 11.4
click at [904, 606] on button "Salvar" at bounding box center [879, 612] width 222 height 24
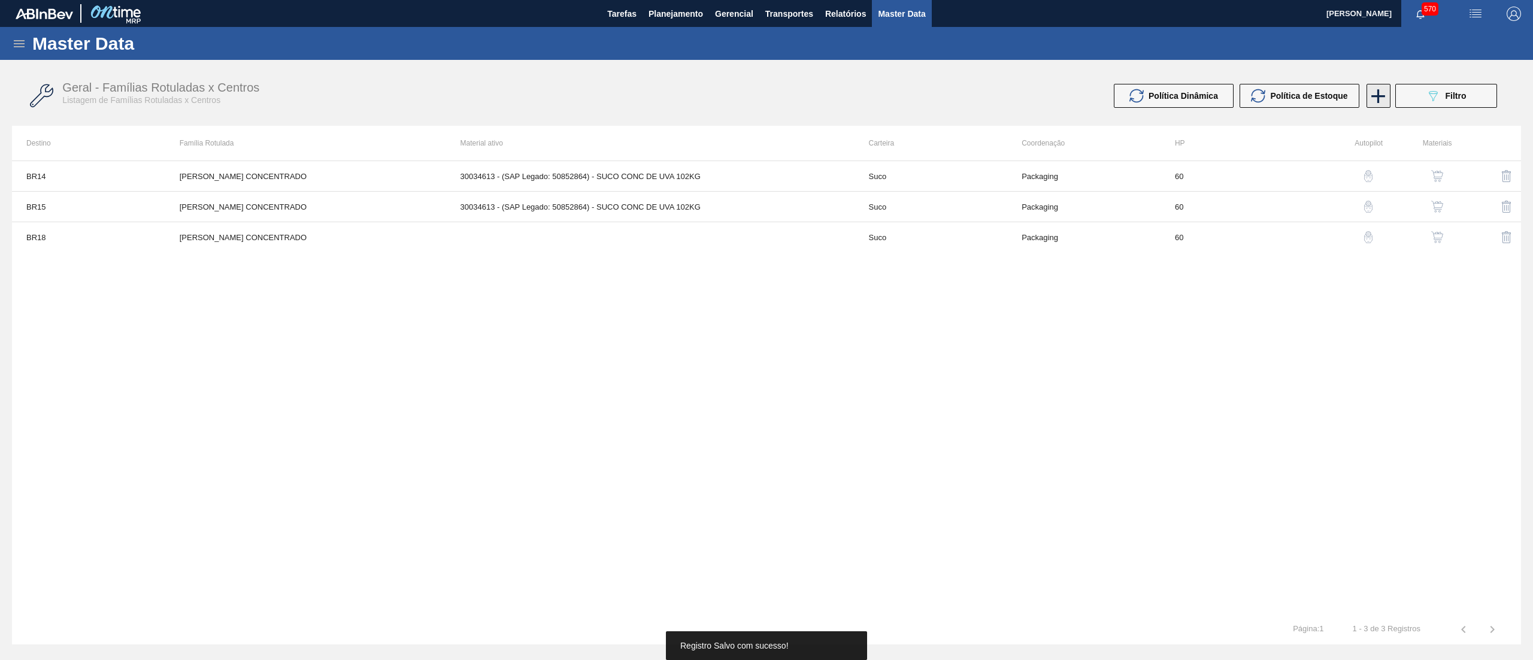
click at [1371, 91] on icon at bounding box center [1377, 95] width 23 height 23
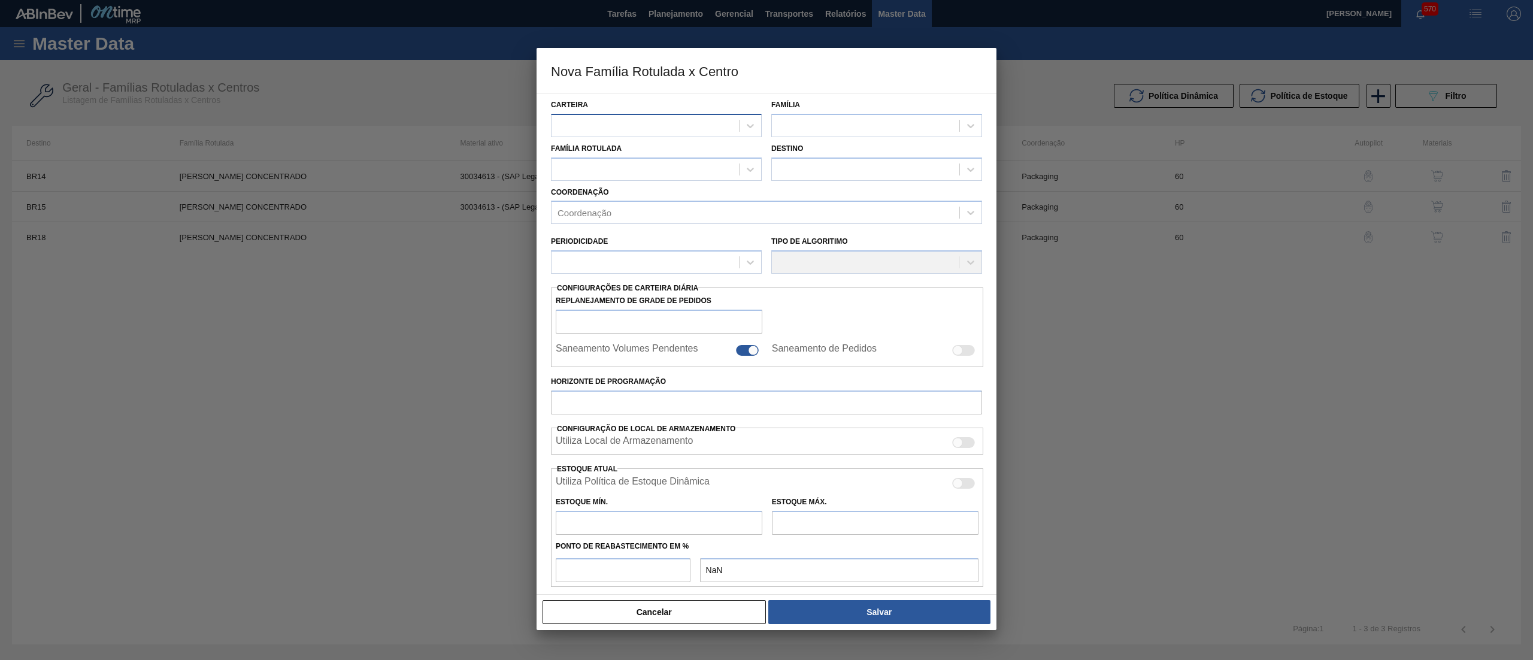
click at [592, 121] on div at bounding box center [644, 125] width 187 height 17
type input "suco"
click at [633, 187] on div "Suco" at bounding box center [656, 177] width 211 height 22
click at [789, 125] on div at bounding box center [865, 125] width 187 height 17
click at [808, 147] on div "Suco" at bounding box center [876, 155] width 211 height 22
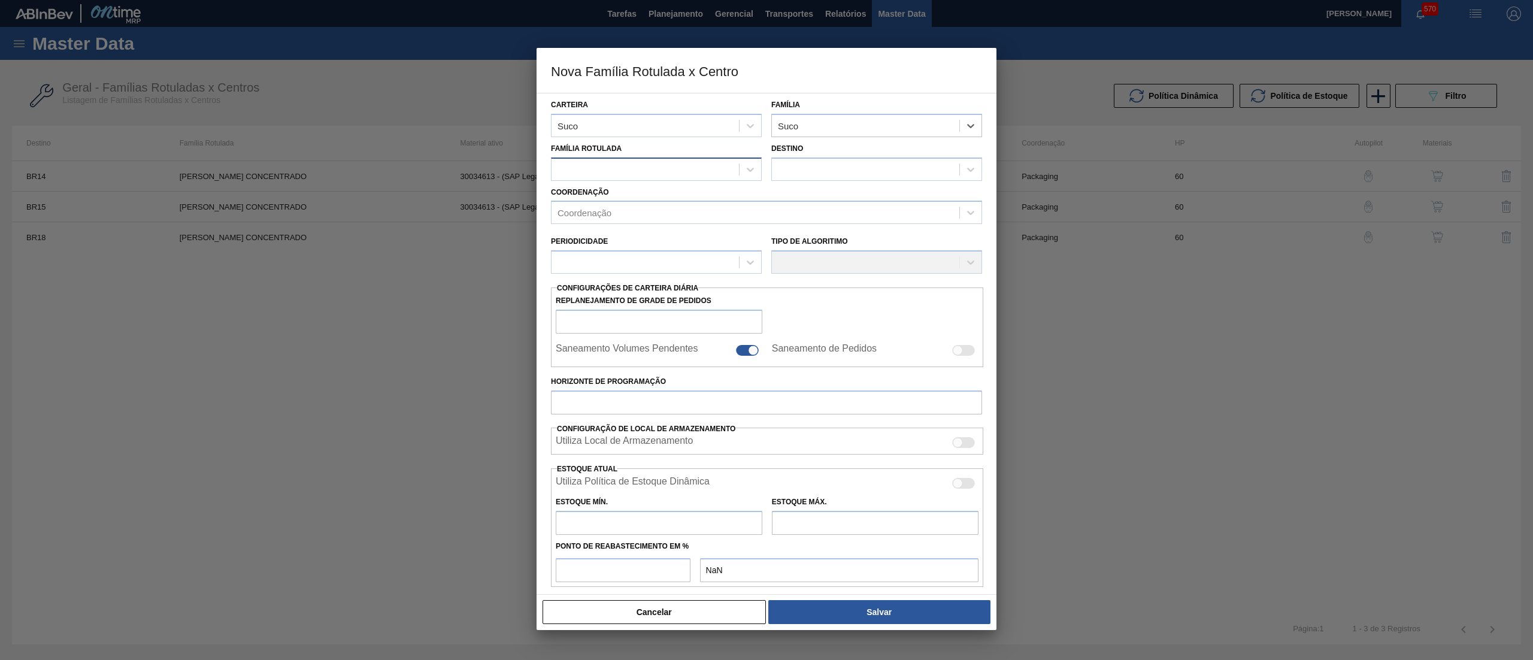
click at [664, 168] on div at bounding box center [644, 168] width 187 height 17
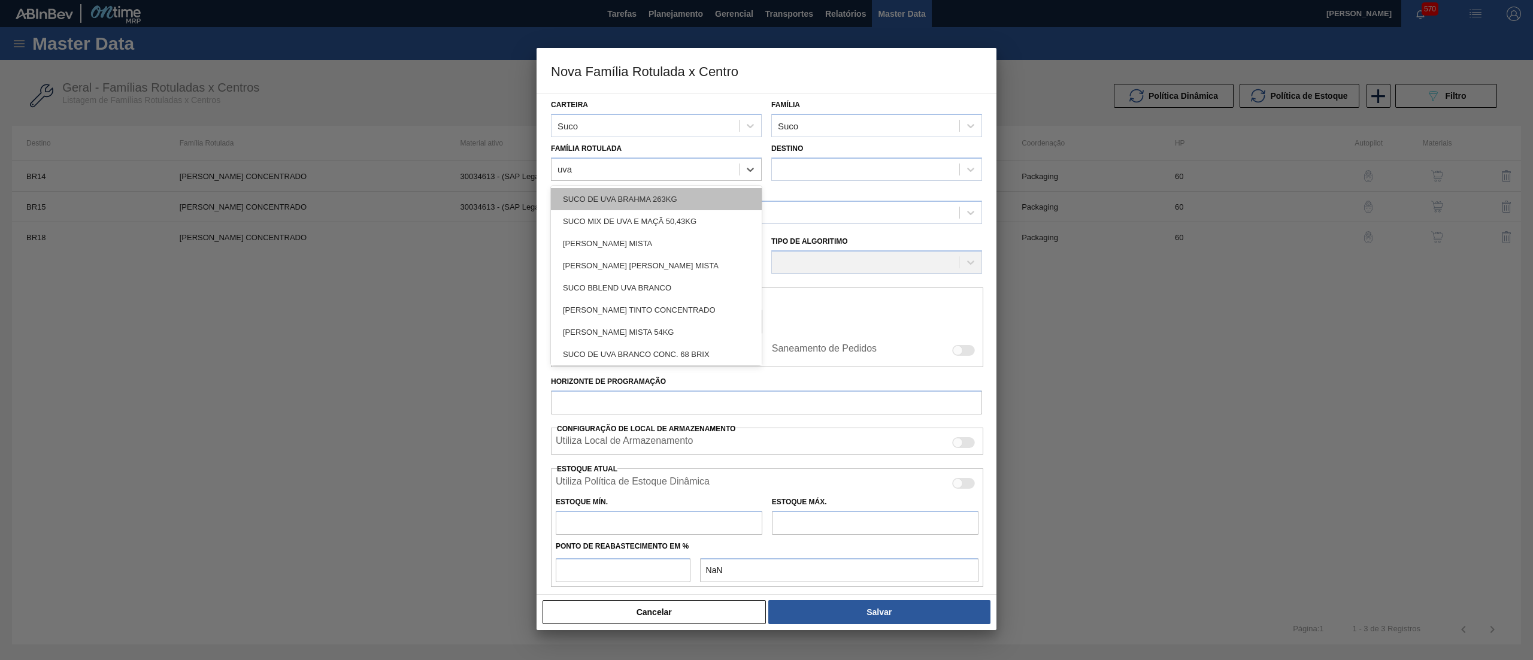
type Rotulada "uva c"
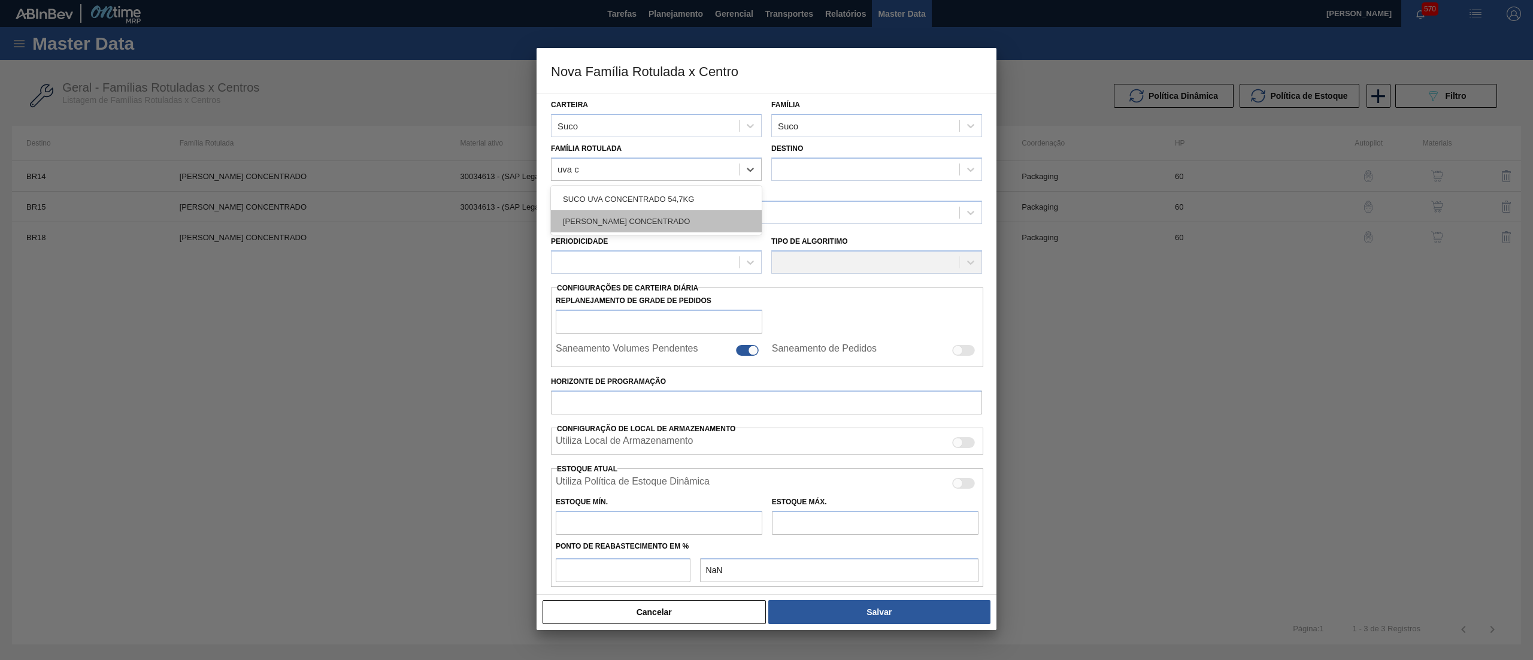
click at [674, 215] on div "[PERSON_NAME] CONCENTRADO" at bounding box center [656, 221] width 211 height 22
checkbox input "false"
click at [774, 177] on div at bounding box center [865, 168] width 187 height 17
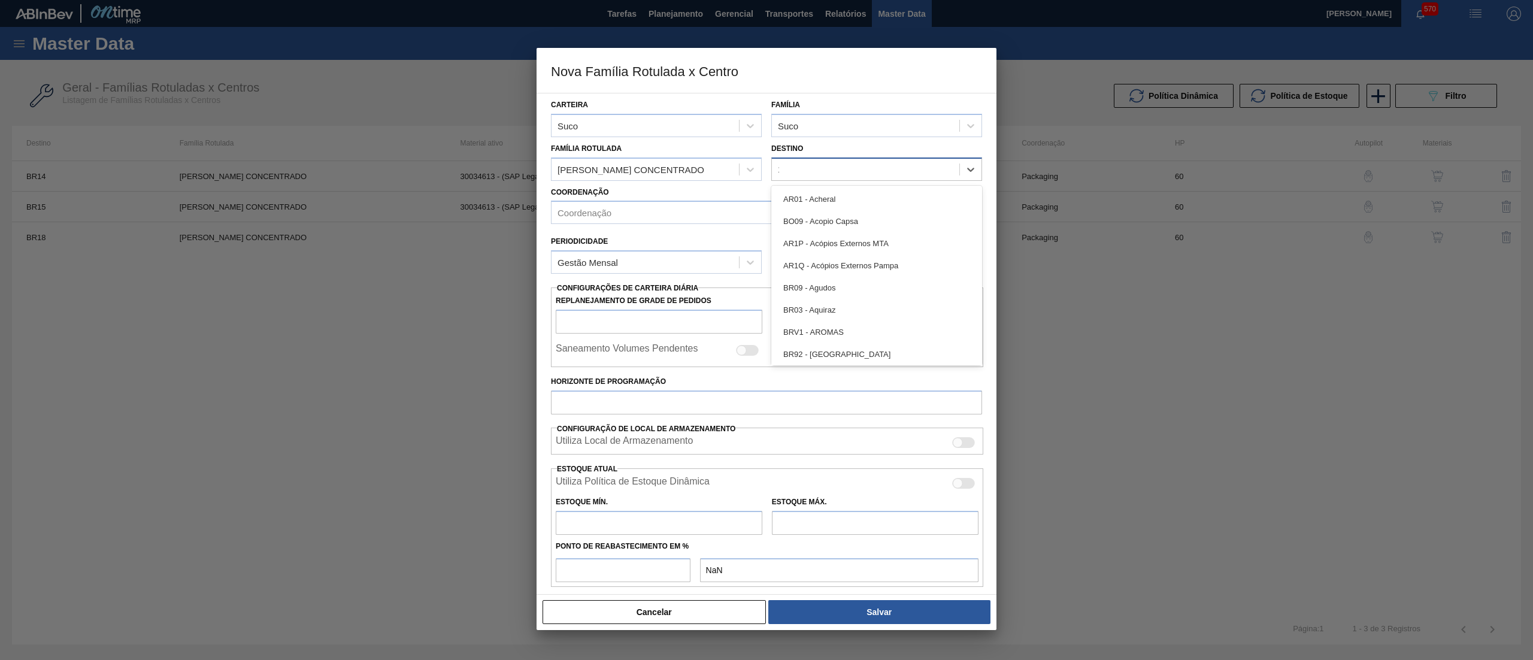
type input "12"
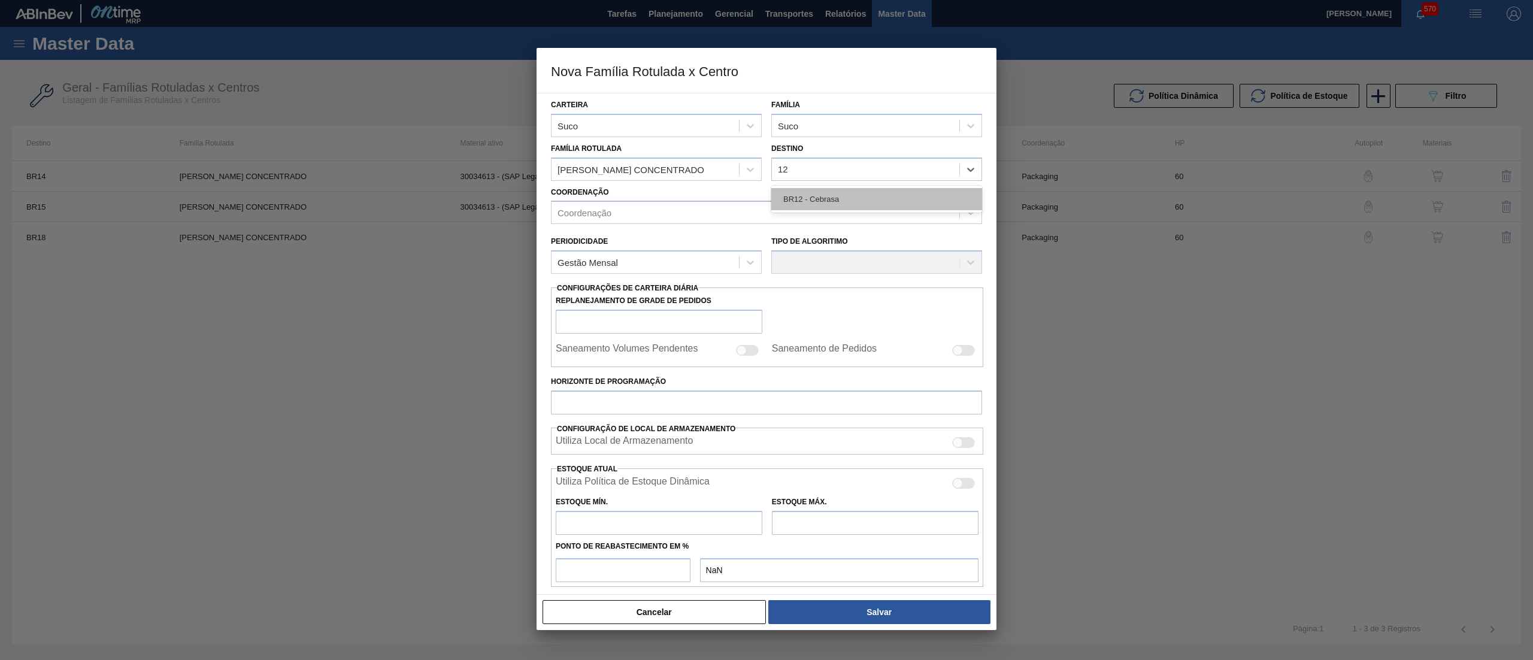
click at [818, 203] on div "BR12 - Cebrasa" at bounding box center [876, 199] width 211 height 22
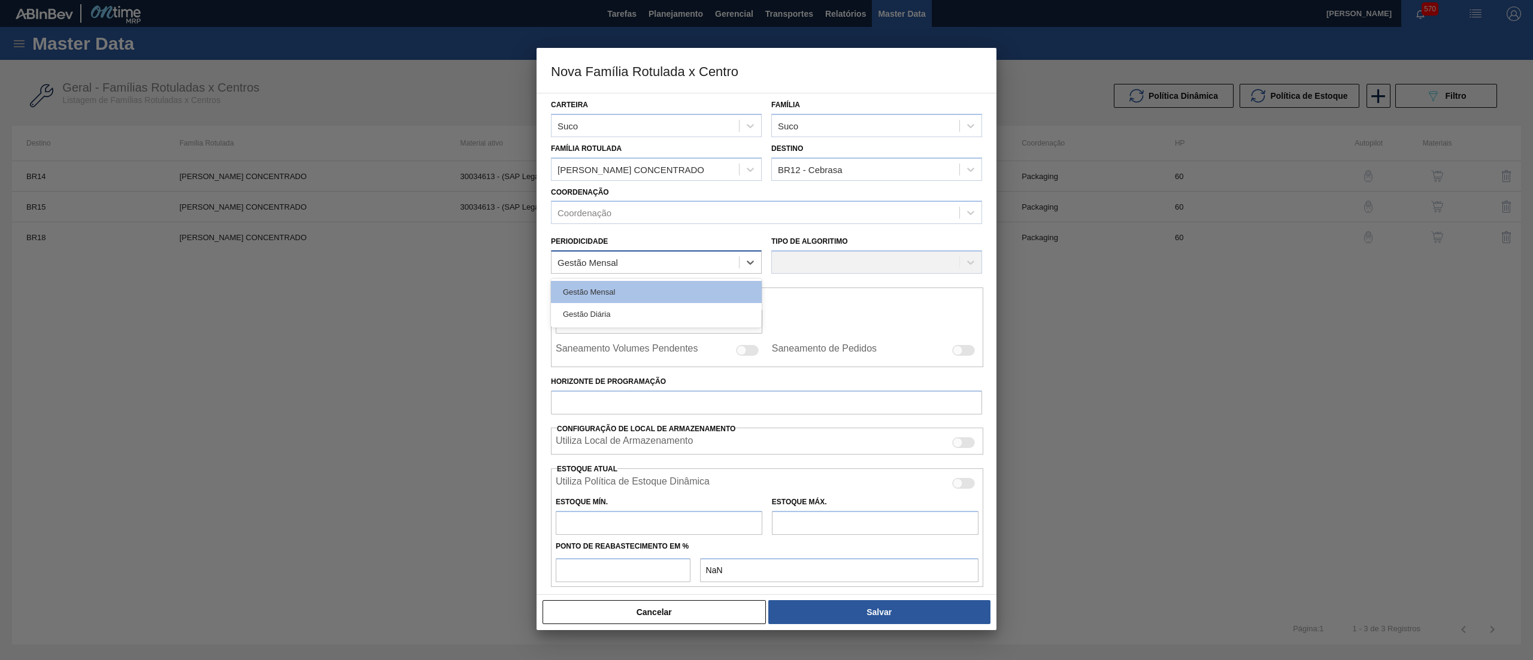
click at [693, 268] on div "Gestão Mensal" at bounding box center [644, 262] width 187 height 17
click at [608, 299] on div "Gestão Mensal" at bounding box center [656, 292] width 211 height 22
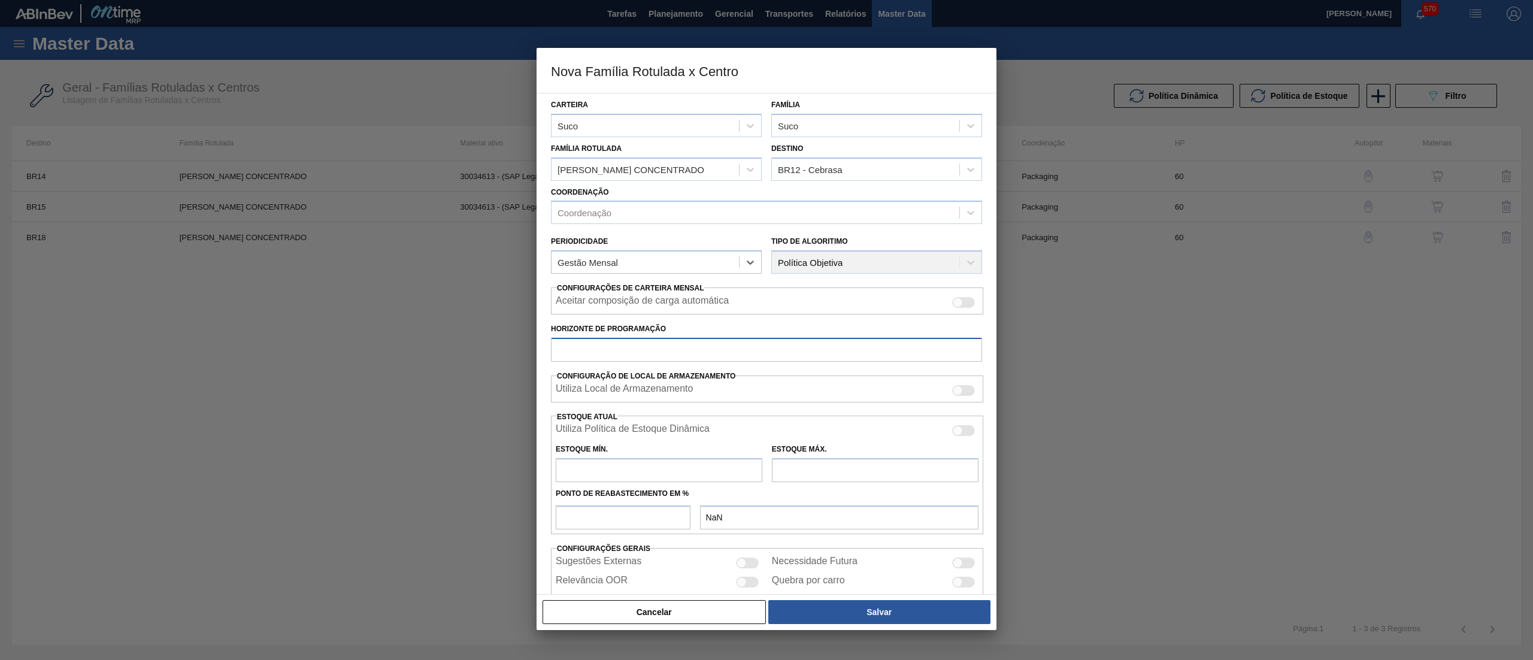
click at [641, 350] on input "Horizonte de Programação" at bounding box center [766, 350] width 431 height 24
type input "60"
click at [602, 471] on input "text" at bounding box center [659, 470] width 207 height 24
click at [621, 478] on input "text" at bounding box center [659, 470] width 207 height 24
type input "1"
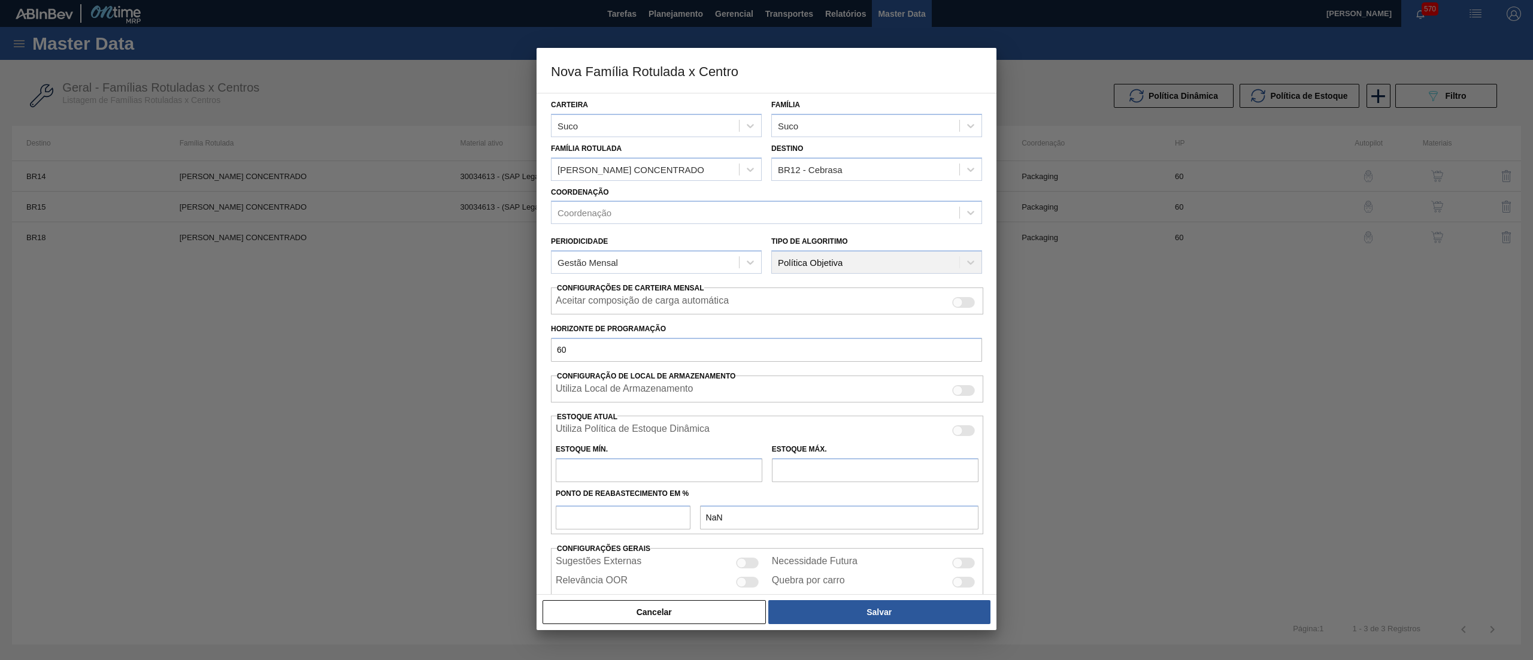
type input "1,000"
type input "15"
type input "15,000"
type input "154"
type input "154,000"
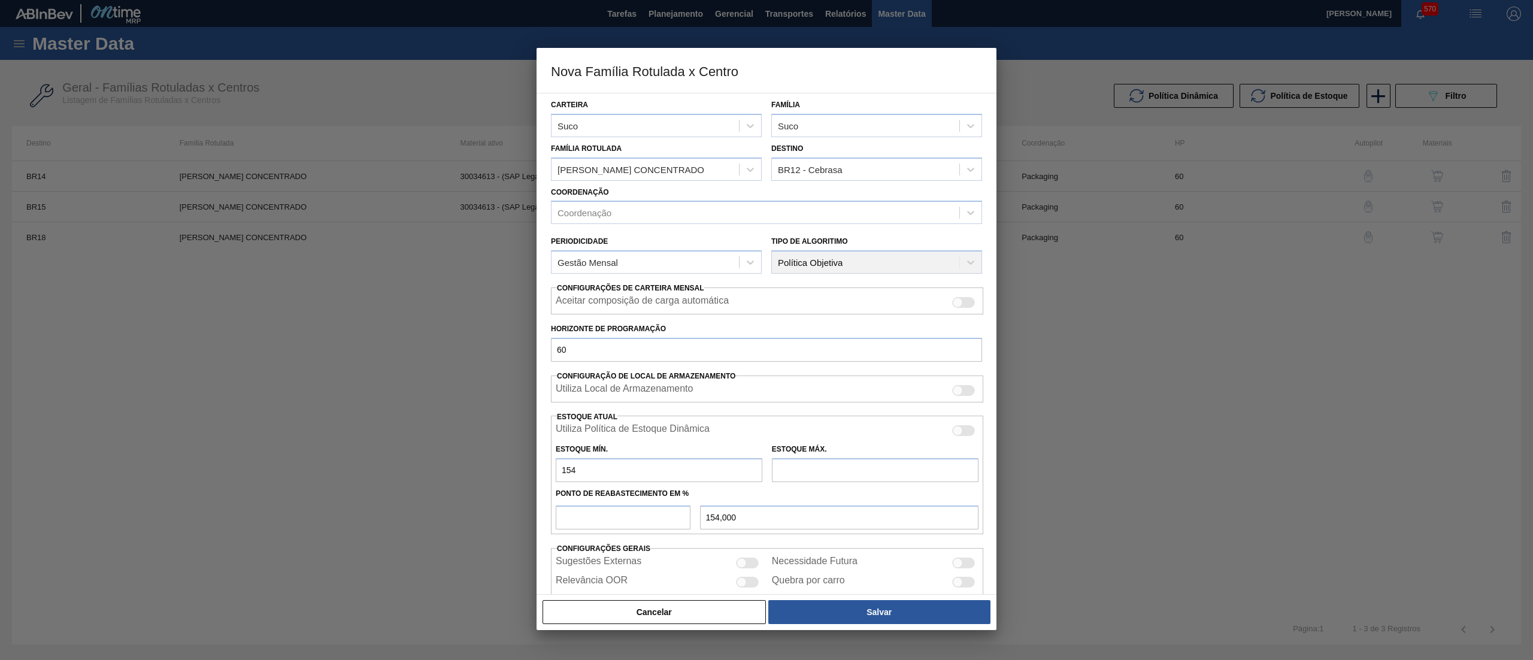
type input "154"
click at [829, 469] on input "text" at bounding box center [875, 470] width 207 height 24
type input "1.890"
click at [616, 522] on input "number" at bounding box center [623, 517] width 135 height 24
type input "4"
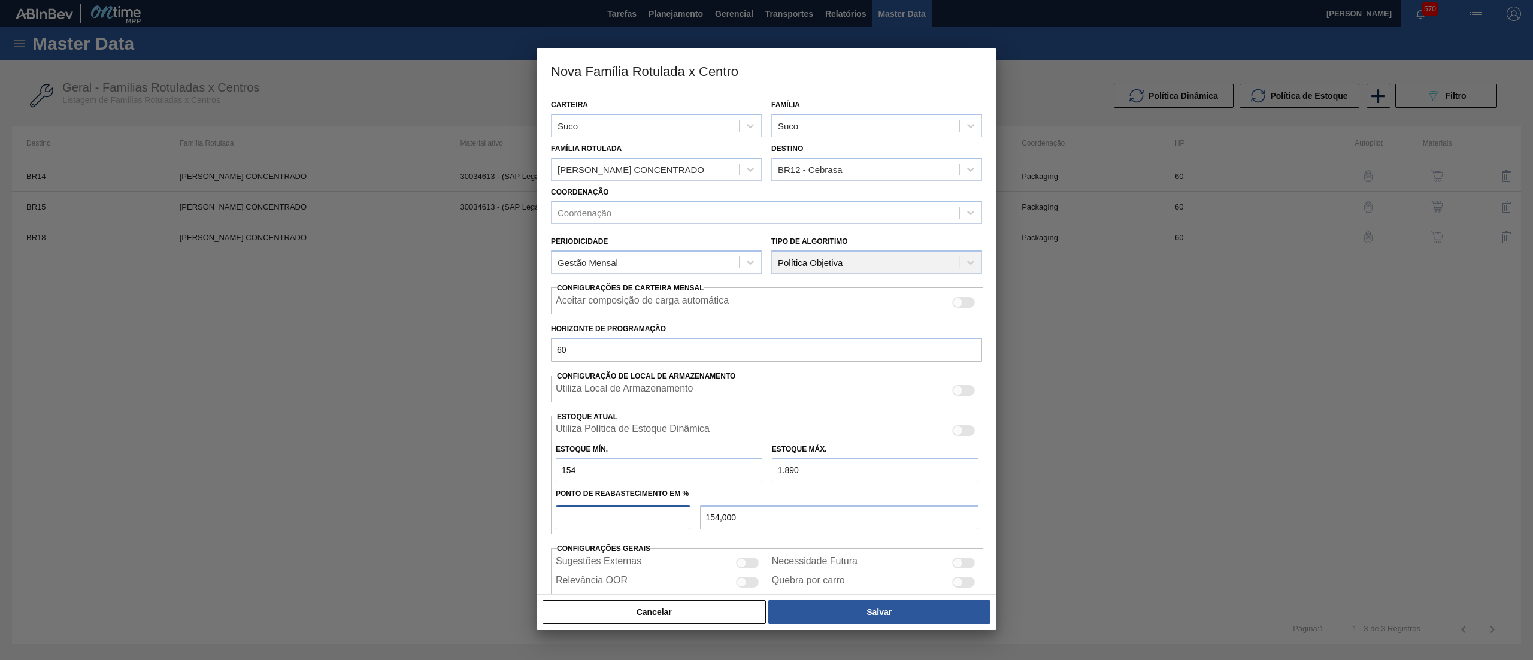
type input "223,440"
type input "40"
type input "848,400"
type input "40"
click at [837, 610] on button "Salvar" at bounding box center [879, 612] width 222 height 24
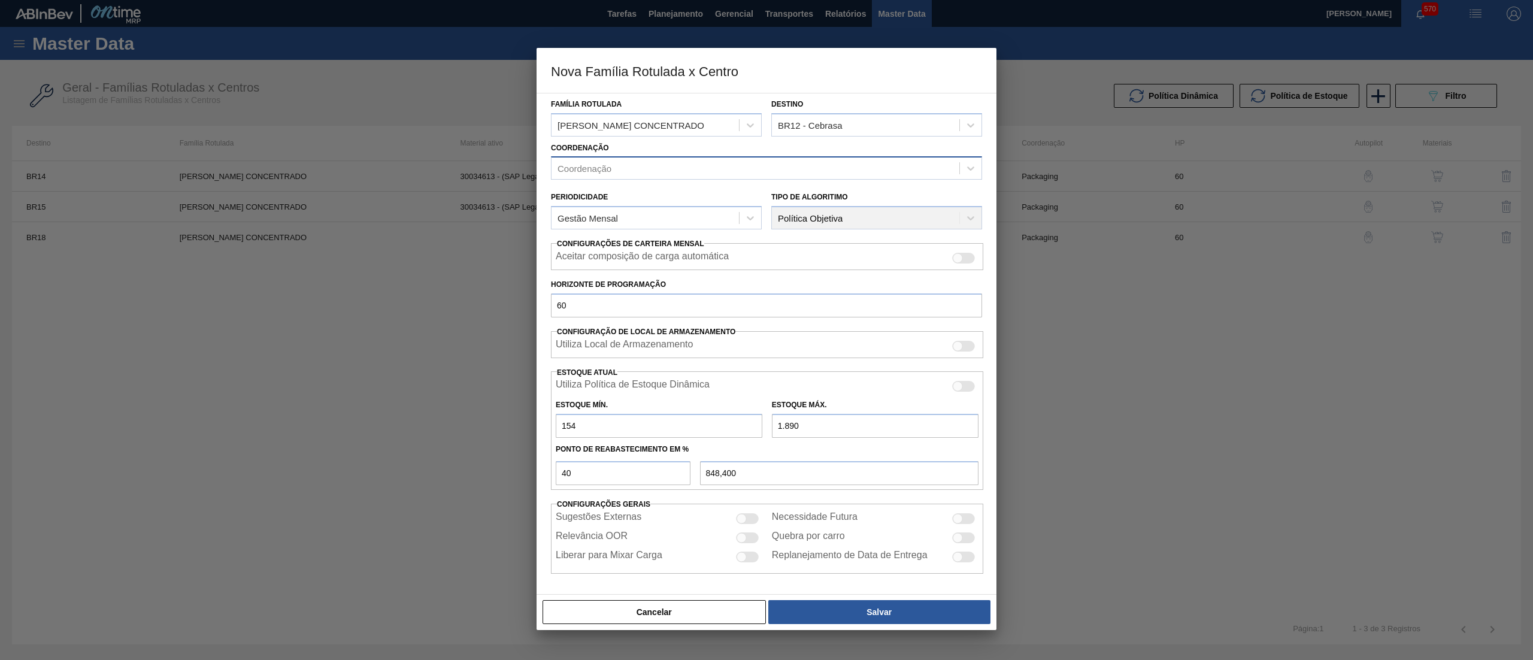
click at [659, 172] on div "Coordenação" at bounding box center [755, 168] width 408 height 17
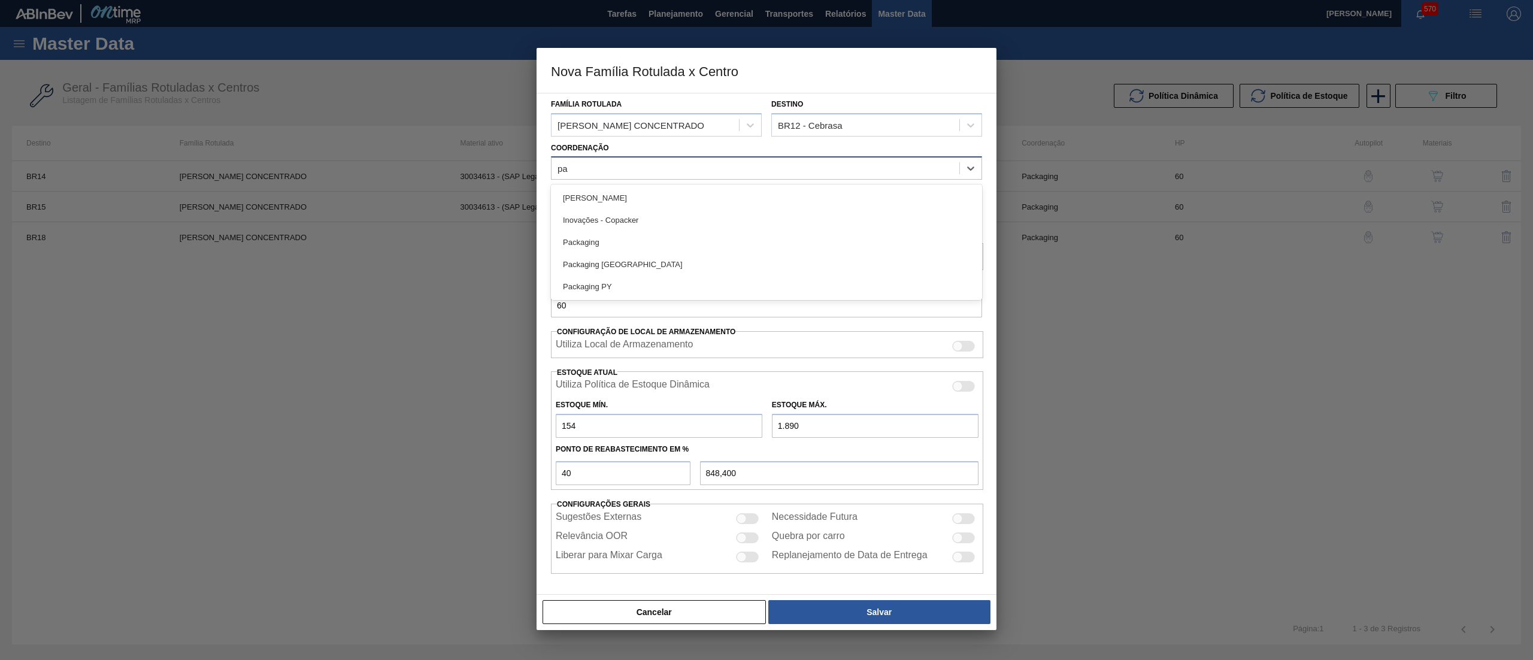
type input "pac"
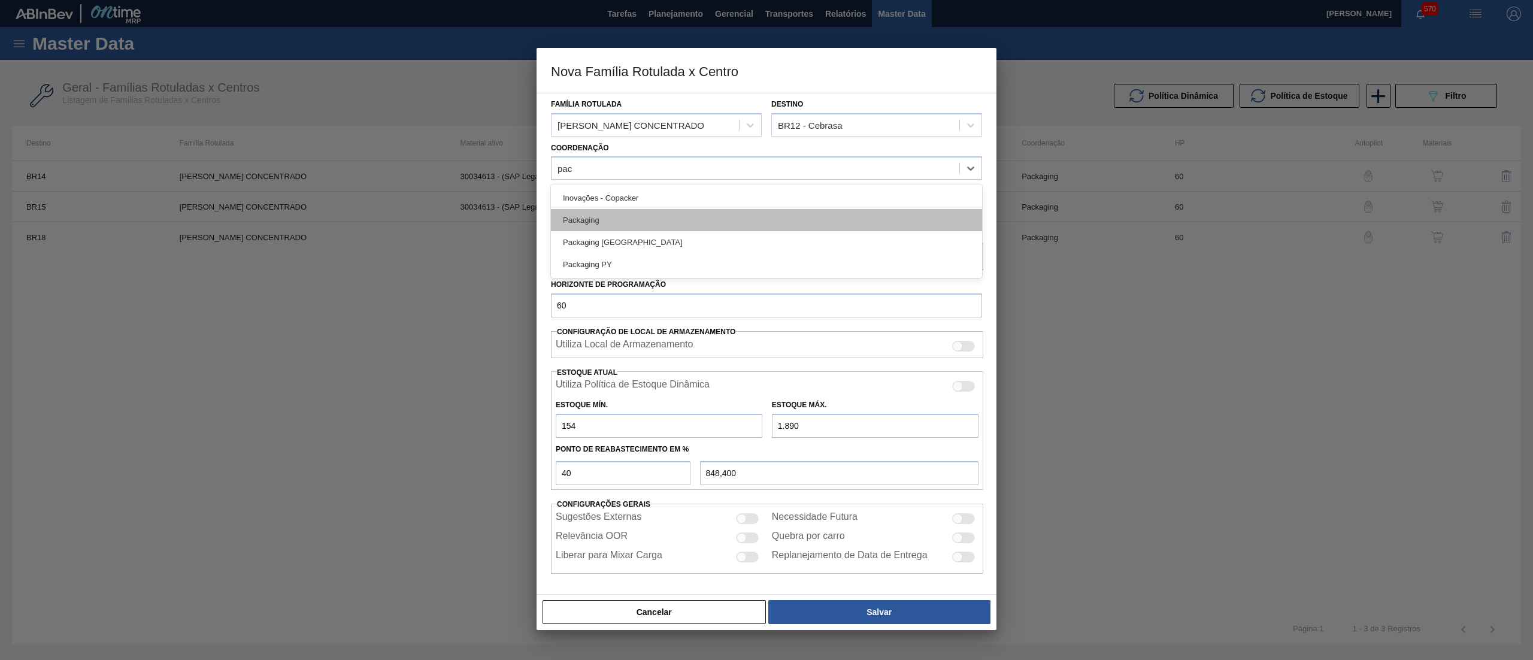
click at [644, 224] on div "Packaging" at bounding box center [766, 220] width 431 height 22
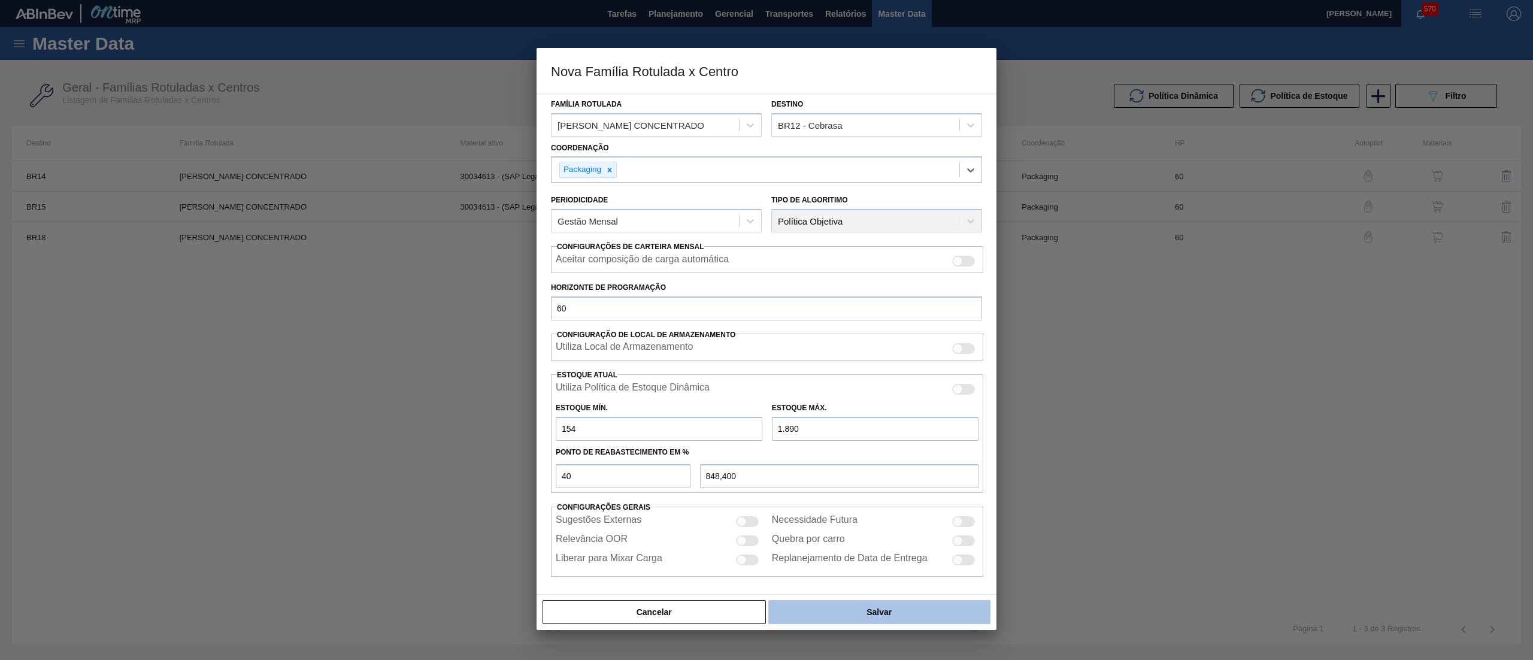
click at [901, 615] on button "Salvar" at bounding box center [879, 612] width 222 height 24
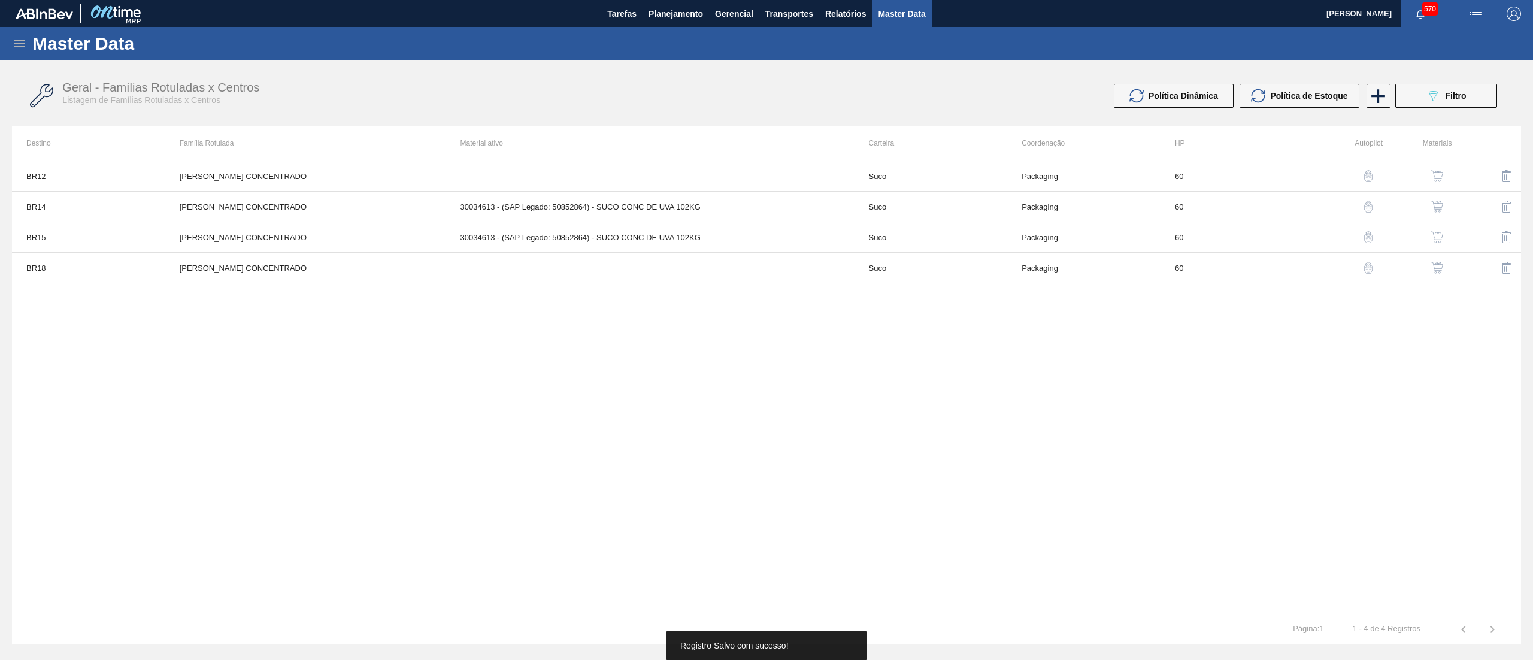
click at [1440, 172] on img "button" at bounding box center [1437, 176] width 12 height 12
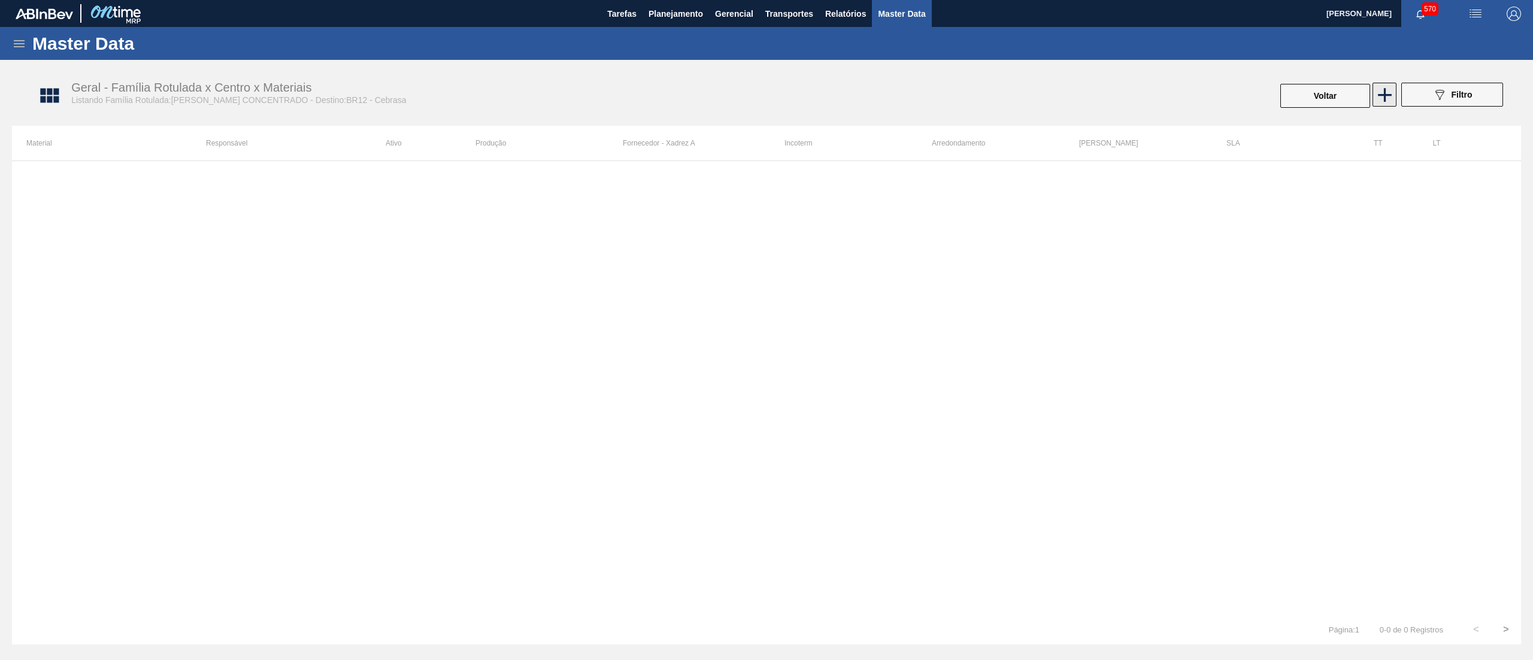
click at [1384, 98] on icon at bounding box center [1385, 95] width 14 height 14
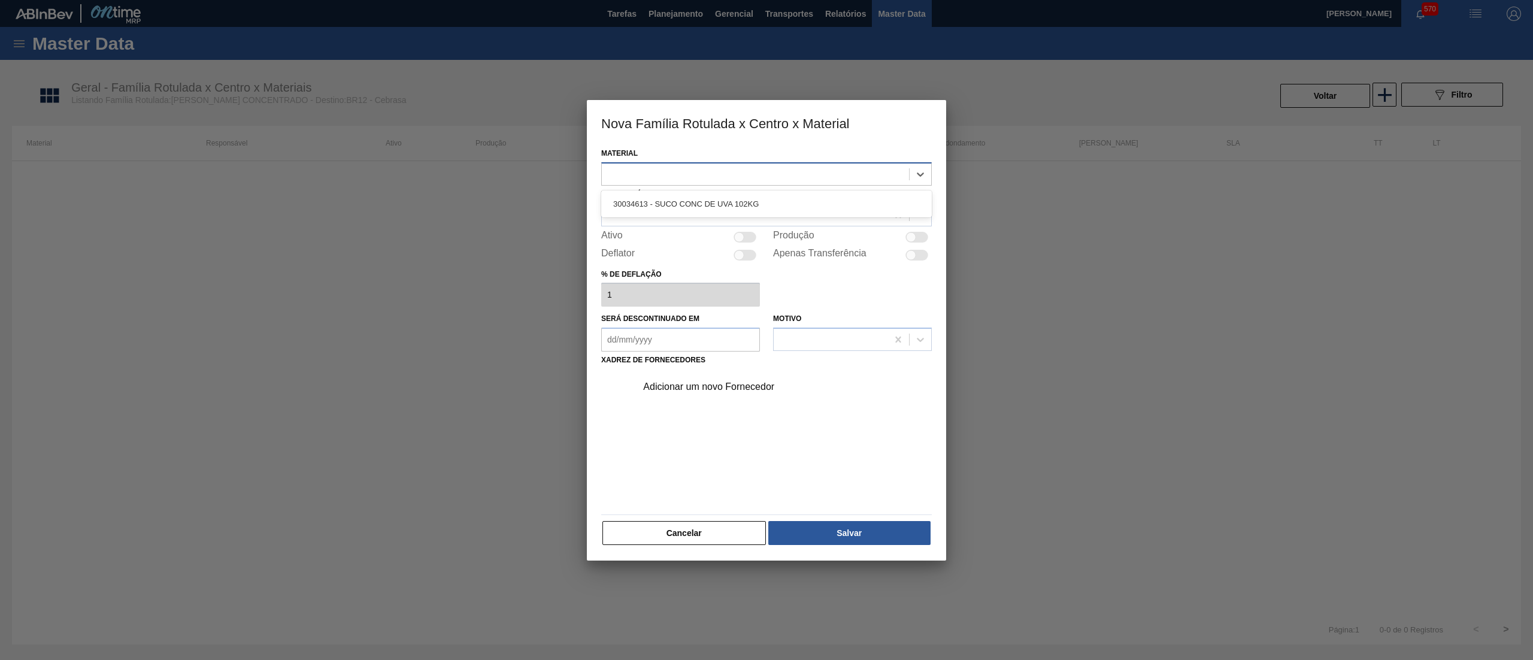
click at [814, 165] on div at bounding box center [755, 173] width 307 height 17
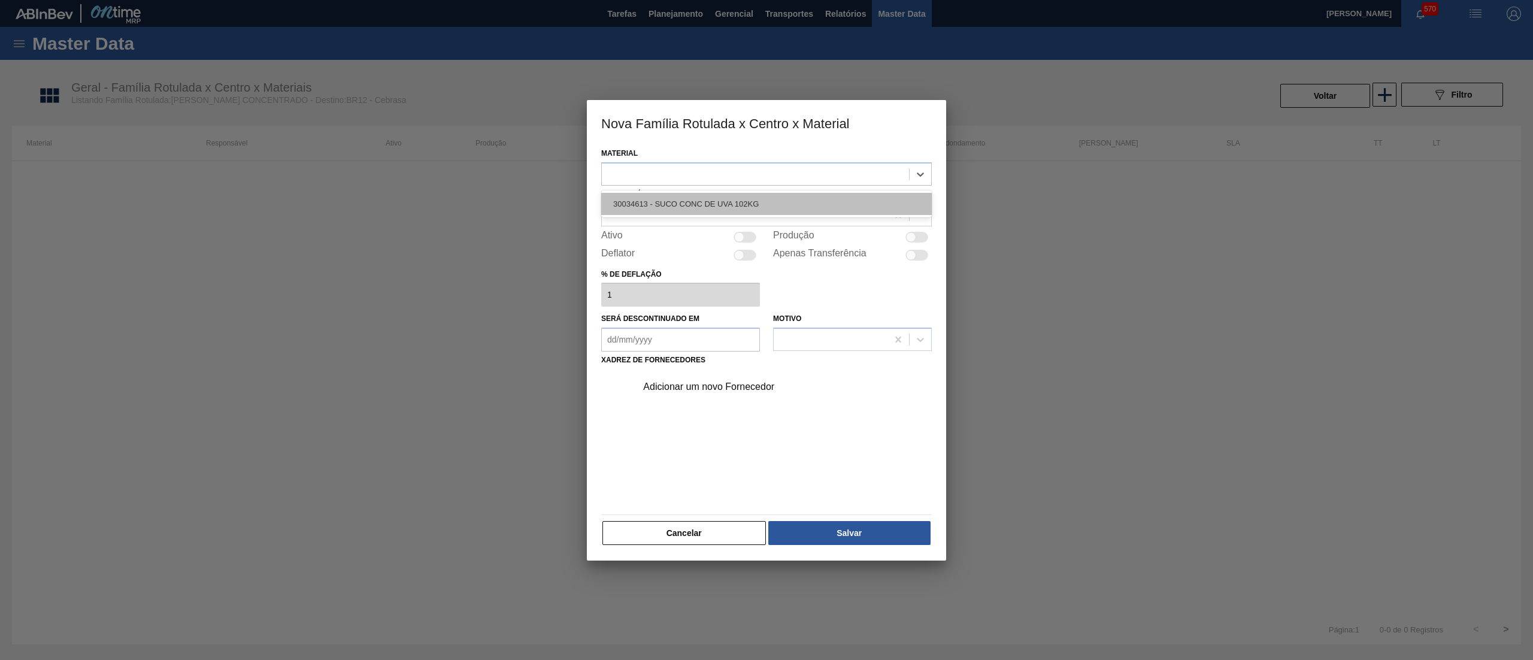
click at [781, 202] on div "30034613 - SUCO CONC DE UVA 102KG" at bounding box center [766, 204] width 331 height 22
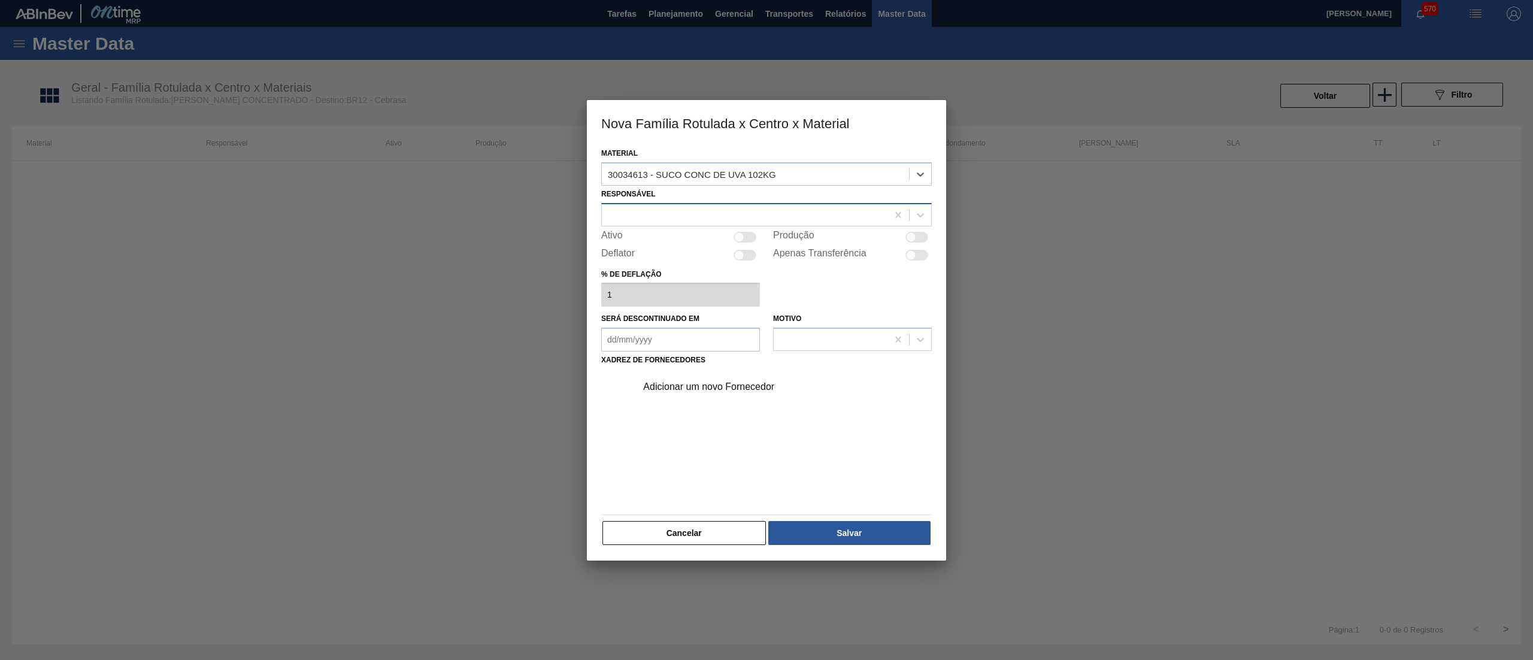
click at [721, 207] on div at bounding box center [745, 214] width 286 height 17
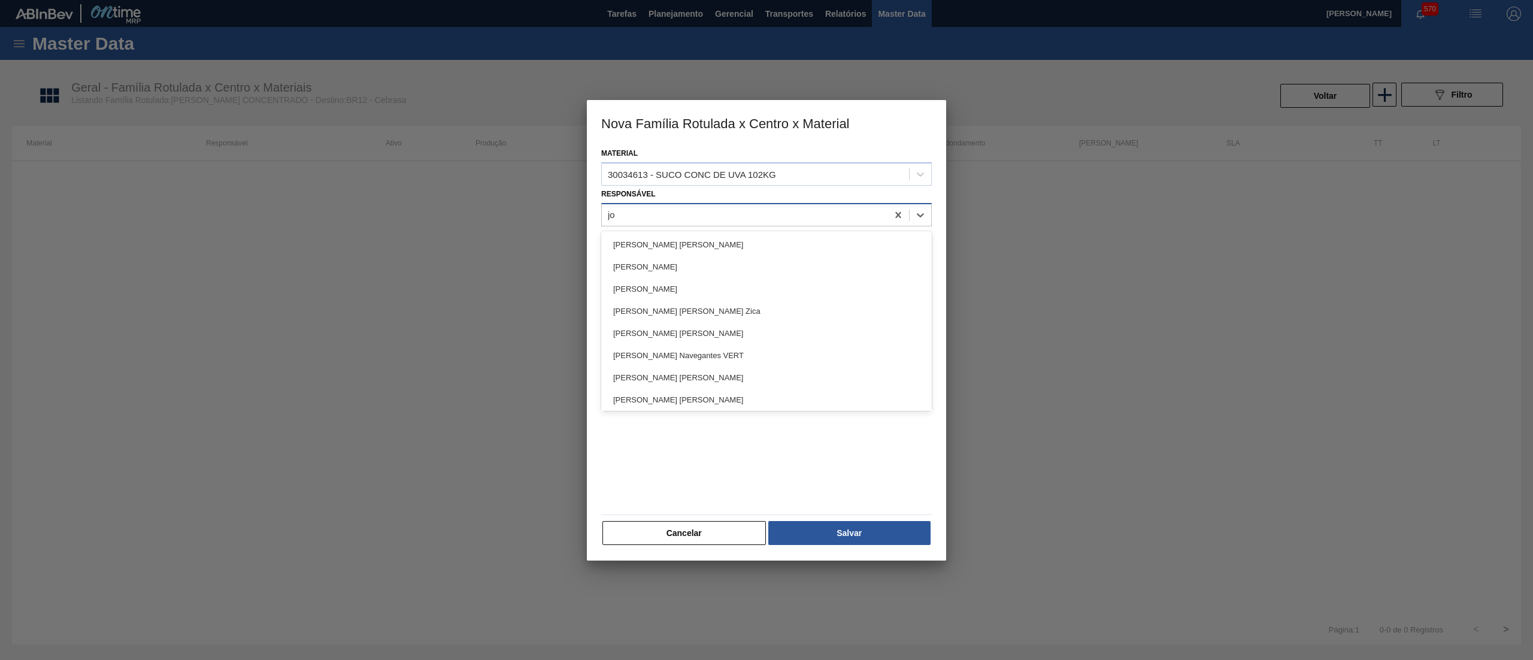
type input "[PERSON_NAME]"
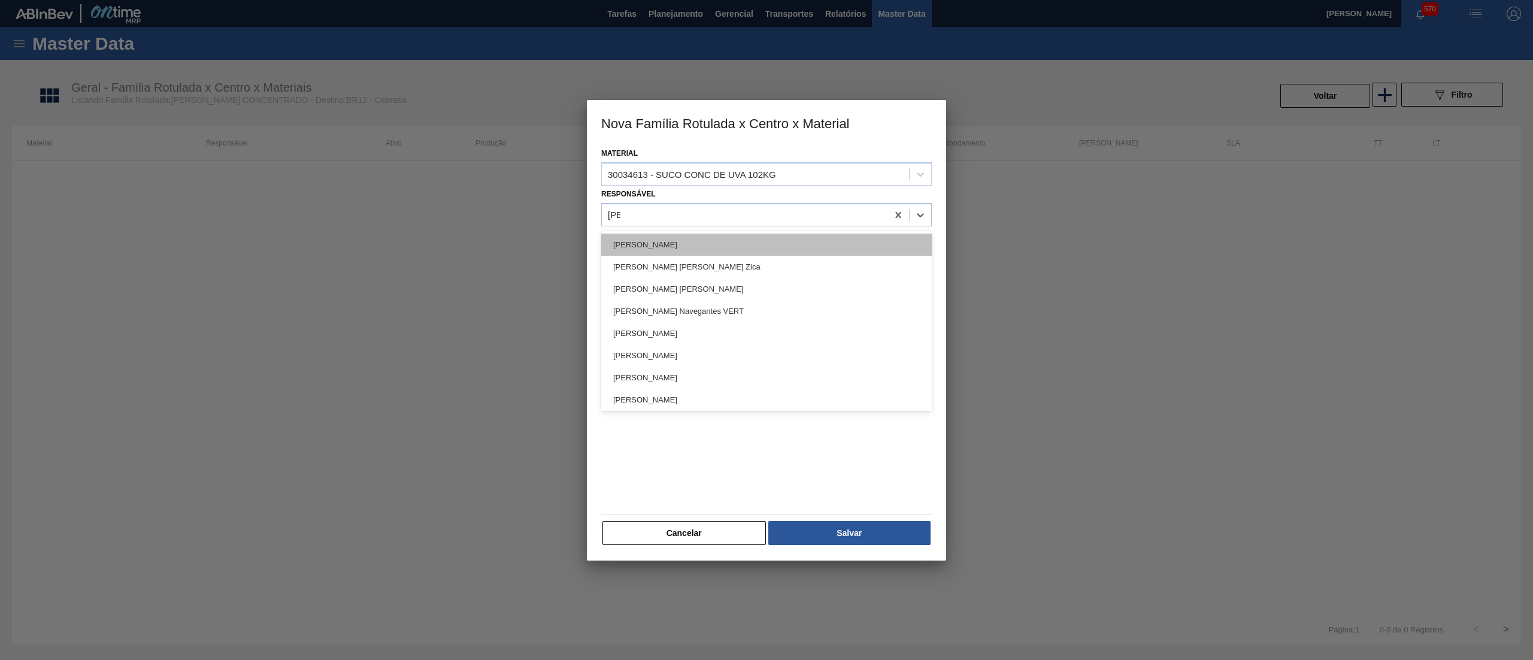
click at [681, 253] on div "[PERSON_NAME]" at bounding box center [766, 245] width 331 height 22
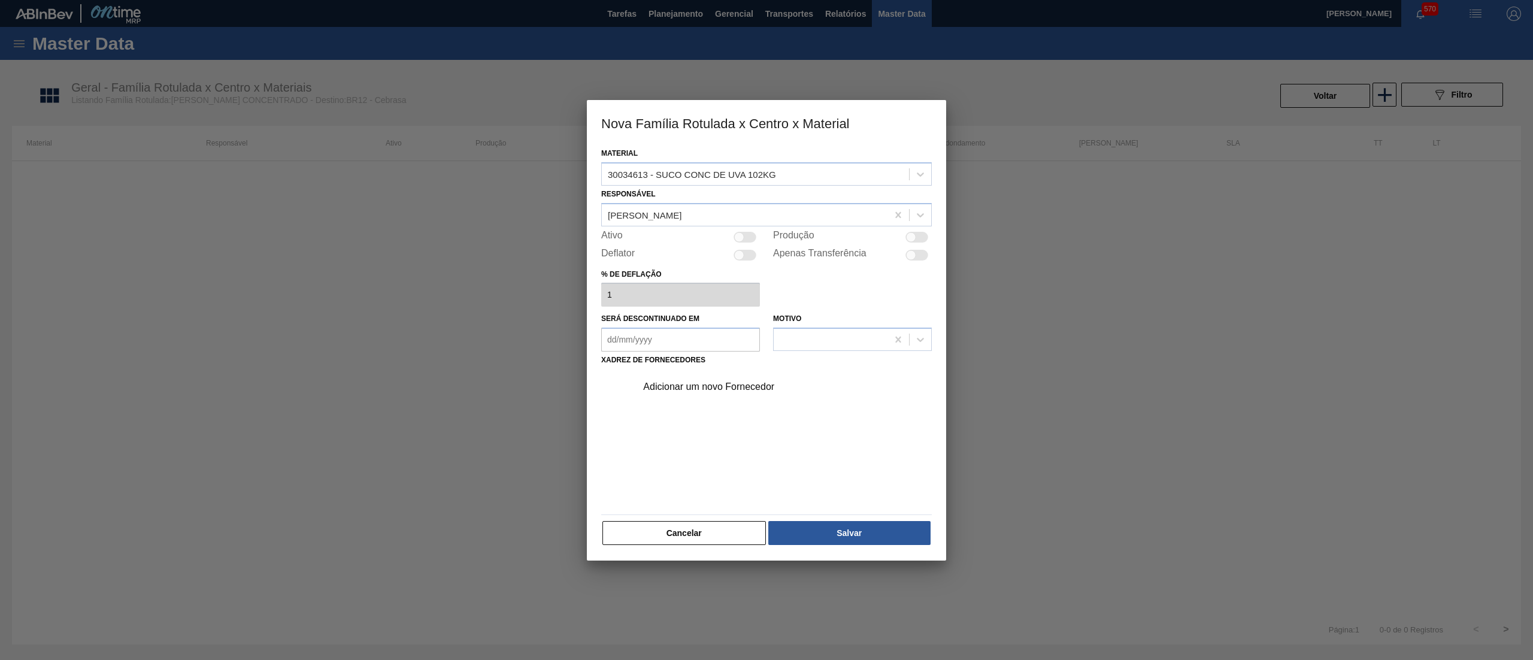
click at [746, 237] on div at bounding box center [745, 237] width 23 height 11
checkbox input "true"
click at [671, 386] on div "Adicionar um novo Fornecedor" at bounding box center [760, 386] width 235 height 11
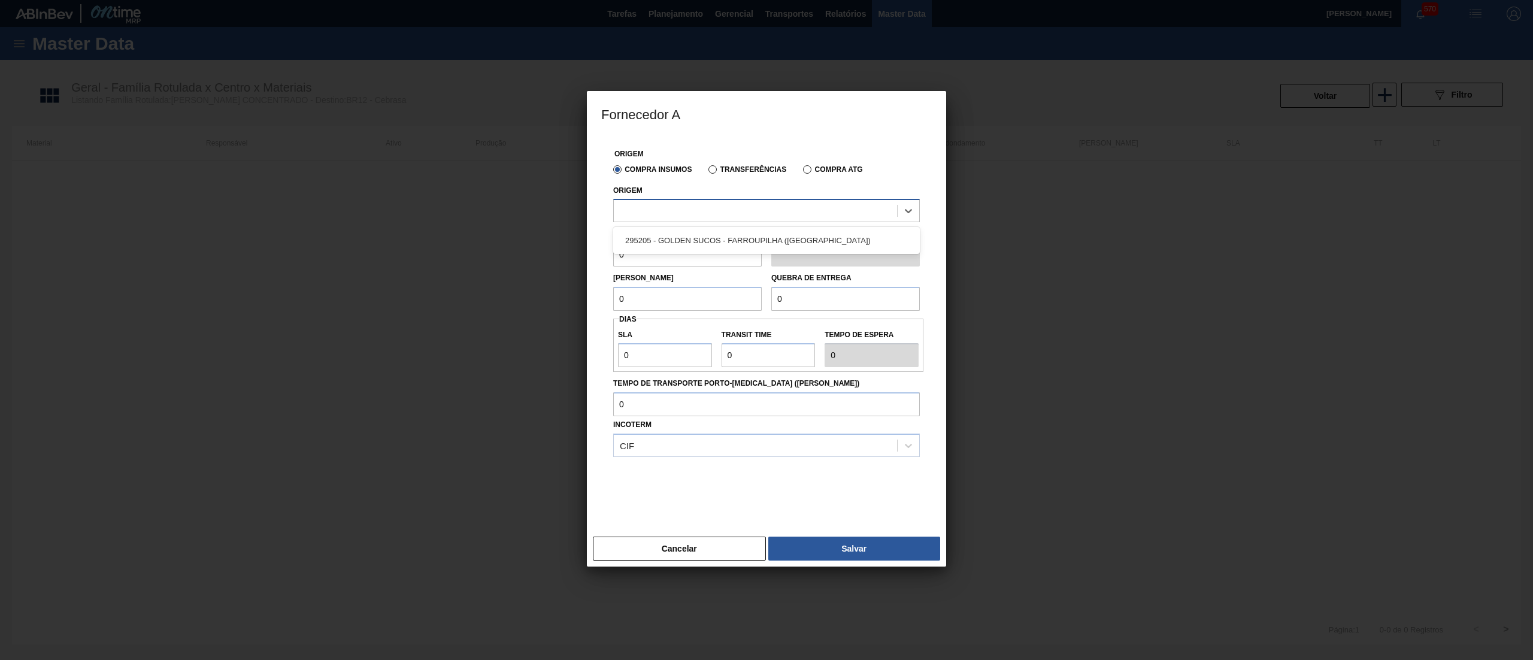
click at [697, 205] on div at bounding box center [755, 210] width 283 height 17
click at [713, 234] on div "295205 - GOLDEN SUCOS - FARROUPILHA ([GEOGRAPHIC_DATA])" at bounding box center [766, 240] width 307 height 22
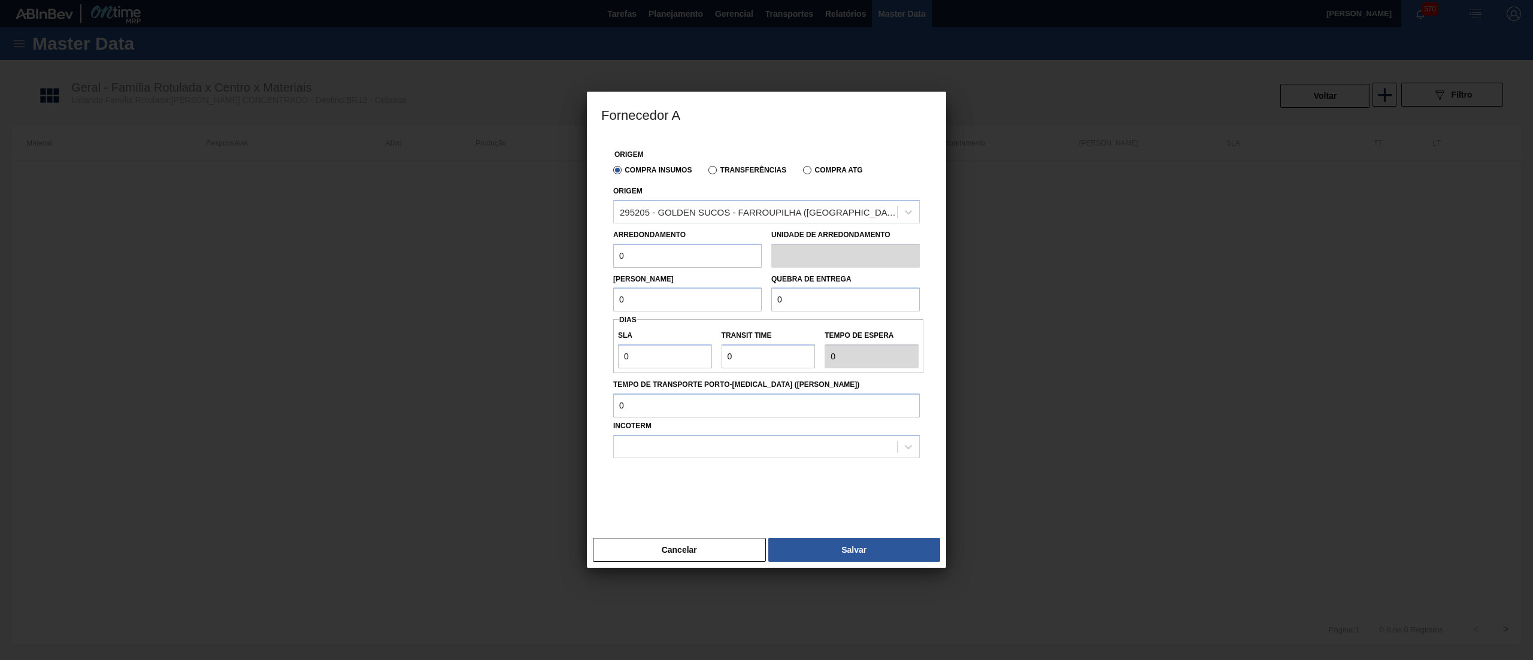
drag, startPoint x: 674, startPoint y: 247, endPoint x: 547, endPoint y: 259, distance: 128.1
click at [547, 259] on div "Fornecedor A Origem Compra Insumos Transferências Compra ATG Origem 295205 - GO…" at bounding box center [766, 330] width 1533 height 660
drag, startPoint x: 563, startPoint y: 247, endPoint x: 544, endPoint y: 247, distance: 19.8
click at [544, 247] on div "Fornecedor A Origem Compra Insumos Transferências Compra ATG Origem 295205 - GO…" at bounding box center [766, 330] width 1533 height 660
type input "102"
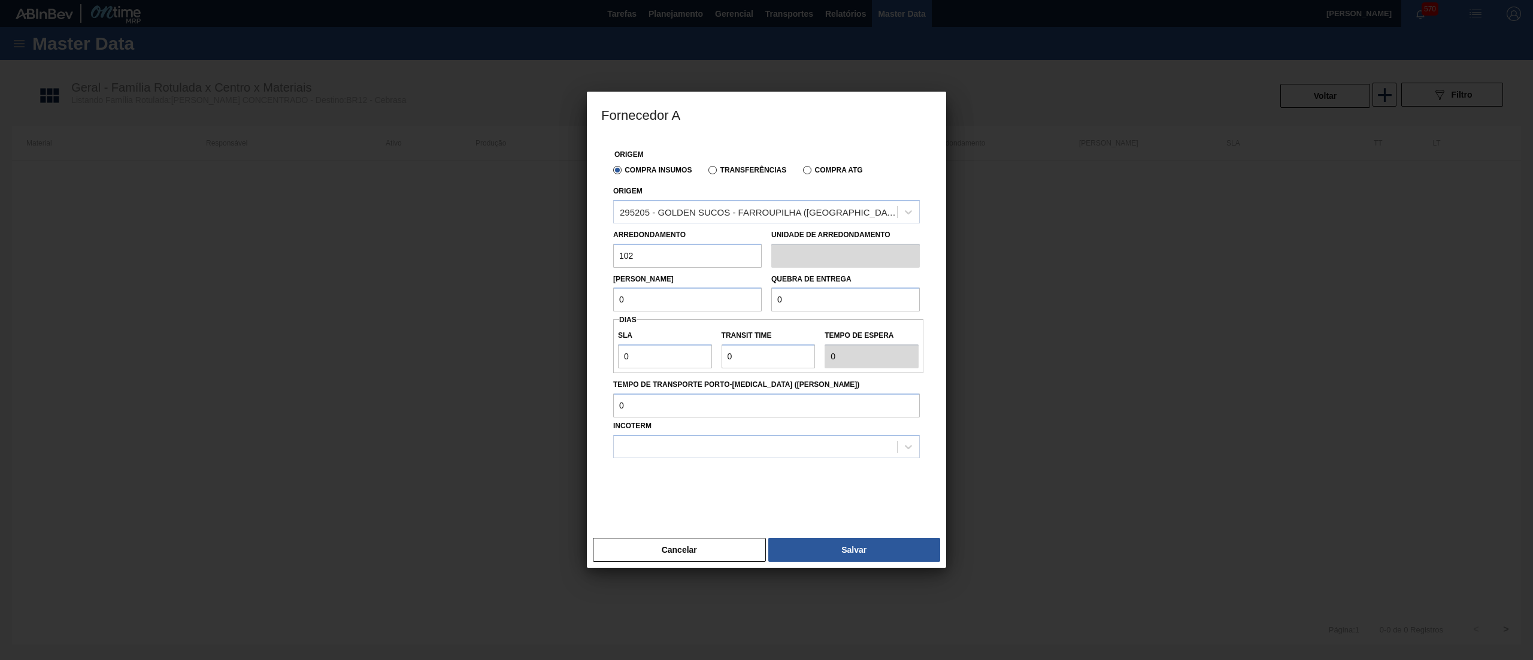
drag, startPoint x: 671, startPoint y: 289, endPoint x: 525, endPoint y: 308, distance: 147.4
click at [525, 308] on div "Fornecedor A Origem Compra Insumos Transferências Compra ATG Origem 295205 - GO…" at bounding box center [766, 330] width 1533 height 660
paste input "102"
type input "102"
drag, startPoint x: 753, startPoint y: 307, endPoint x: 722, endPoint y: 311, distance: 32.1
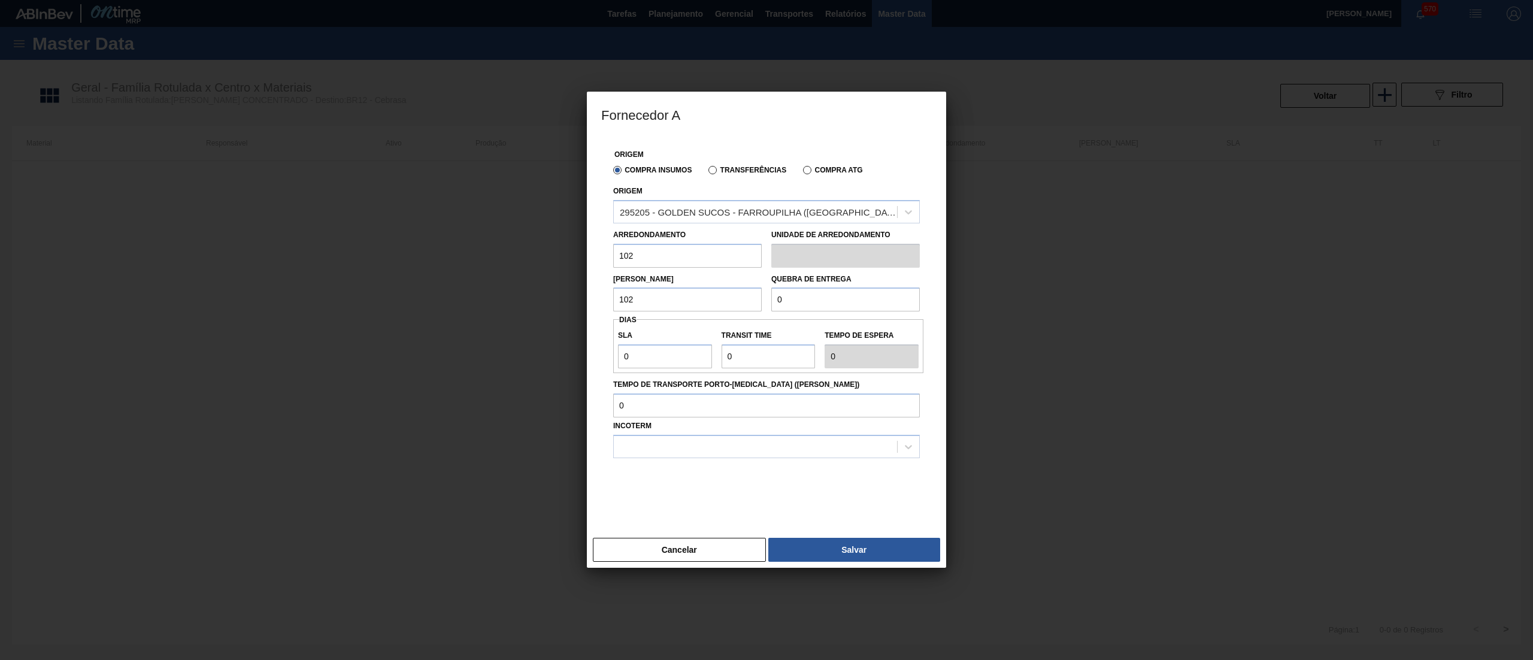
click at [722, 311] on div "Lote Mínimo 102 Quebra de entrega 0" at bounding box center [766, 290] width 316 height 44
type input "2.040"
click at [674, 357] on input "0" at bounding box center [665, 356] width 94 height 24
click at [554, 363] on div "Fornecedor A Origem Compra Insumos Transferências Compra ATG Origem 295205 - GO…" at bounding box center [766, 330] width 1533 height 660
type input "3"
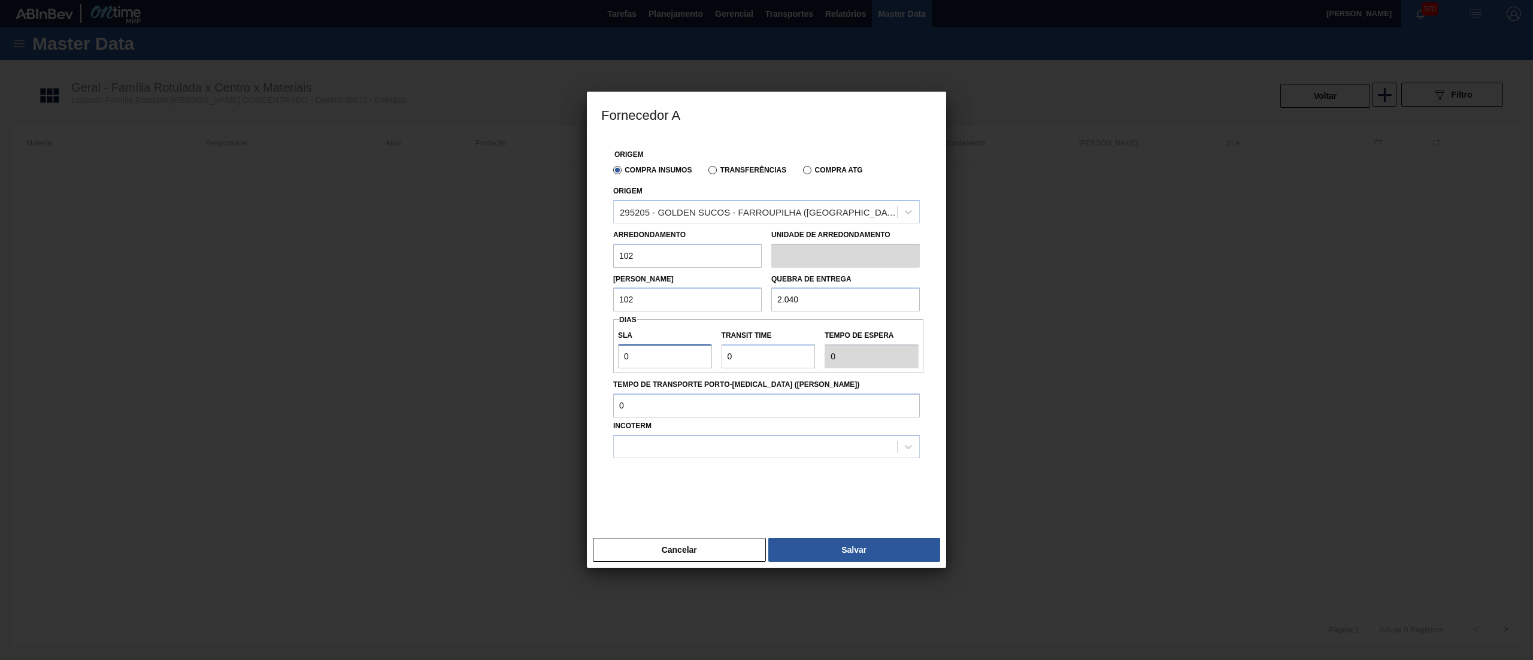
type input "3"
type input "30"
drag, startPoint x: 729, startPoint y: 347, endPoint x: 657, endPoint y: 340, distance: 72.2
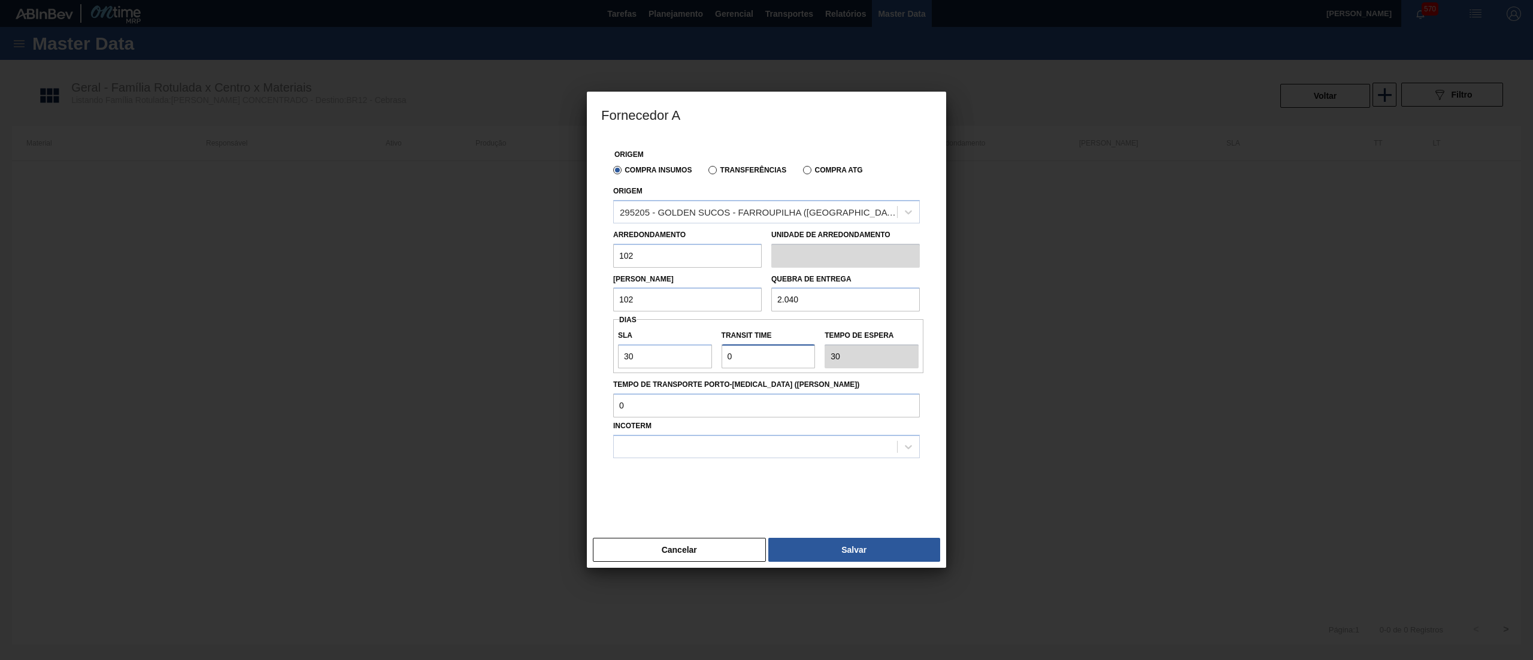
click at [657, 340] on div "SLA 30 Transit Time Tempo de espera 30" at bounding box center [768, 346] width 310 height 44
type input "2"
type input "32"
type input "2"
drag, startPoint x: 656, startPoint y: 414, endPoint x: 624, endPoint y: 407, distance: 33.0
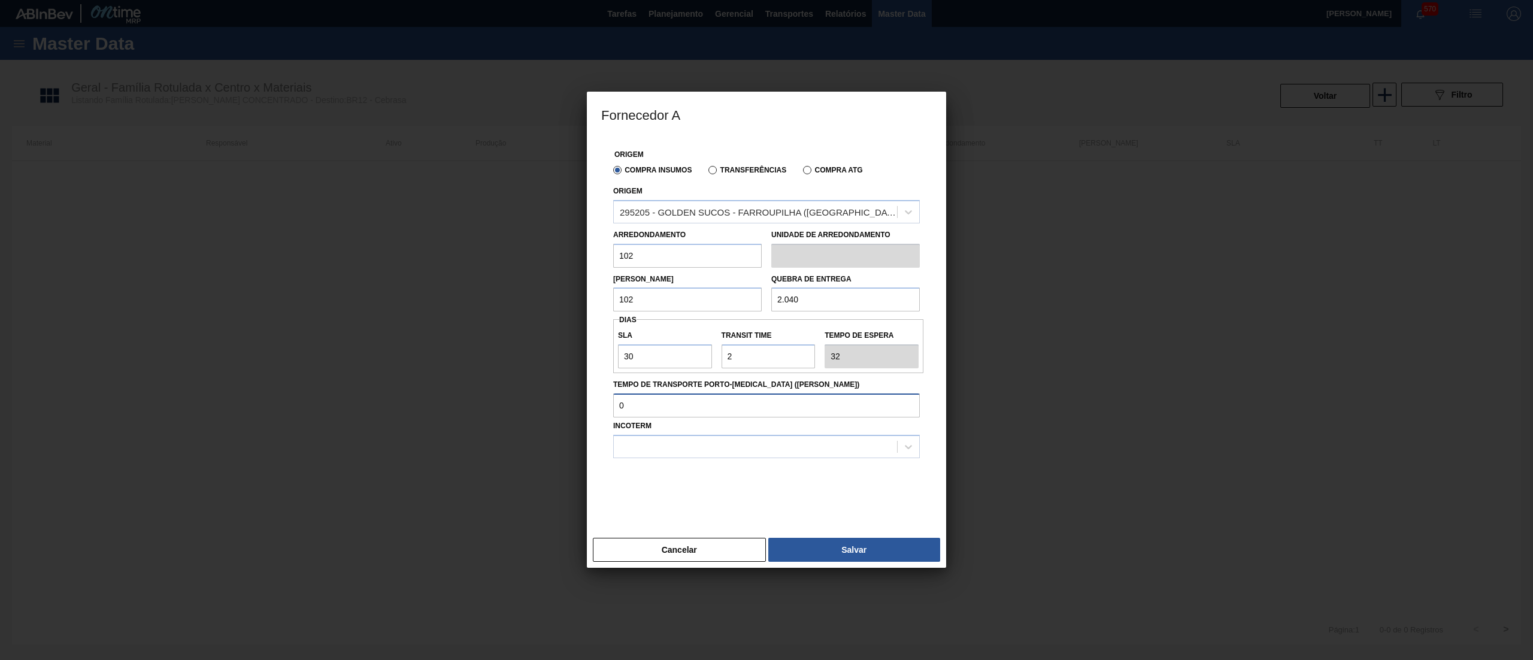
click at [592, 399] on div "Origem Compra Insumos Transferências Compra ATG Origem 295205 - GOLDEN SUCOS - …" at bounding box center [766, 335] width 359 height 396
click at [673, 447] on div at bounding box center [755, 446] width 283 height 17
click at [668, 488] on div "FOB" at bounding box center [766, 498] width 307 height 22
click at [830, 552] on button "Salvar" at bounding box center [854, 550] width 172 height 24
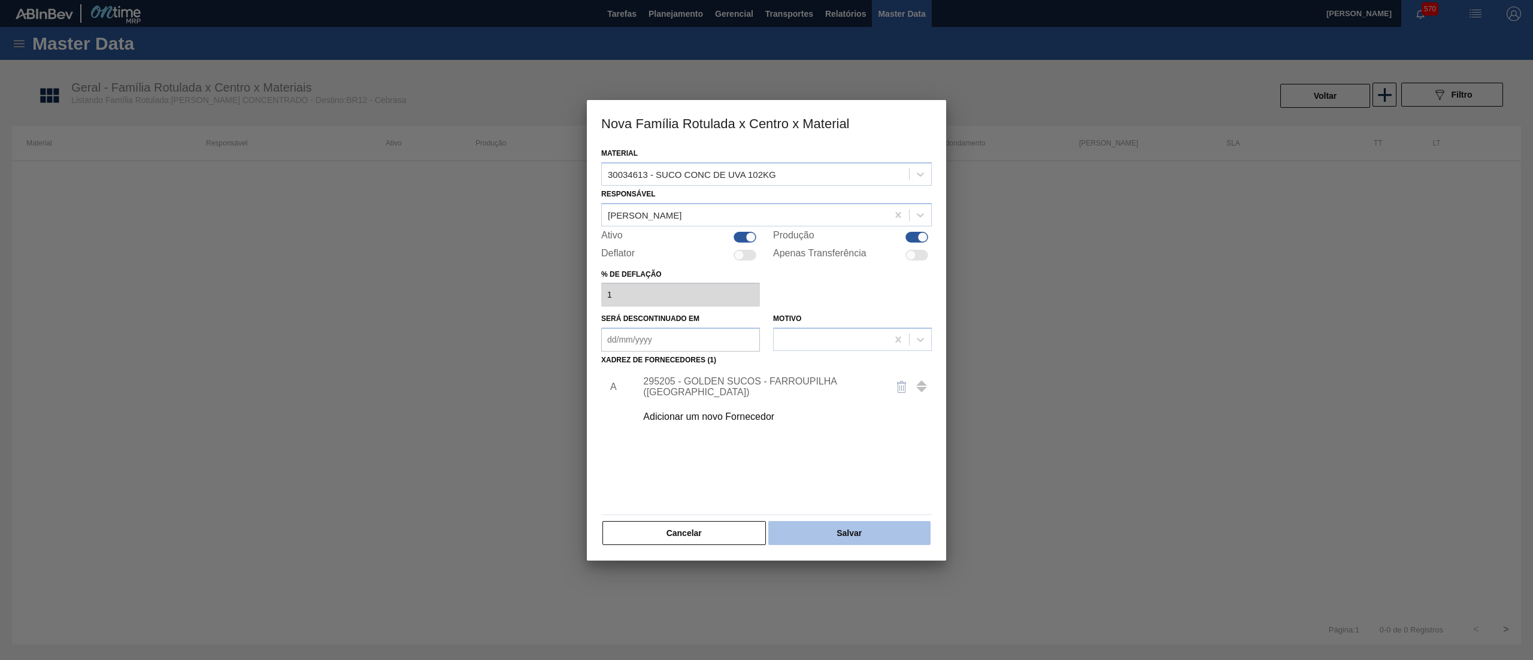
click at [854, 537] on button "Salvar" at bounding box center [849, 533] width 162 height 24
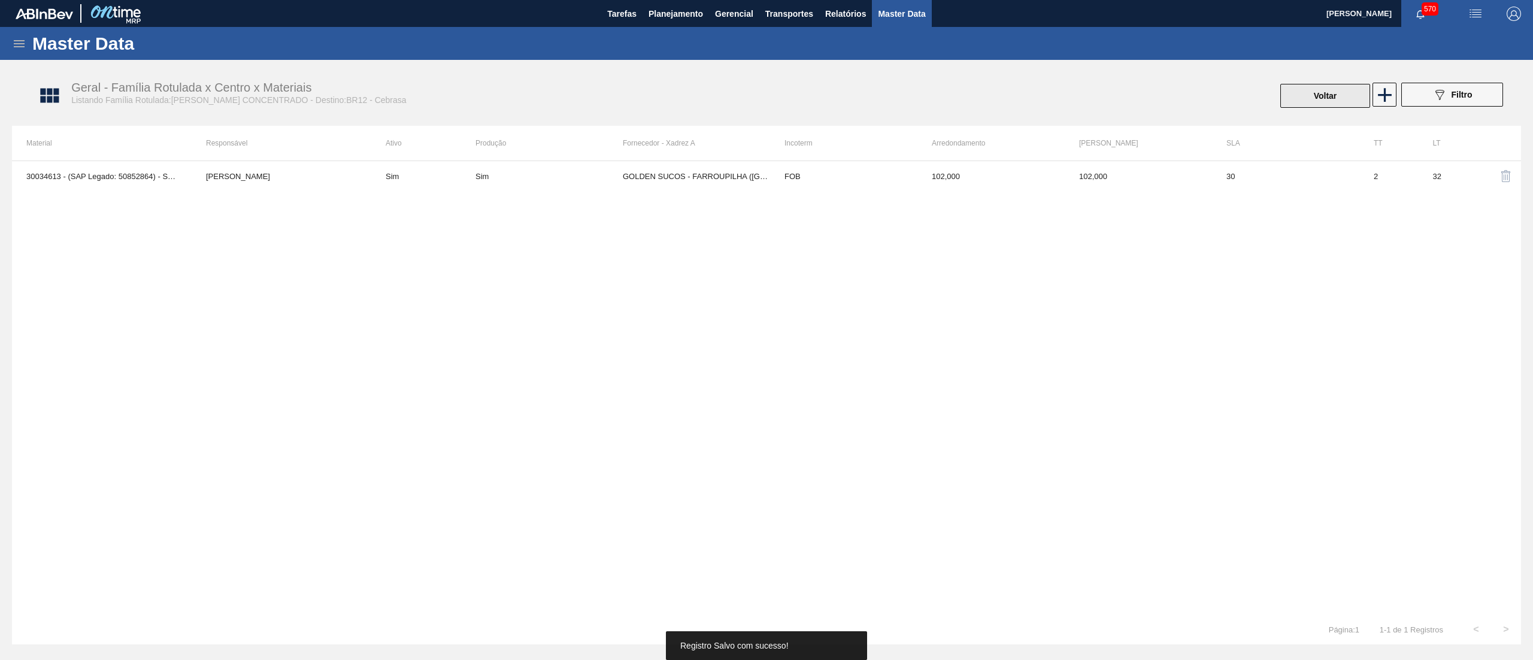
click at [1333, 95] on button "Voltar" at bounding box center [1325, 96] width 90 height 24
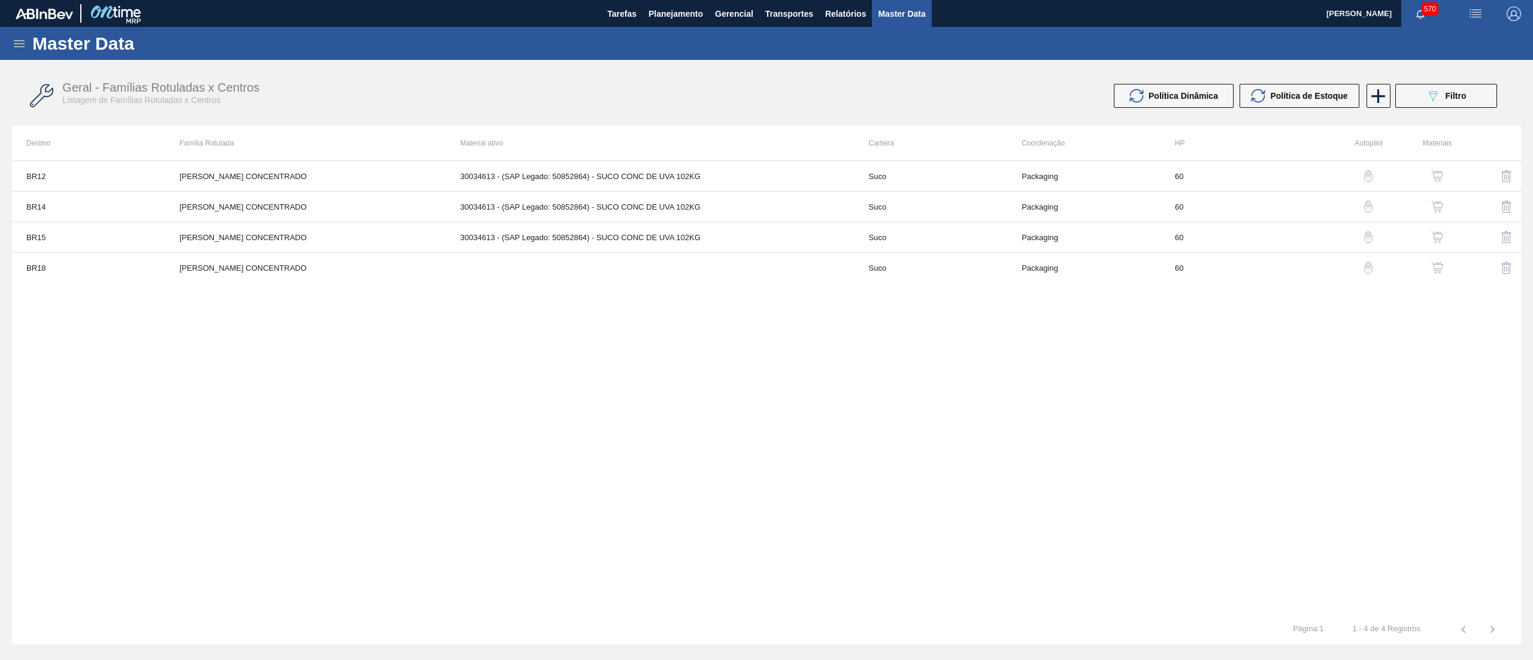
click at [1443, 266] on div "button" at bounding box center [1437, 268] width 14 height 12
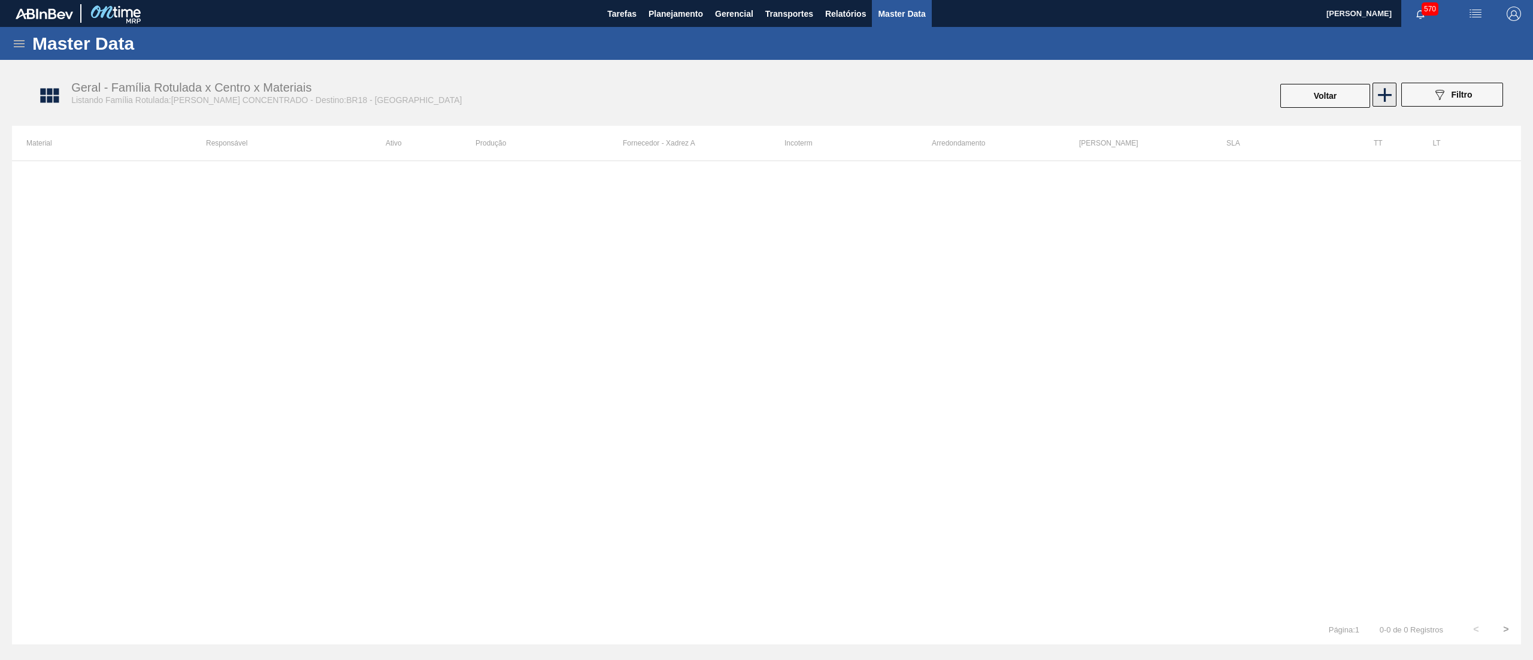
click at [1383, 92] on icon at bounding box center [1384, 94] width 23 height 23
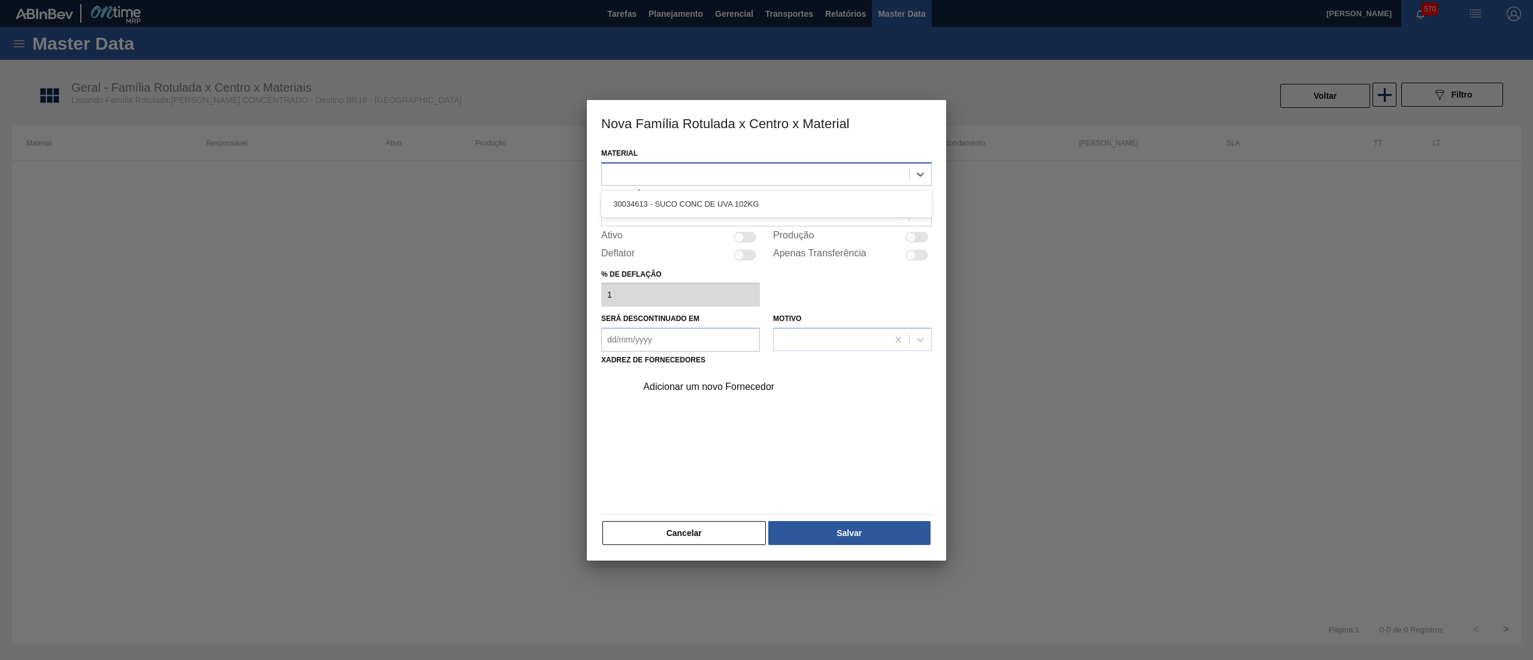
click at [816, 171] on div at bounding box center [755, 173] width 307 height 17
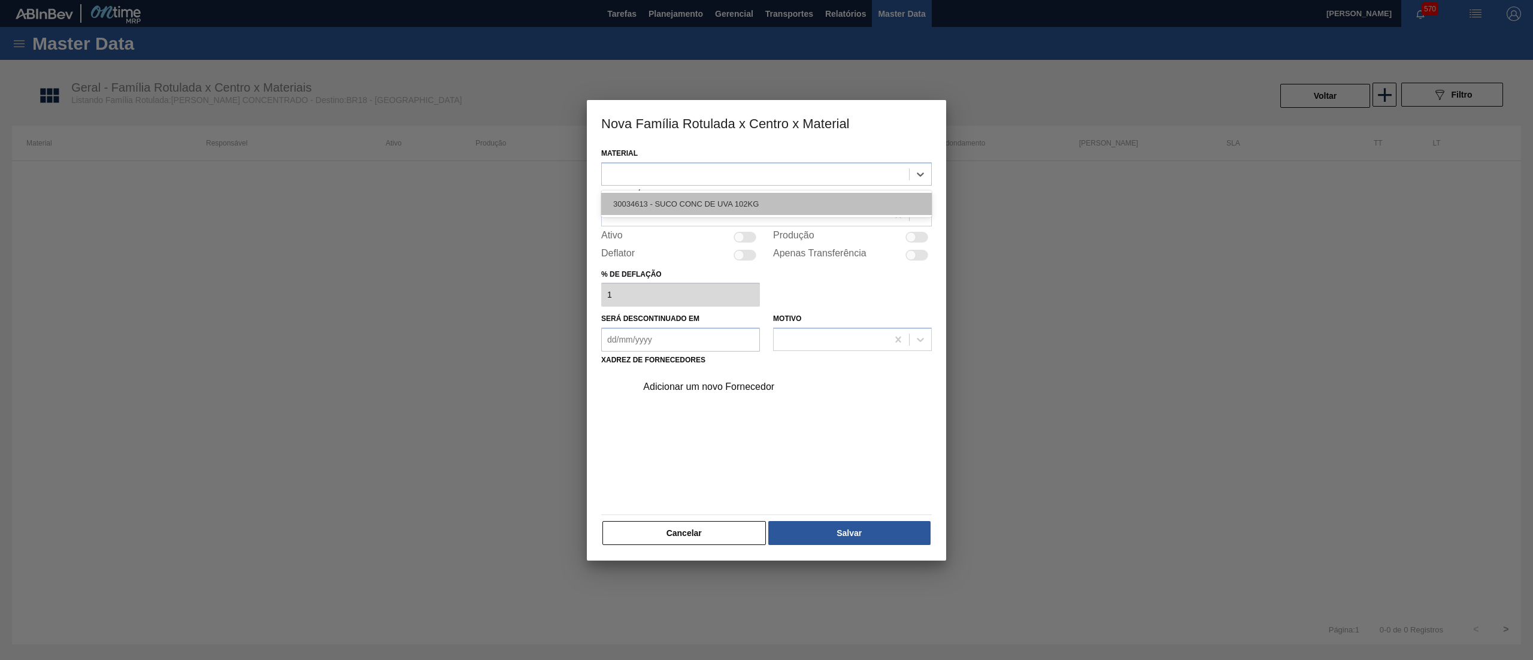
click at [781, 196] on div "30034613 - SUCO CONC DE UVA 102KG" at bounding box center [766, 204] width 331 height 22
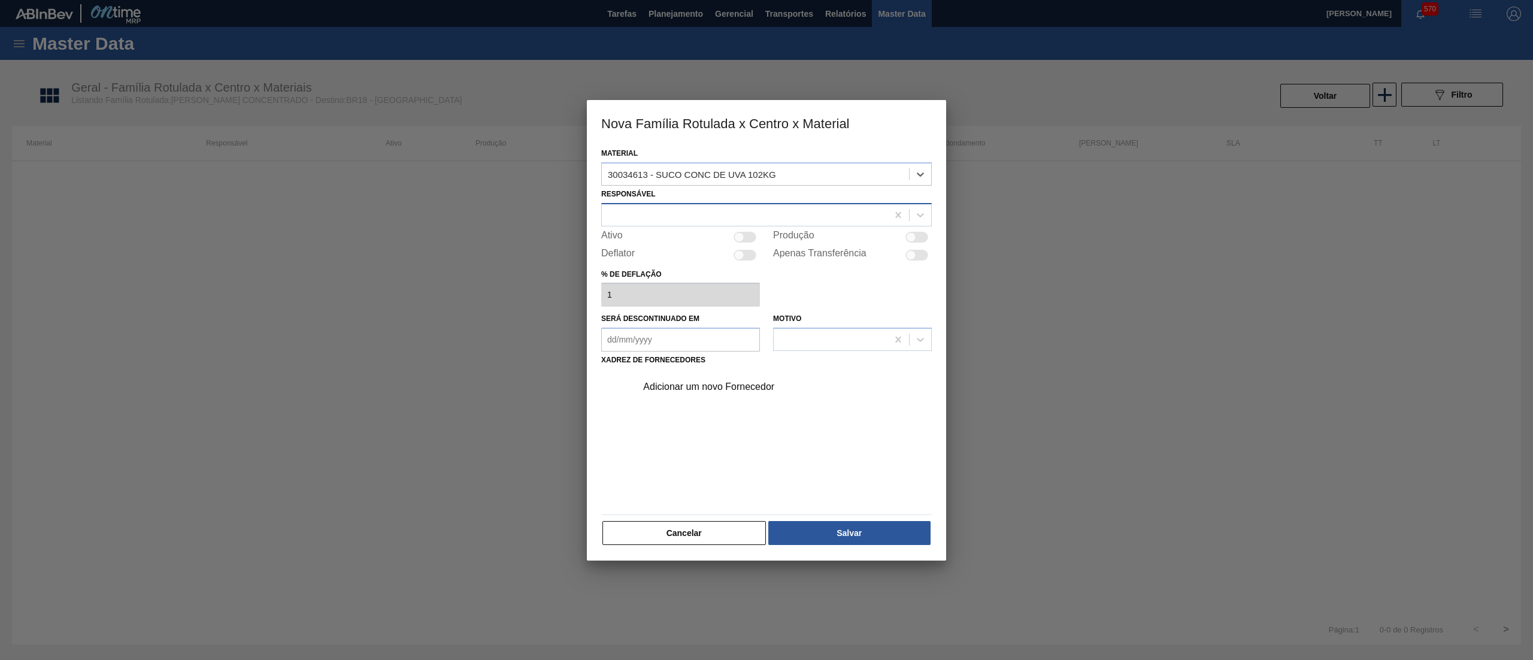
click at [721, 210] on div at bounding box center [745, 214] width 286 height 17
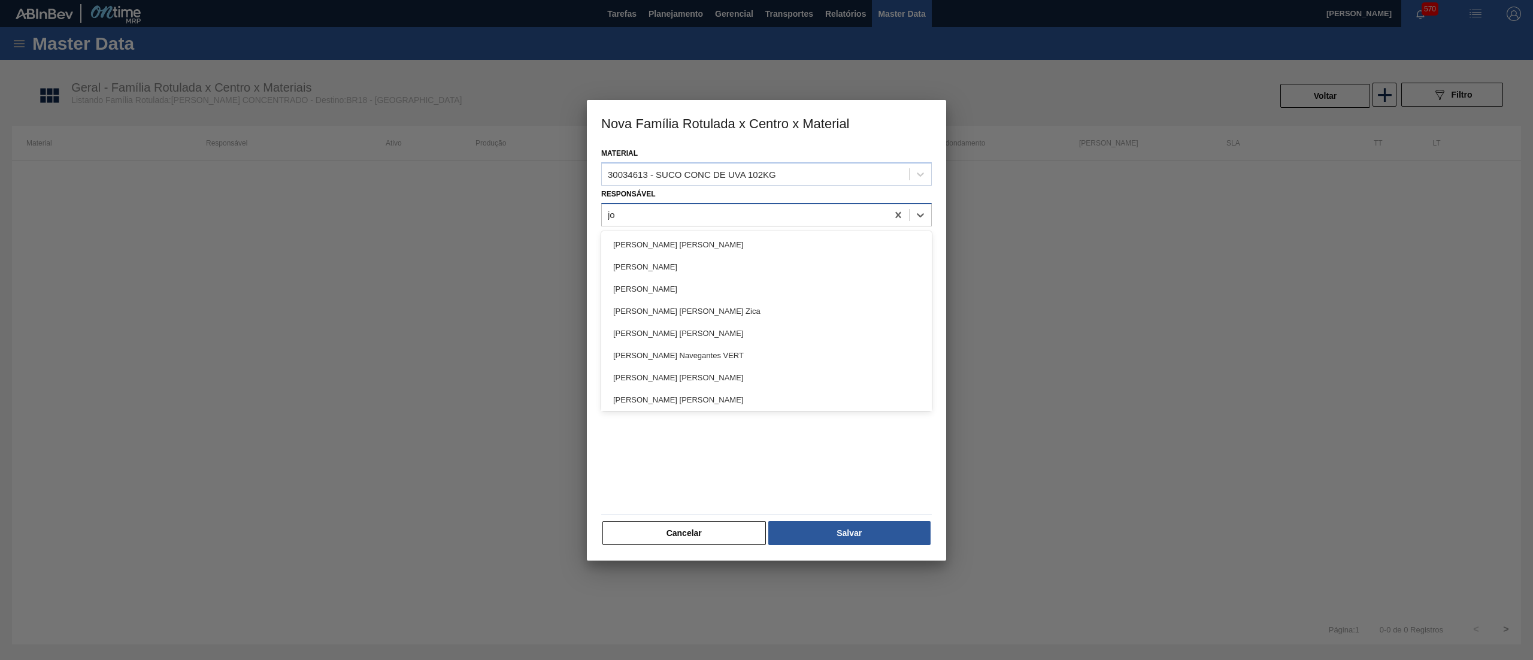
type input "[PERSON_NAME]"
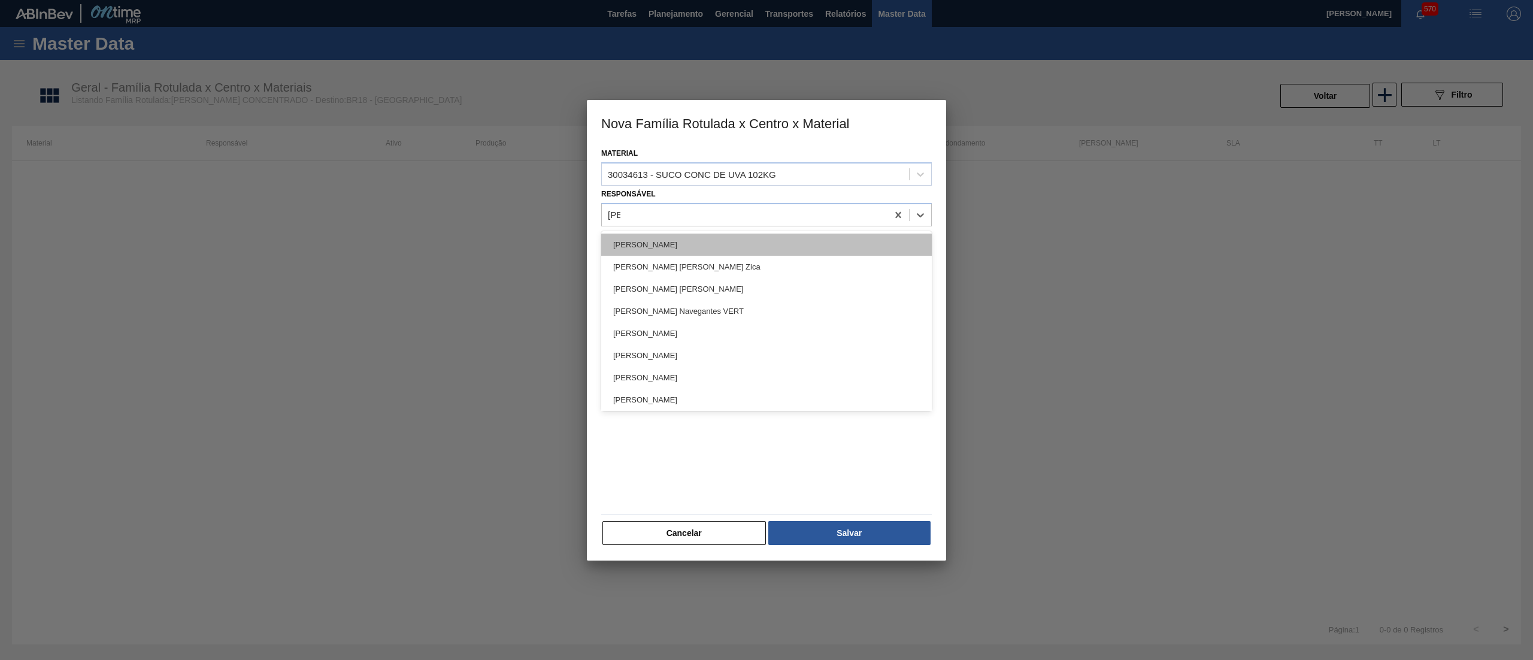
click at [715, 249] on div "[PERSON_NAME]" at bounding box center [766, 245] width 331 height 22
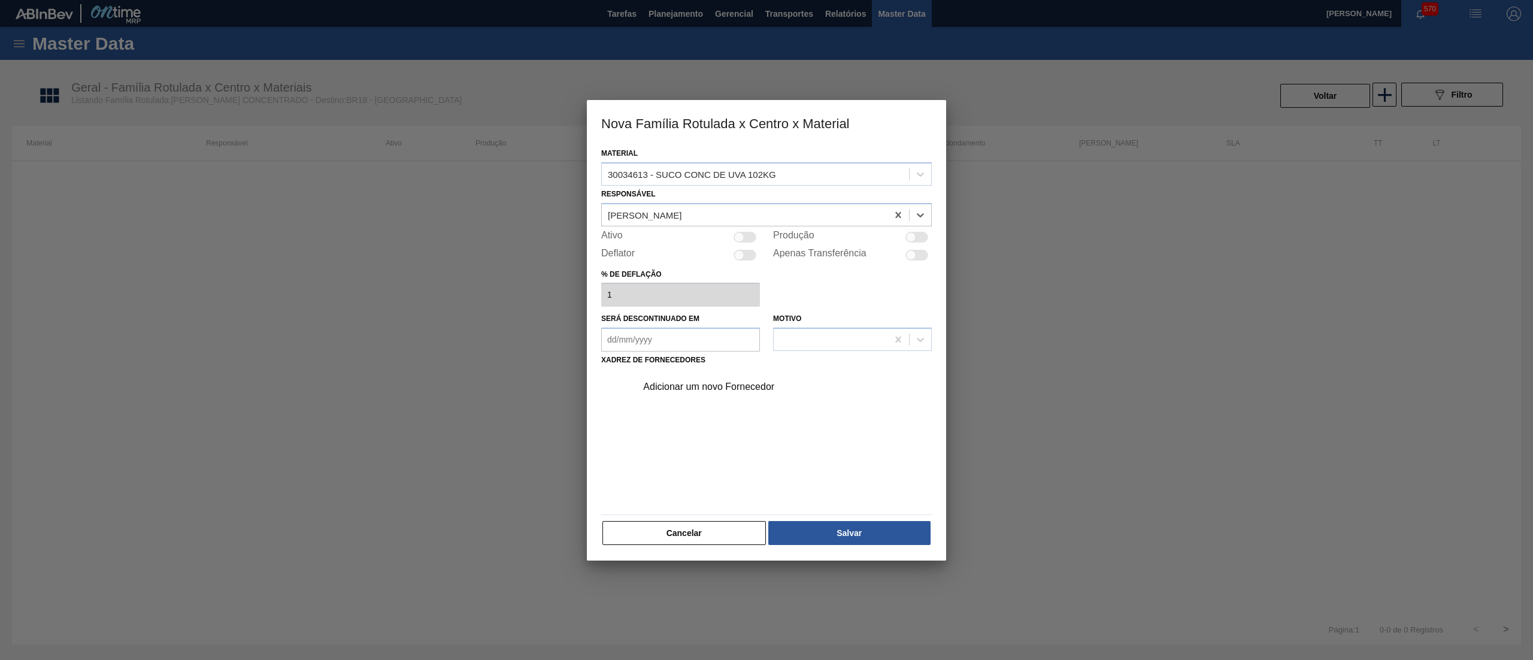
click at [745, 237] on div at bounding box center [745, 237] width 23 height 11
checkbox input "true"
click at [678, 383] on div "Adicionar um novo Fornecedor" at bounding box center [760, 386] width 235 height 11
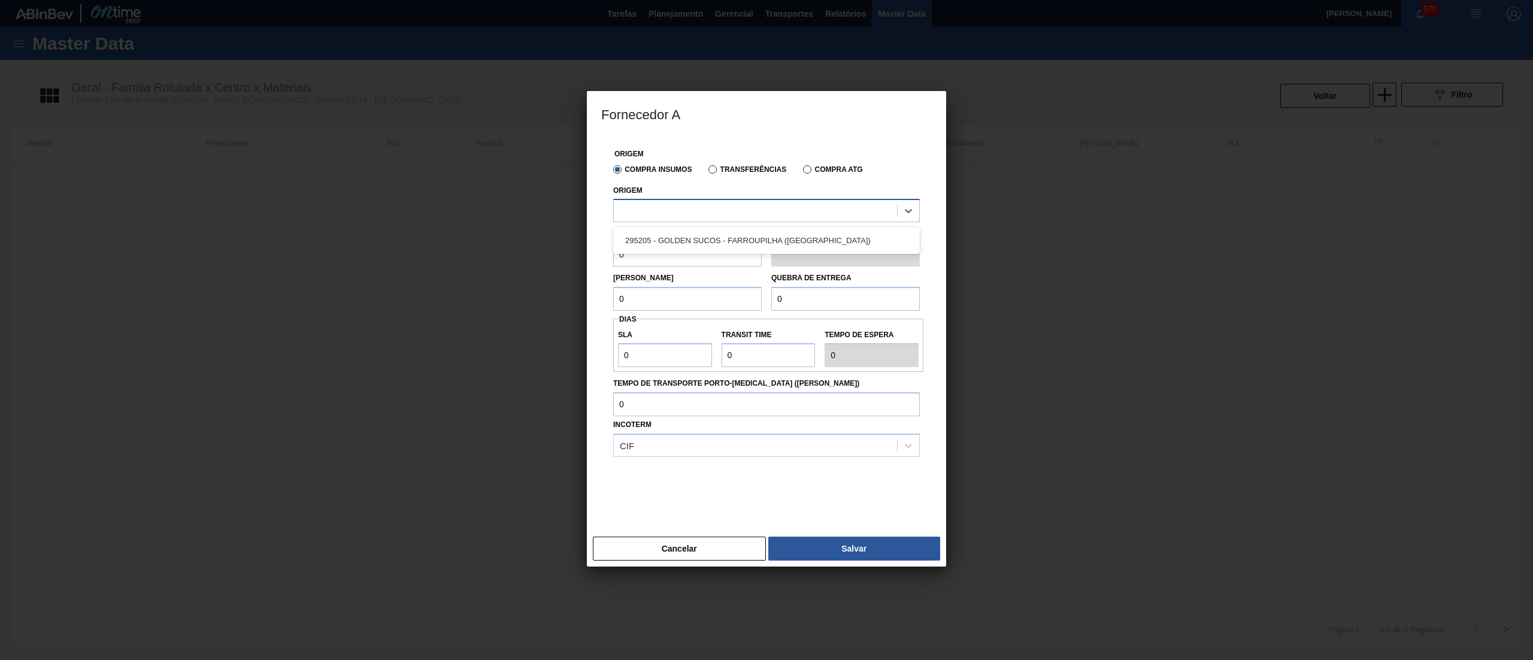
click at [678, 202] on div at bounding box center [755, 210] width 283 height 17
click at [698, 241] on div "295205 - GOLDEN SUCOS - FARROUPILHA ([GEOGRAPHIC_DATA])" at bounding box center [766, 240] width 307 height 22
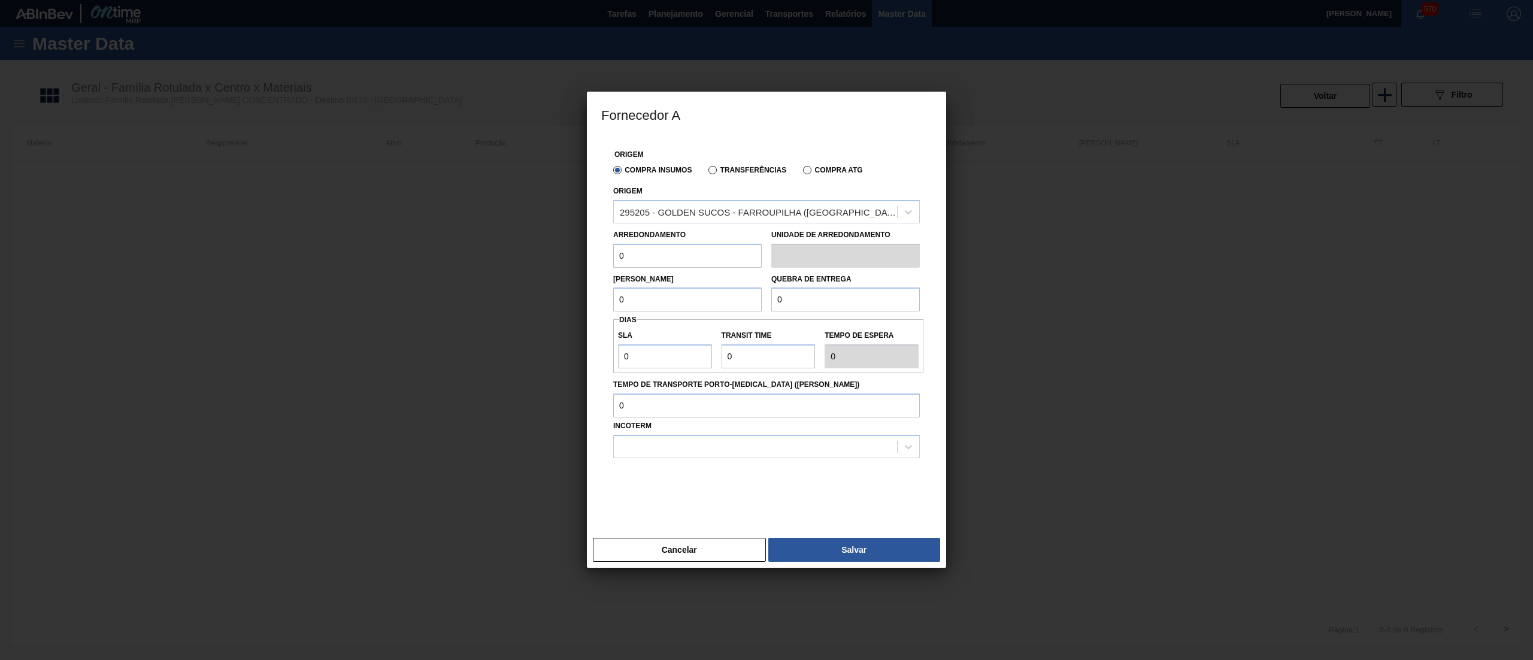
drag, startPoint x: 645, startPoint y: 254, endPoint x: 535, endPoint y: 251, distance: 110.2
click at [535, 251] on div "Fornecedor A Origem Compra Insumos Transferências Compra ATG Origem 295205 - GO…" at bounding box center [766, 330] width 1533 height 660
paste input "102"
type input "102"
drag, startPoint x: 650, startPoint y: 289, endPoint x: 602, endPoint y: 305, distance: 50.6
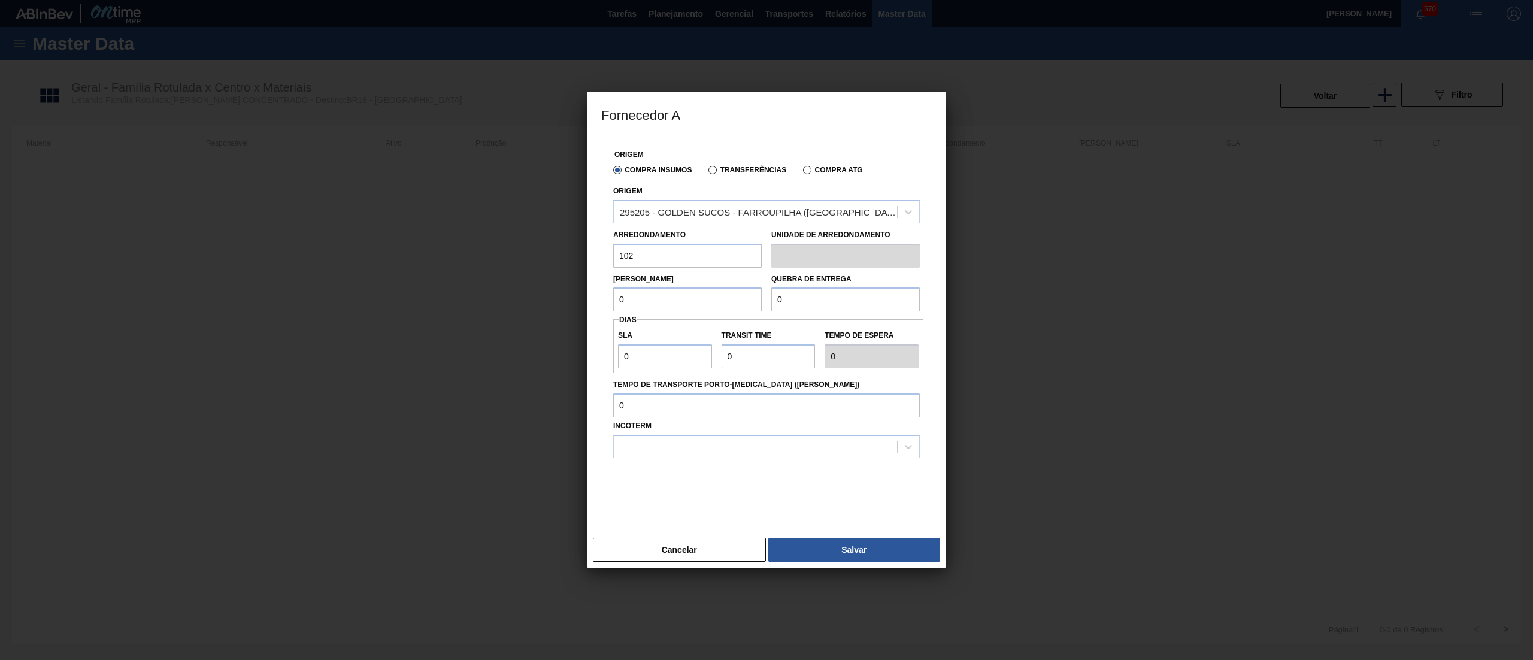
click at [545, 291] on div "Fornecedor A Origem Compra Insumos Transferências Compra ATG Origem 295205 - GO…" at bounding box center [766, 330] width 1533 height 660
paste input "102"
click at [701, 290] on input "102" at bounding box center [687, 299] width 149 height 24
type input "102"
drag, startPoint x: 796, startPoint y: 299, endPoint x: 731, endPoint y: 293, distance: 64.9
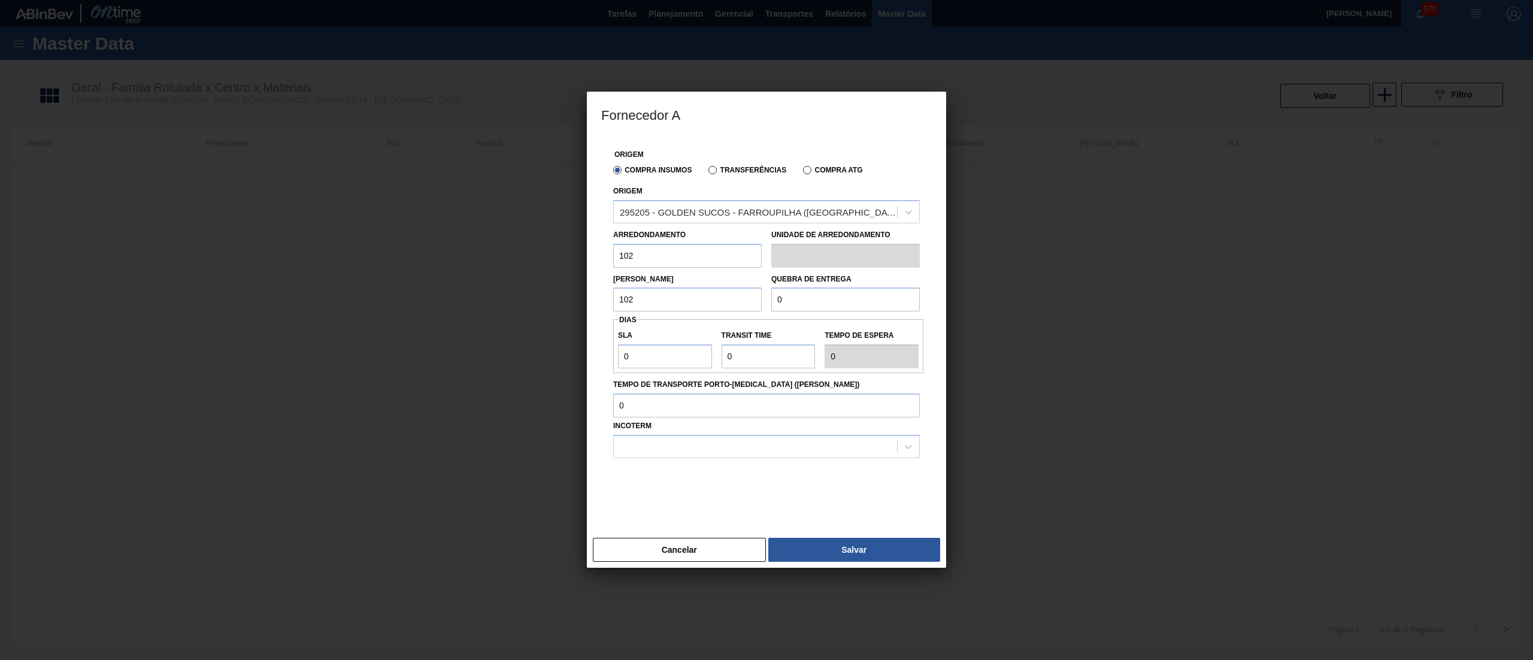
click at [731, 293] on div "Lote Mínimo 102 Quebra de entrega 0" at bounding box center [766, 290] width 316 height 44
type input "2.040"
click at [703, 447] on div at bounding box center [755, 446] width 283 height 17
click at [688, 491] on div "FOB" at bounding box center [766, 498] width 307 height 22
click at [824, 543] on button "Salvar" at bounding box center [854, 550] width 172 height 24
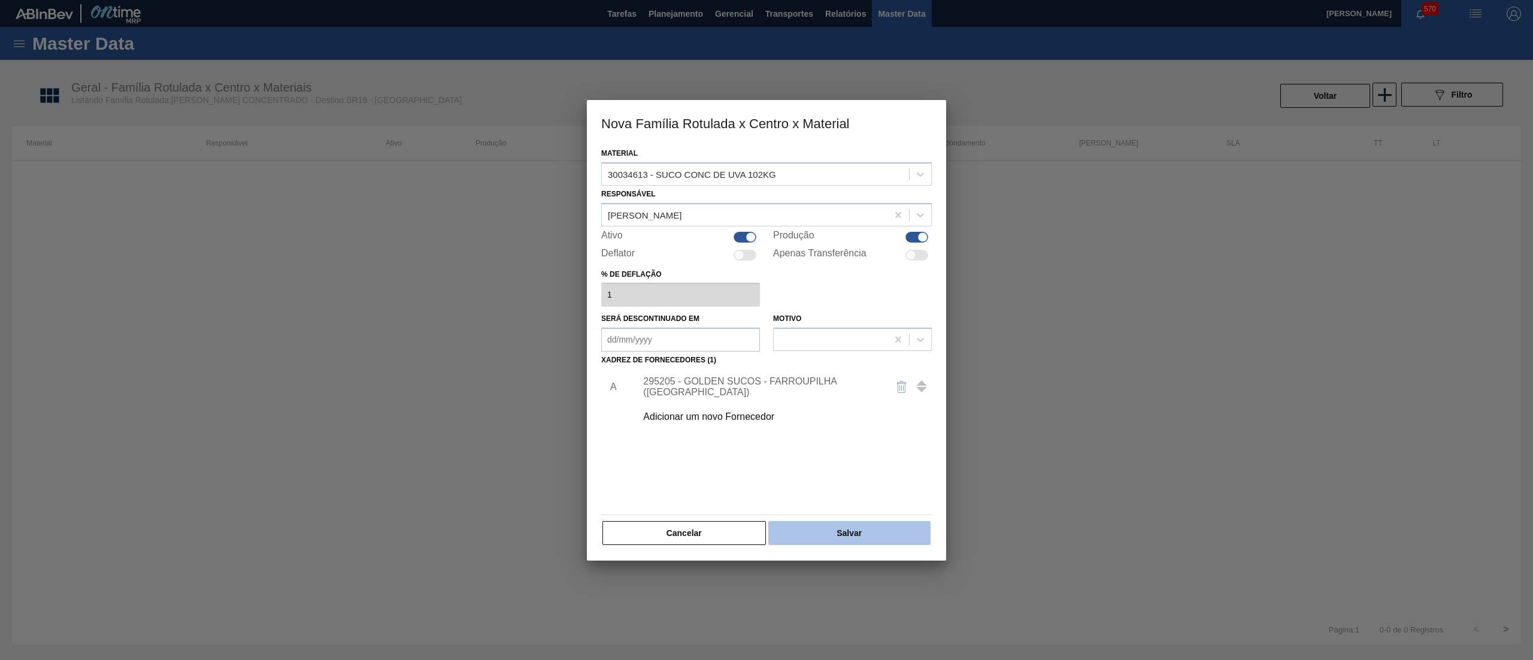
click at [855, 534] on button "Salvar" at bounding box center [849, 533] width 162 height 24
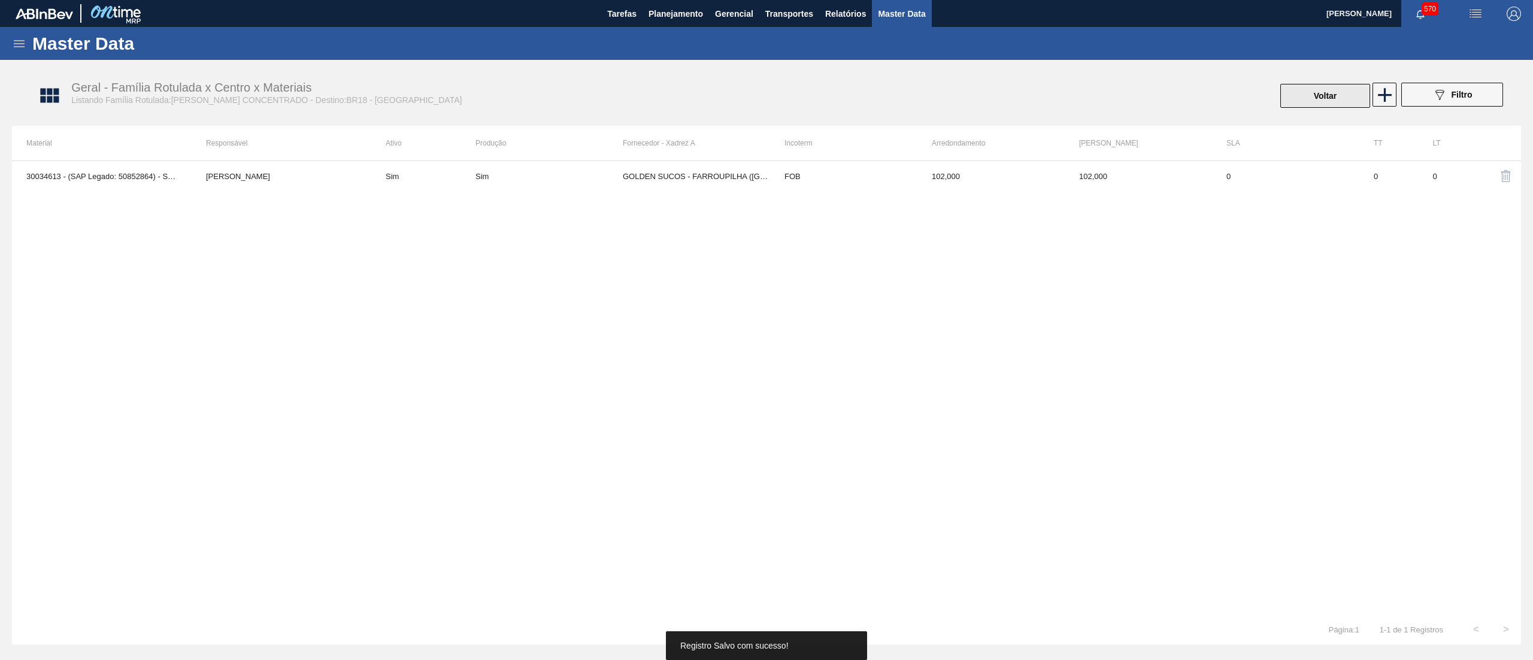
click at [1315, 97] on button "Voltar" at bounding box center [1325, 96] width 90 height 24
